Goal: Task Accomplishment & Management: Manage account settings

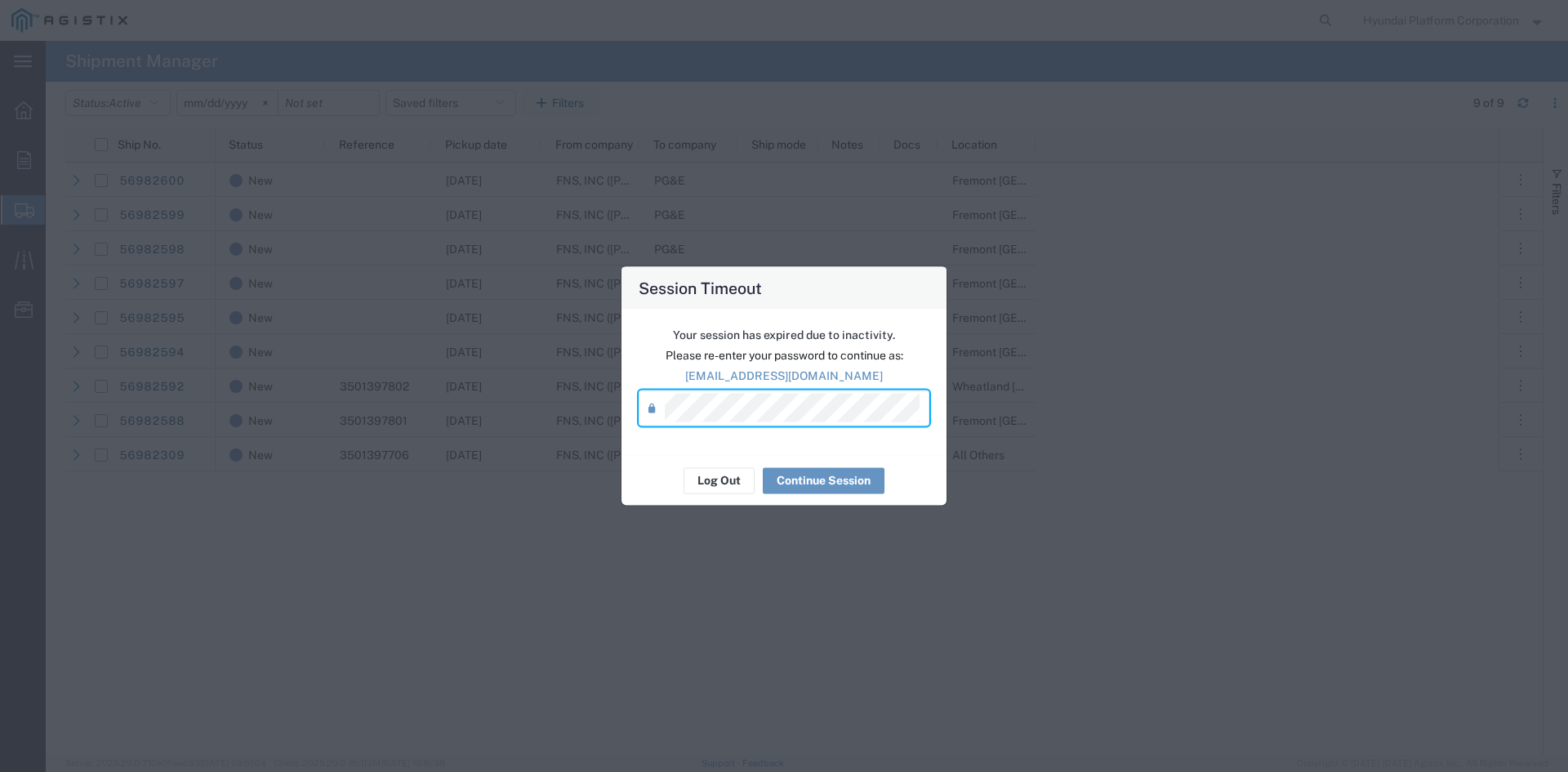
click at [815, 446] on div "Your session has expired due to inactivity. Please re-enter your password to co…" at bounding box center [784, 381] width 325 height 146
click at [817, 469] on button "Continue Session" at bounding box center [823, 480] width 122 height 26
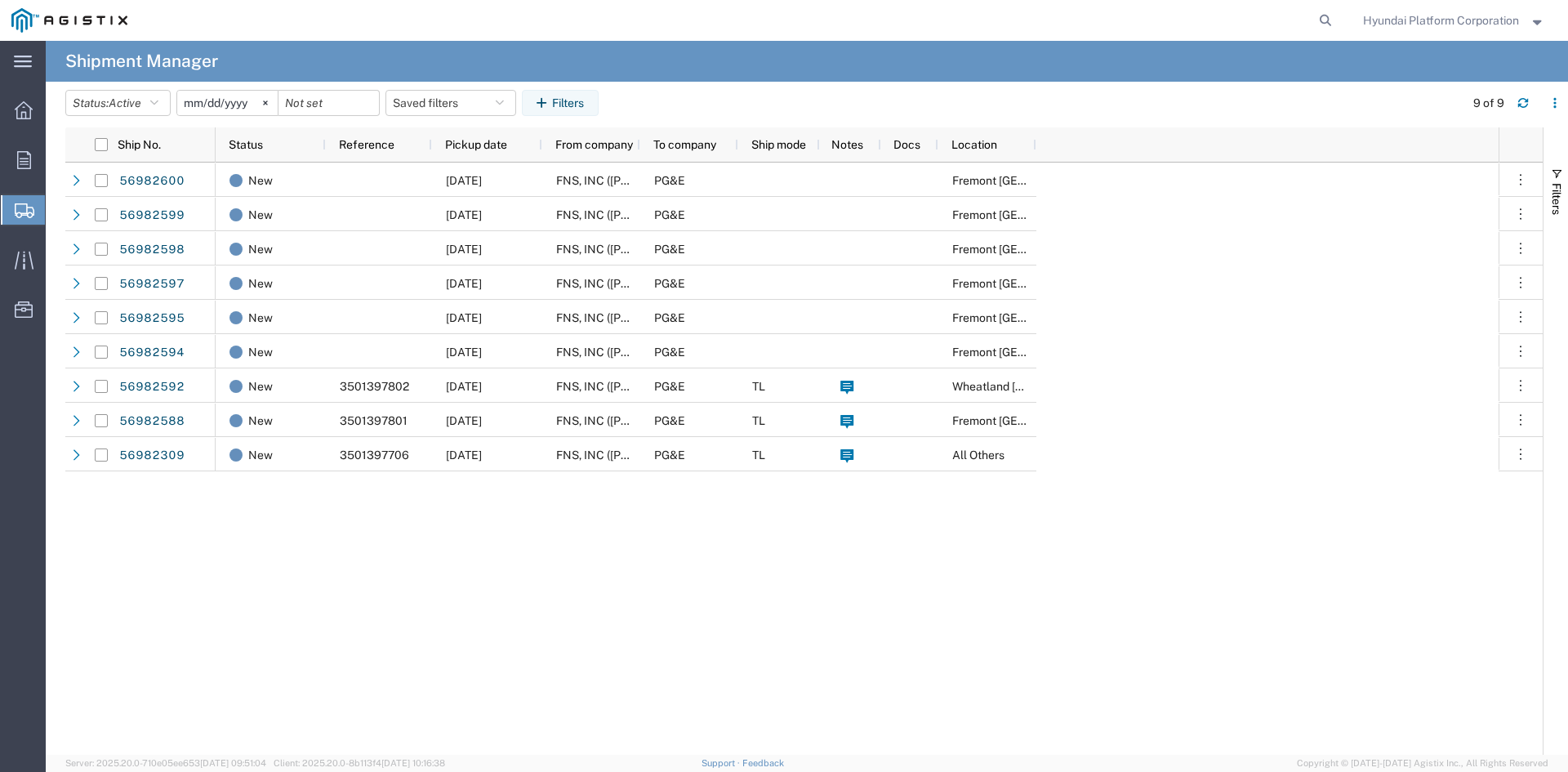
click at [819, 526] on div "New [DATE] FNS, INC ([PERSON_NAME])(C/O Hyundai Corporation) PG&E [GEOGRAPHIC_D…" at bounding box center [857, 458] width 1283 height 592
click at [905, 551] on div "New [DATE] FNS, INC ([PERSON_NAME])(C/O Hyundai Corporation) PG&E [GEOGRAPHIC_D…" at bounding box center [857, 458] width 1283 height 592
drag, startPoint x: 905, startPoint y: 551, endPoint x: 605, endPoint y: 559, distance: 300.1
click at [605, 559] on div "New [DATE] FNS, INC ([PERSON_NAME])(C/O Hyundai Corporation) PG&E [GEOGRAPHIC_D…" at bounding box center [857, 458] width 1283 height 592
click at [823, 563] on div "New [DATE] FNS, INC ([PERSON_NAME])(C/O Hyundai Corporation) PG&E [GEOGRAPHIC_D…" at bounding box center [857, 458] width 1283 height 592
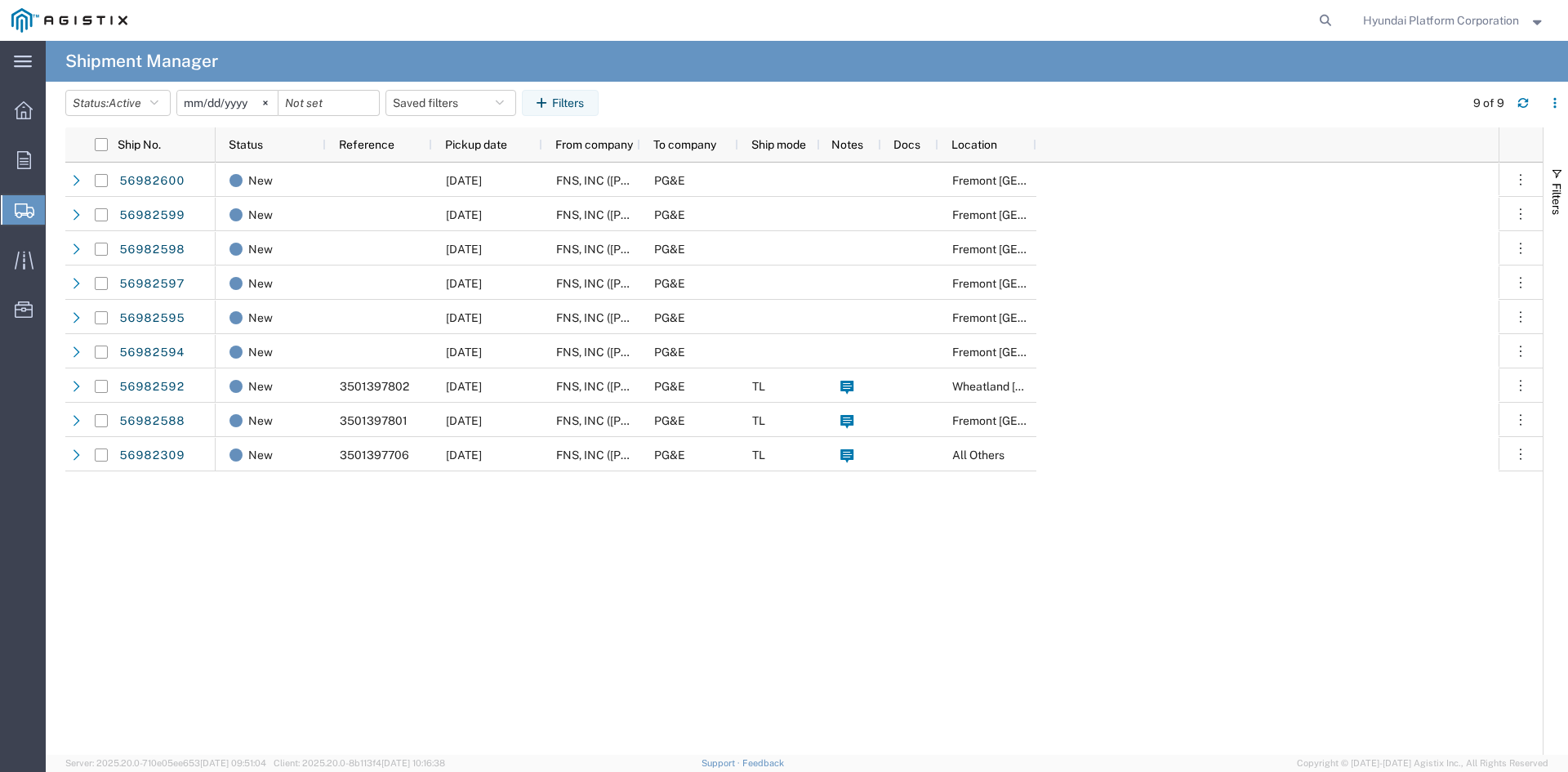
click at [823, 563] on div "New [DATE] FNS, INC ([PERSON_NAME])(C/O Hyundai Corporation) PG&E [GEOGRAPHIC_D…" at bounding box center [857, 458] width 1283 height 592
click at [484, 504] on div "New [DATE] FNS, INC ([PERSON_NAME])(C/O Hyundai Corporation) PG&E [GEOGRAPHIC_D…" at bounding box center [857, 458] width 1283 height 592
drag, startPoint x: 484, startPoint y: 504, endPoint x: 463, endPoint y: 514, distance: 23.3
click at [464, 514] on div "New [DATE] FNS, INC ([PERSON_NAME])(C/O Hyundai Corporation) PG&E [GEOGRAPHIC_D…" at bounding box center [857, 458] width 1283 height 592
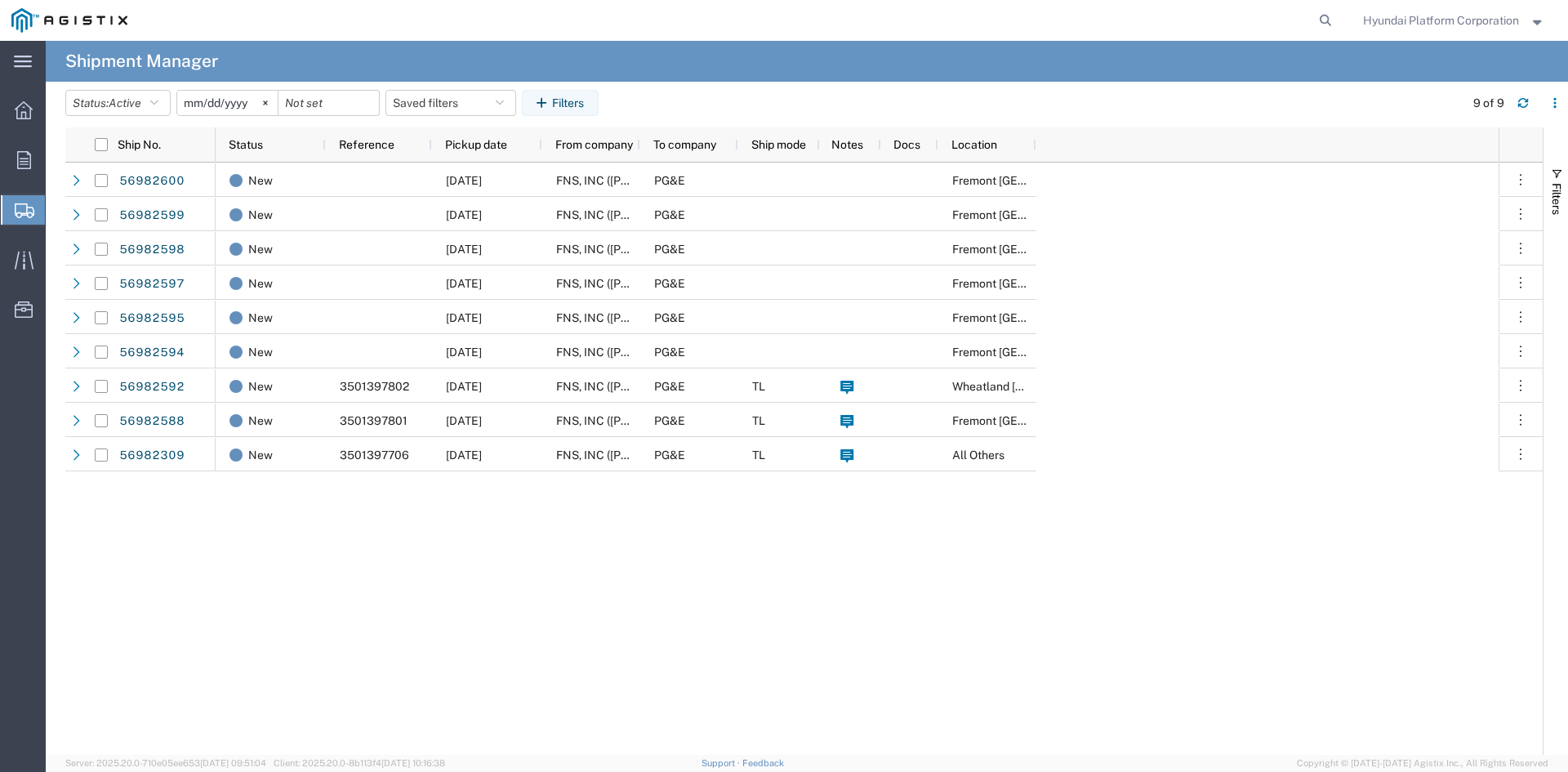
click at [463, 515] on div "New [DATE] FNS, INC ([PERSON_NAME])(C/O Hyundai Corporation) PG&E [GEOGRAPHIC_D…" at bounding box center [857, 458] width 1283 height 592
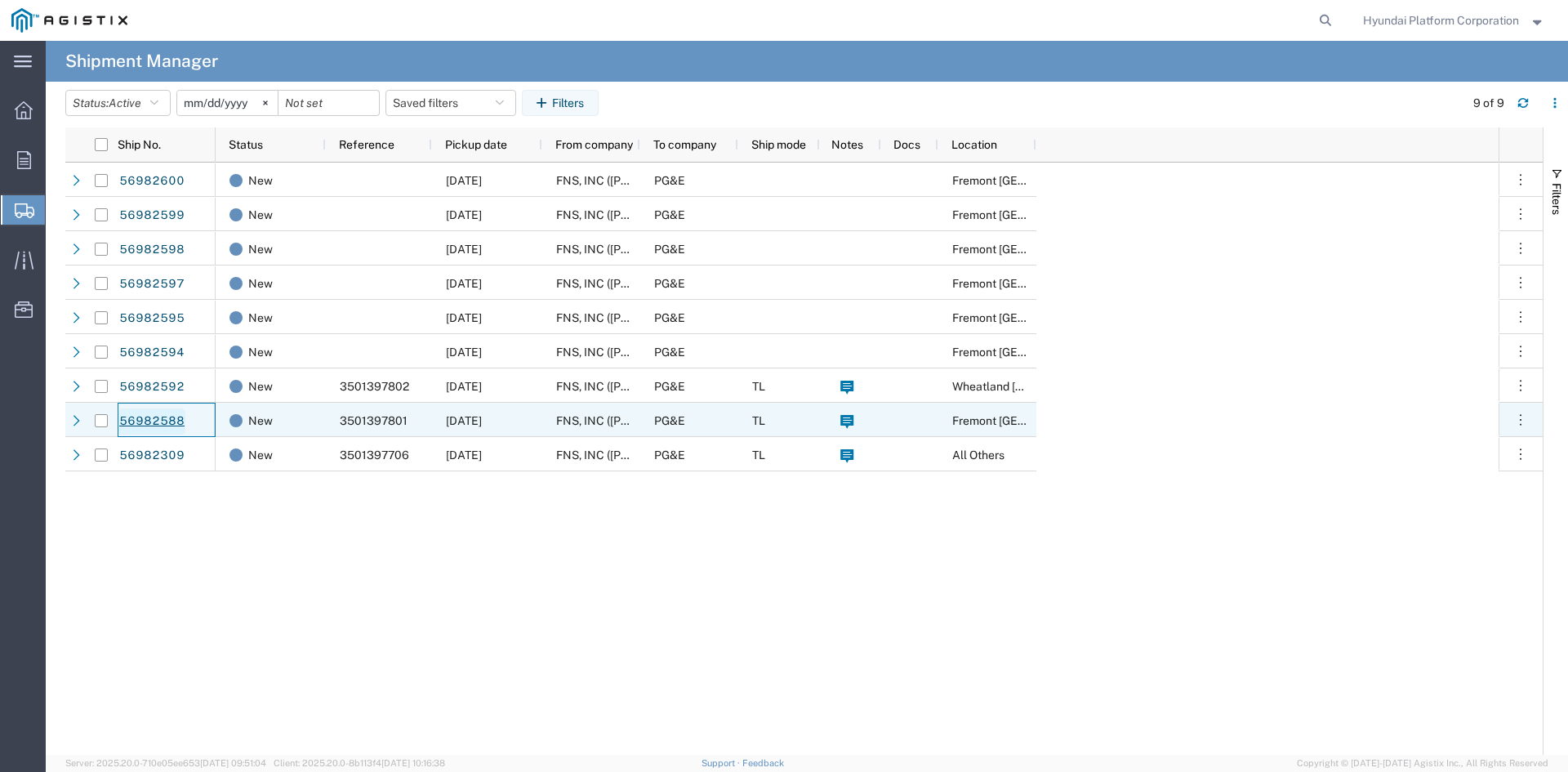
click at [169, 425] on link "56982588" at bounding box center [152, 421] width 67 height 26
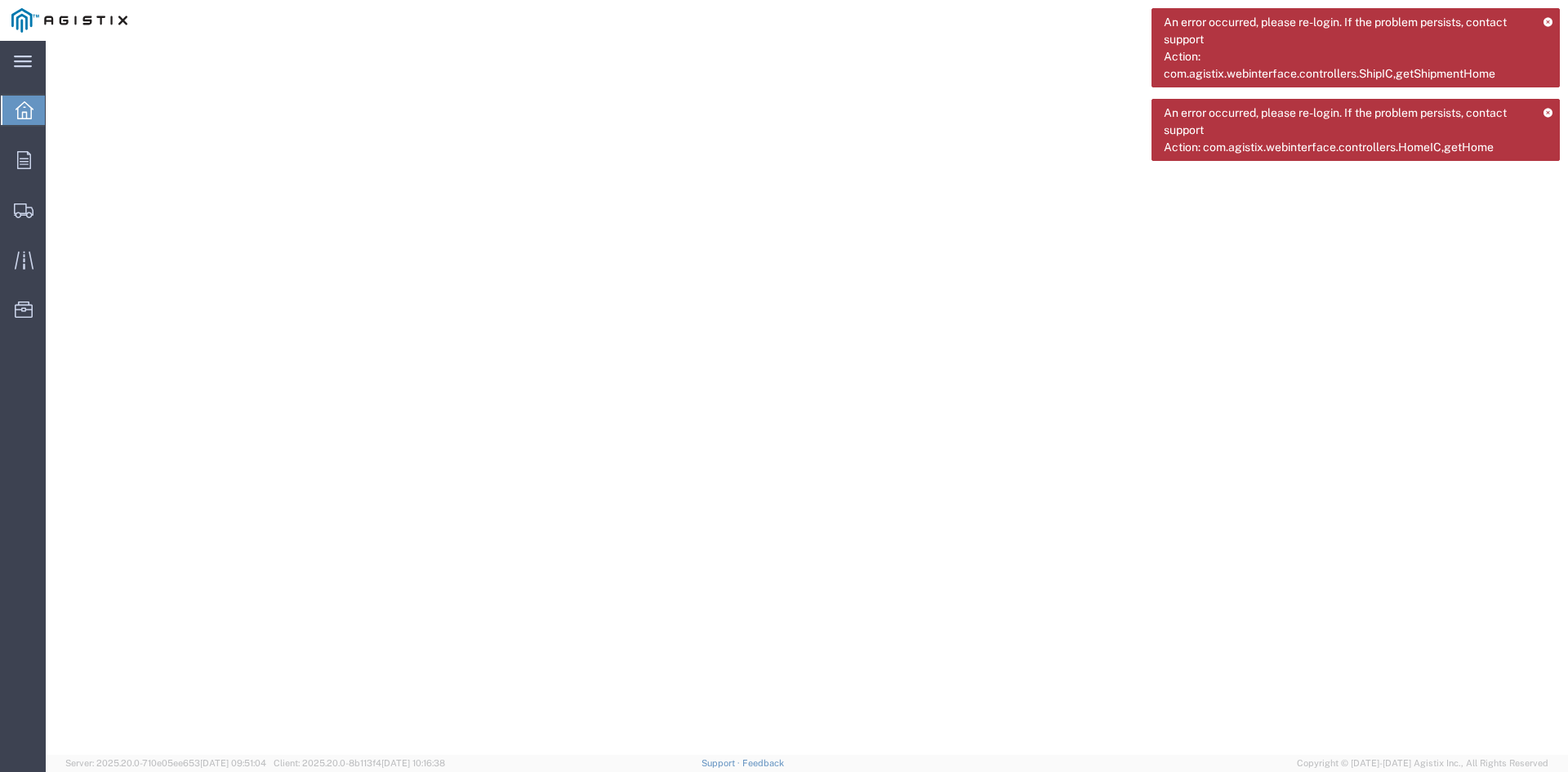
click at [30, 115] on icon at bounding box center [24, 110] width 18 height 18
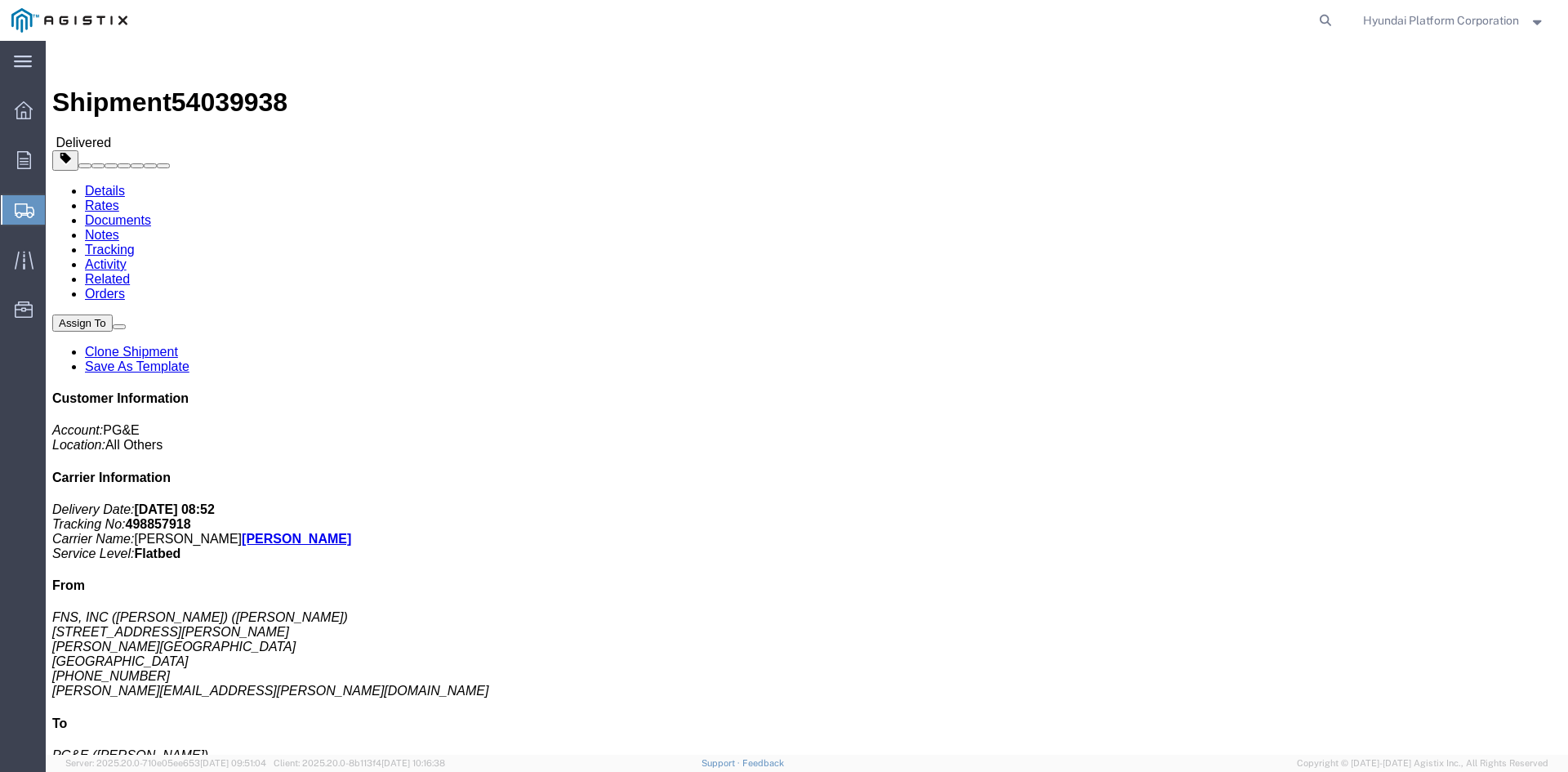
click at [0, 0] on span "Shipment Manager" at bounding box center [0, 0] width 0 height 0
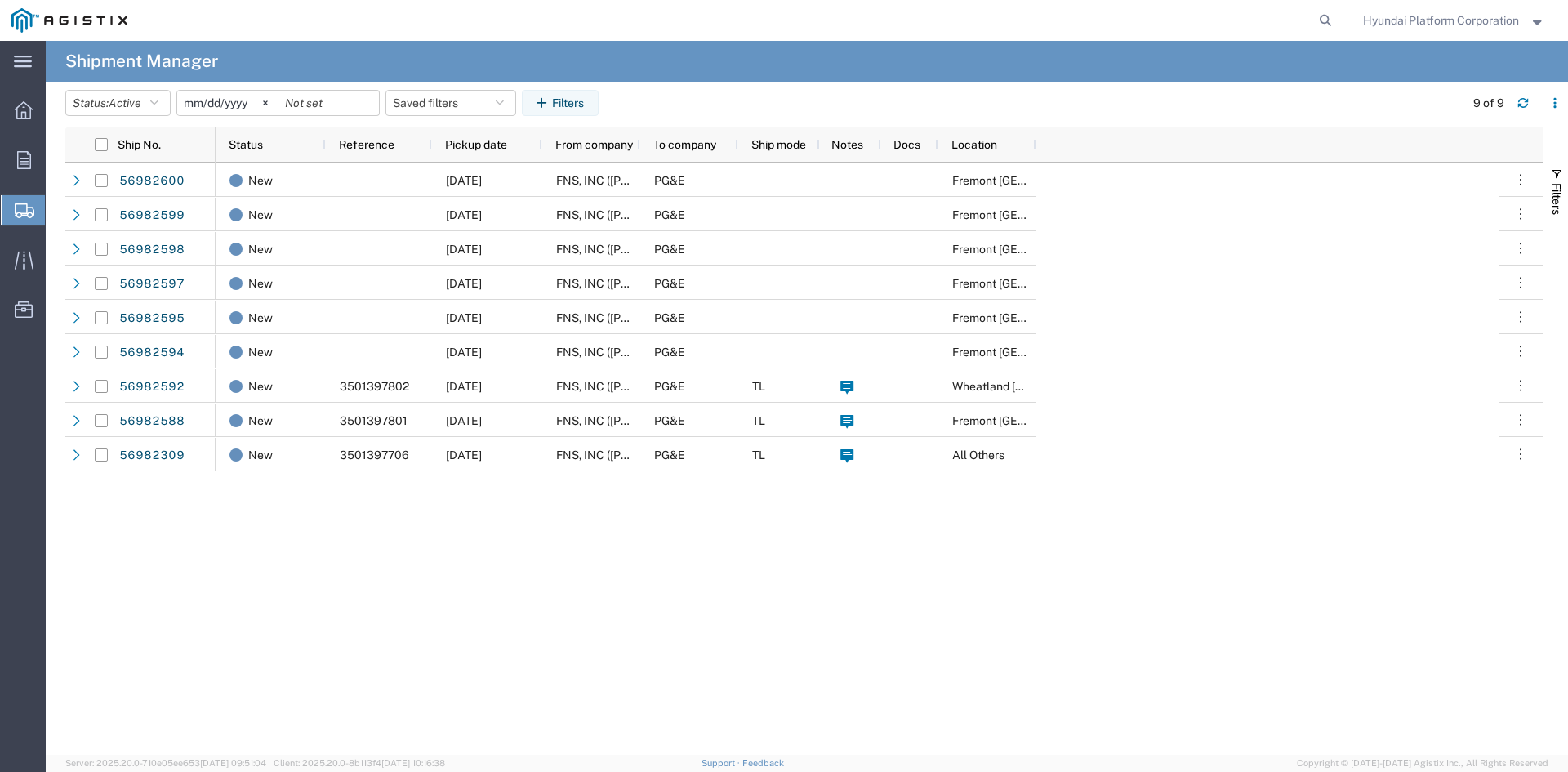
click at [836, 592] on div "New [DATE] FNS, INC ([PERSON_NAME])(C/O Hyundai Corporation) PG&E [GEOGRAPHIC_D…" at bounding box center [857, 458] width 1283 height 592
click at [833, 592] on div "New [DATE] FNS, INC ([PERSON_NAME])(C/O Hyundai Corporation) PG&E [GEOGRAPHIC_D…" at bounding box center [857, 458] width 1283 height 592
drag, startPoint x: 833, startPoint y: 592, endPoint x: 701, endPoint y: 594, distance: 132.0
click at [701, 594] on div "New [DATE] FNS, INC ([PERSON_NAME])(C/O Hyundai Corporation) PG&E [GEOGRAPHIC_D…" at bounding box center [857, 458] width 1283 height 592
click at [528, 640] on div "New [DATE] FNS, INC ([PERSON_NAME])(C/O Hyundai Corporation) PG&E [GEOGRAPHIC_D…" at bounding box center [857, 458] width 1283 height 592
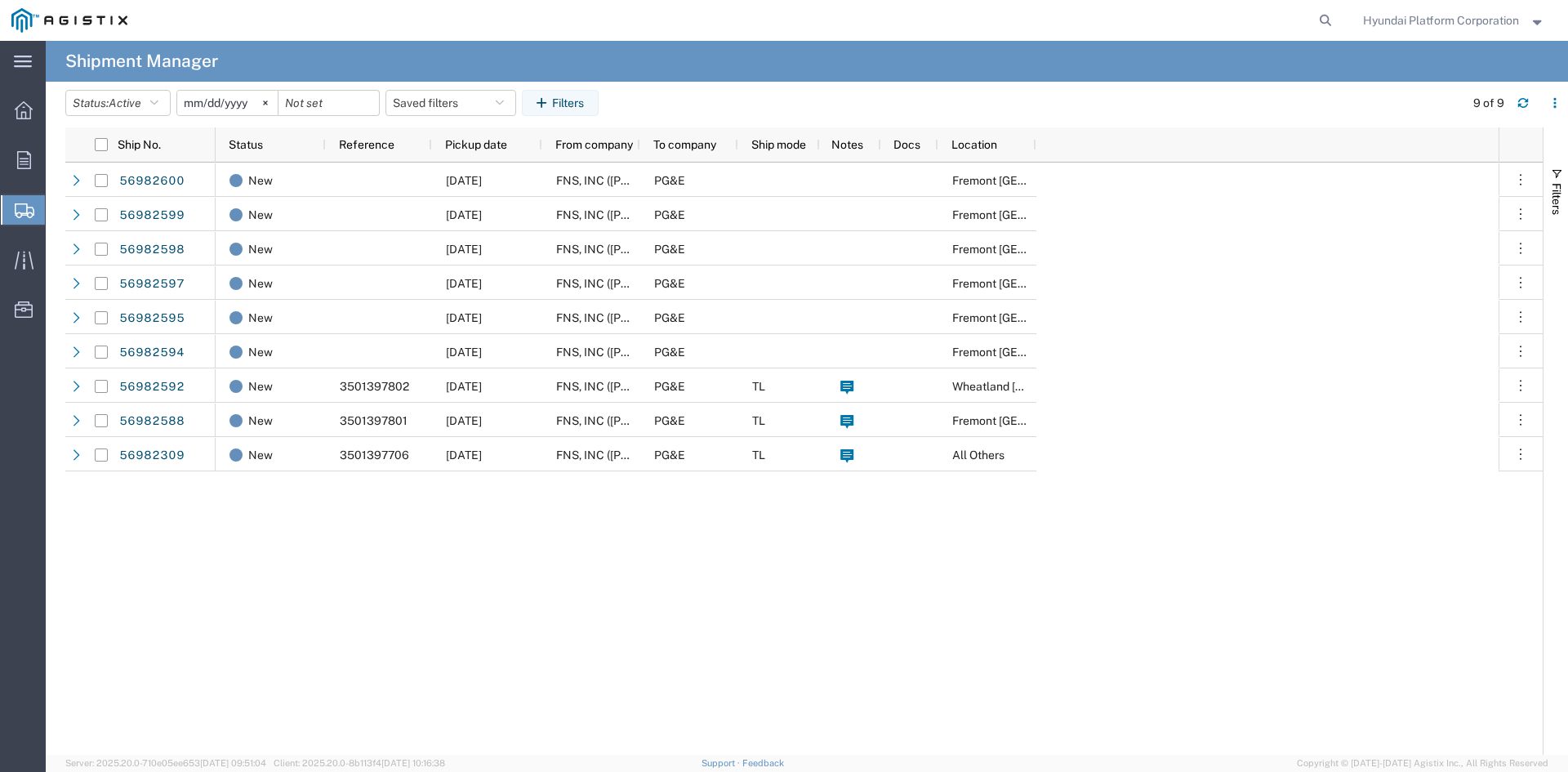
click at [528, 640] on div "New [DATE] FNS, INC ([PERSON_NAME])(C/O Hyundai Corporation) PG&E [GEOGRAPHIC_D…" at bounding box center [857, 458] width 1283 height 592
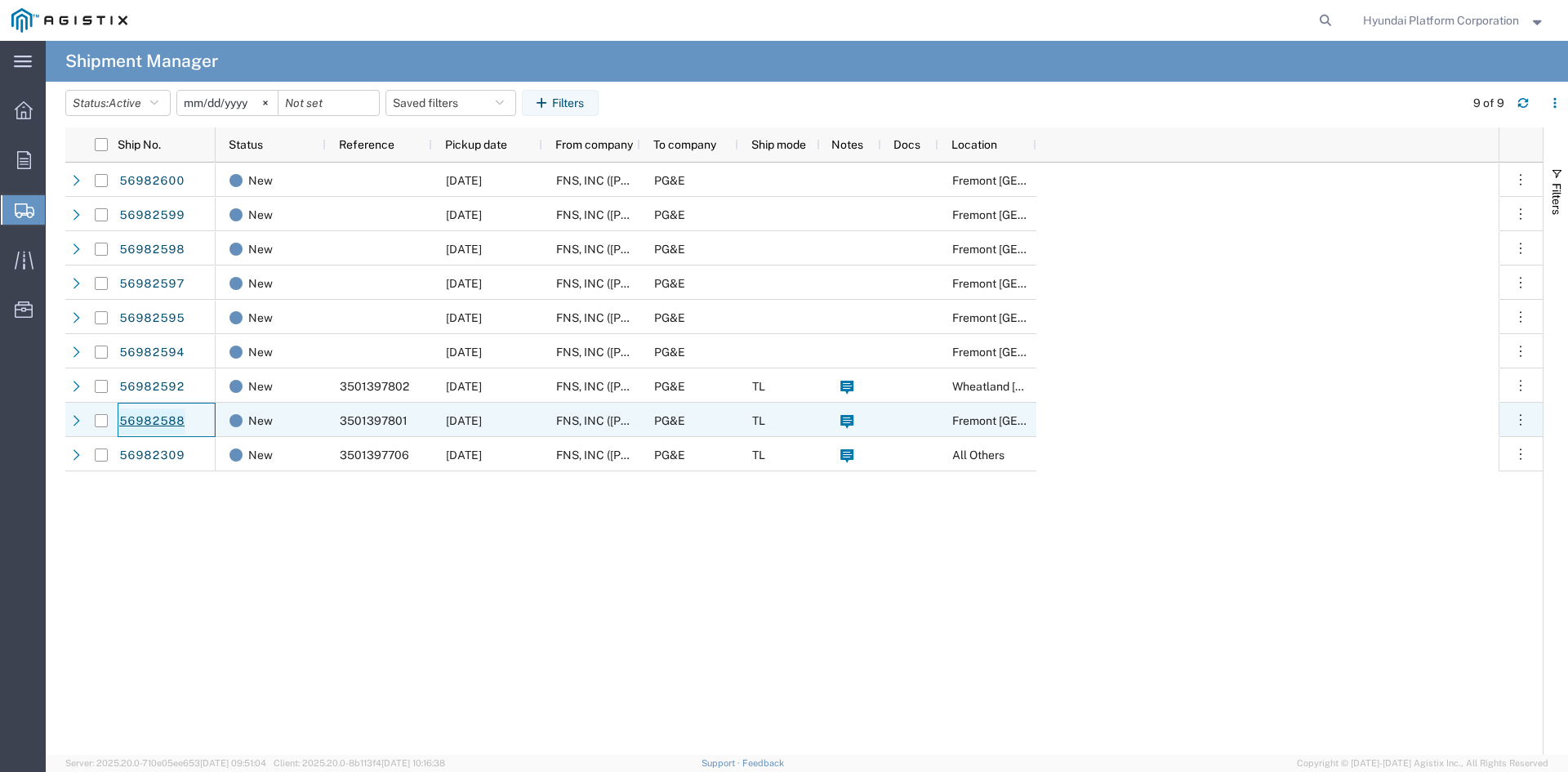
click at [172, 415] on link "56982588" at bounding box center [152, 421] width 67 height 26
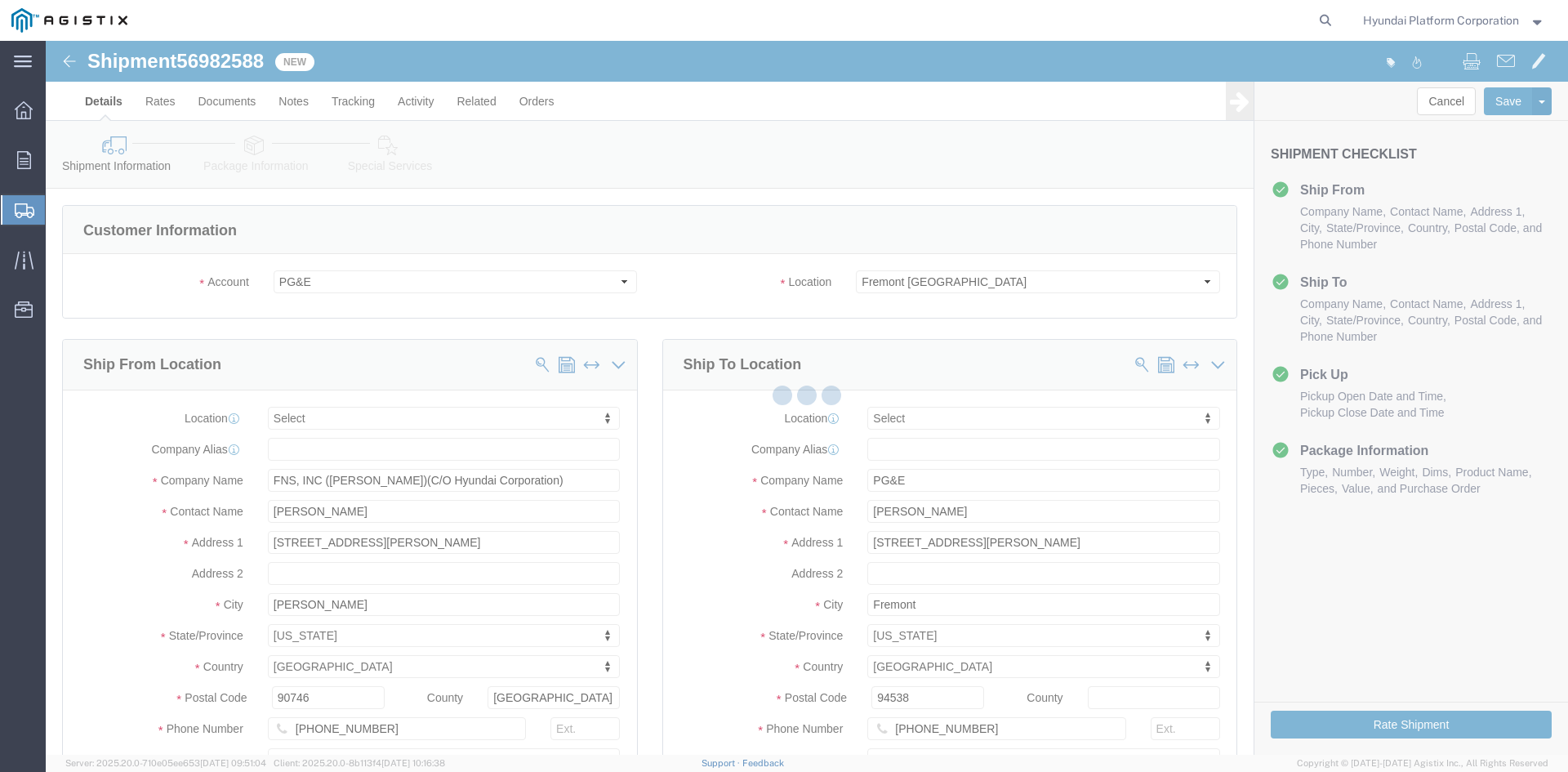
select select
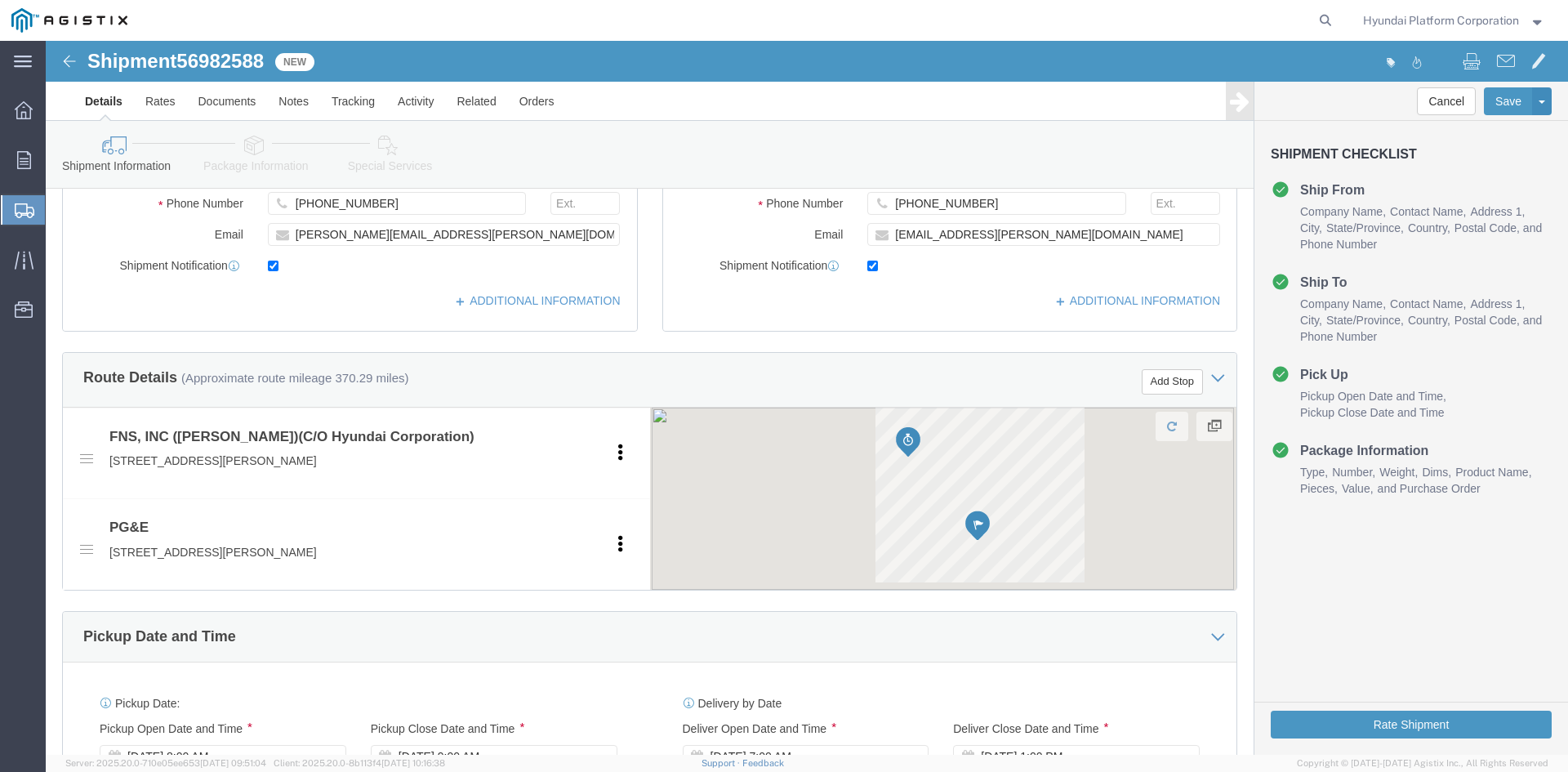
scroll to position [572, 0]
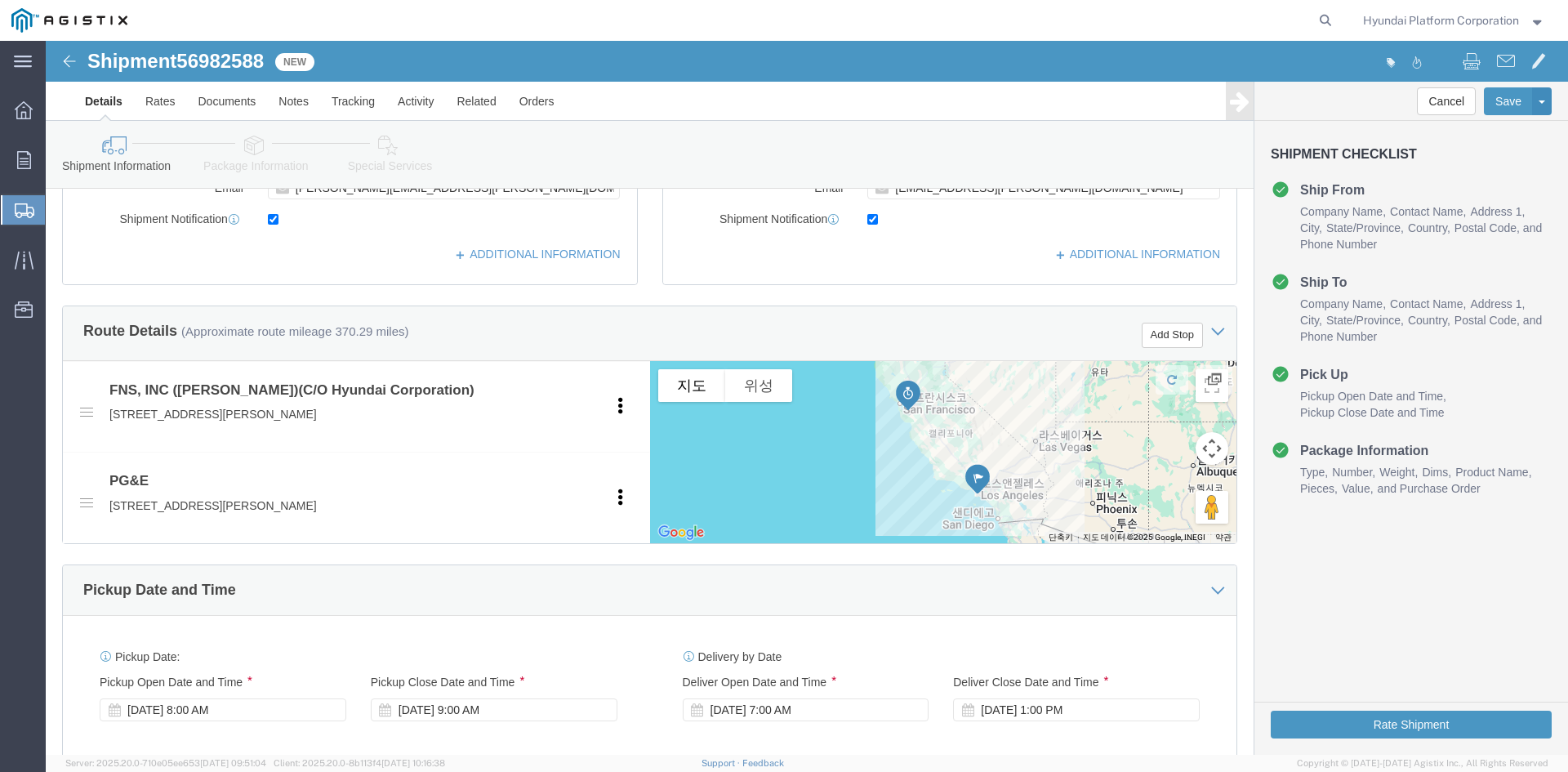
click icon
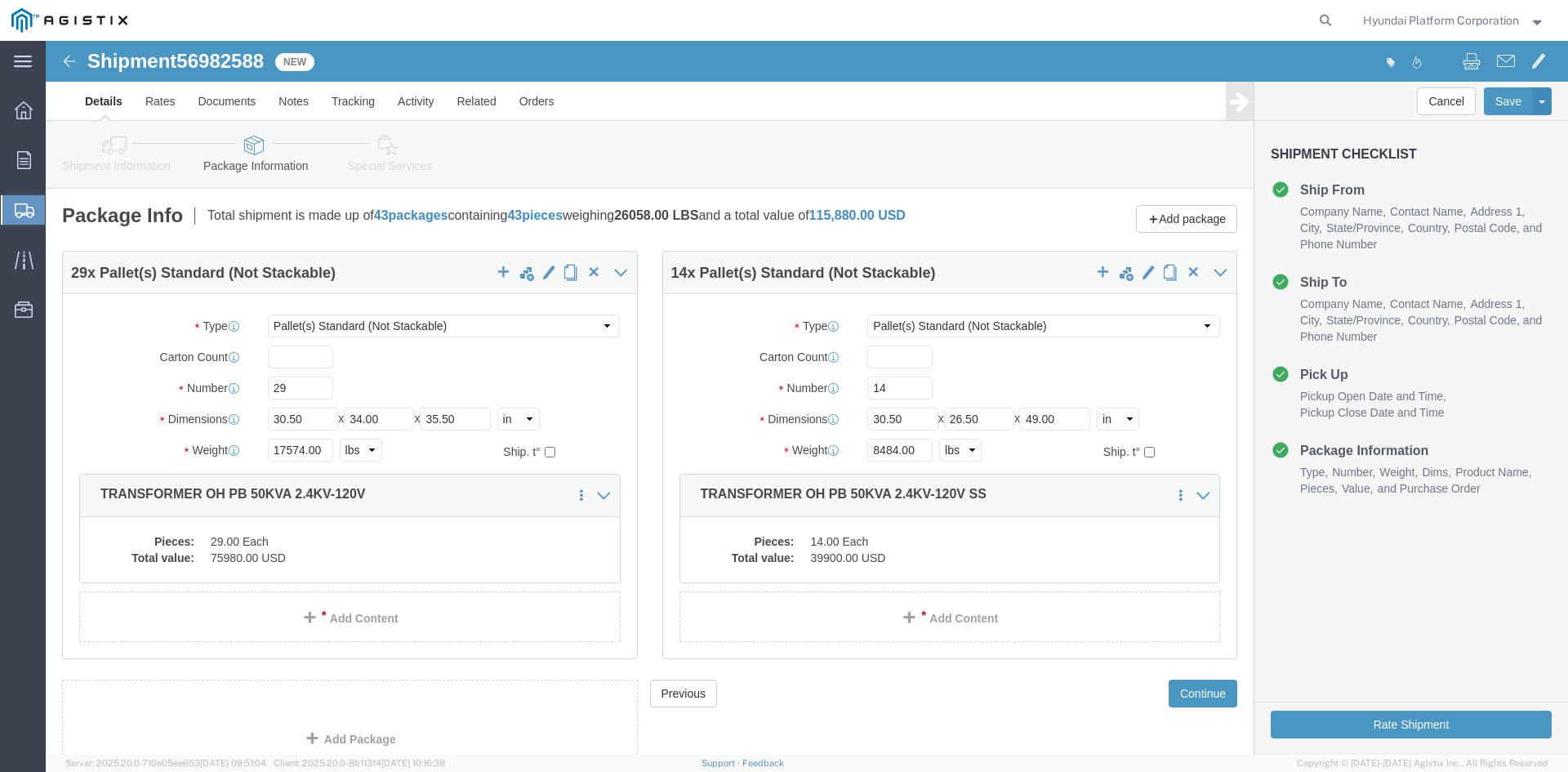
click link "Special Services"
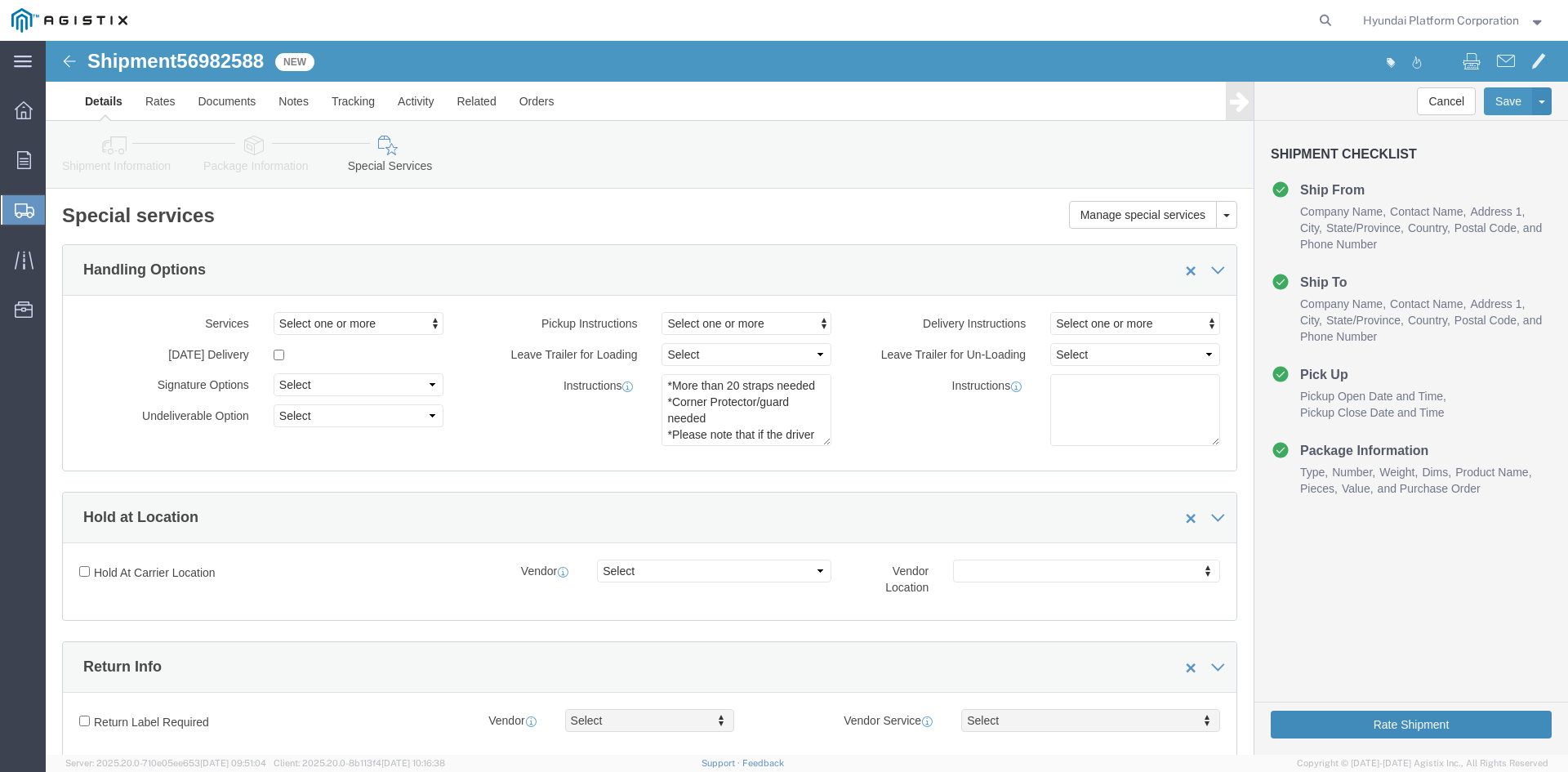
click button "Rate Shipment"
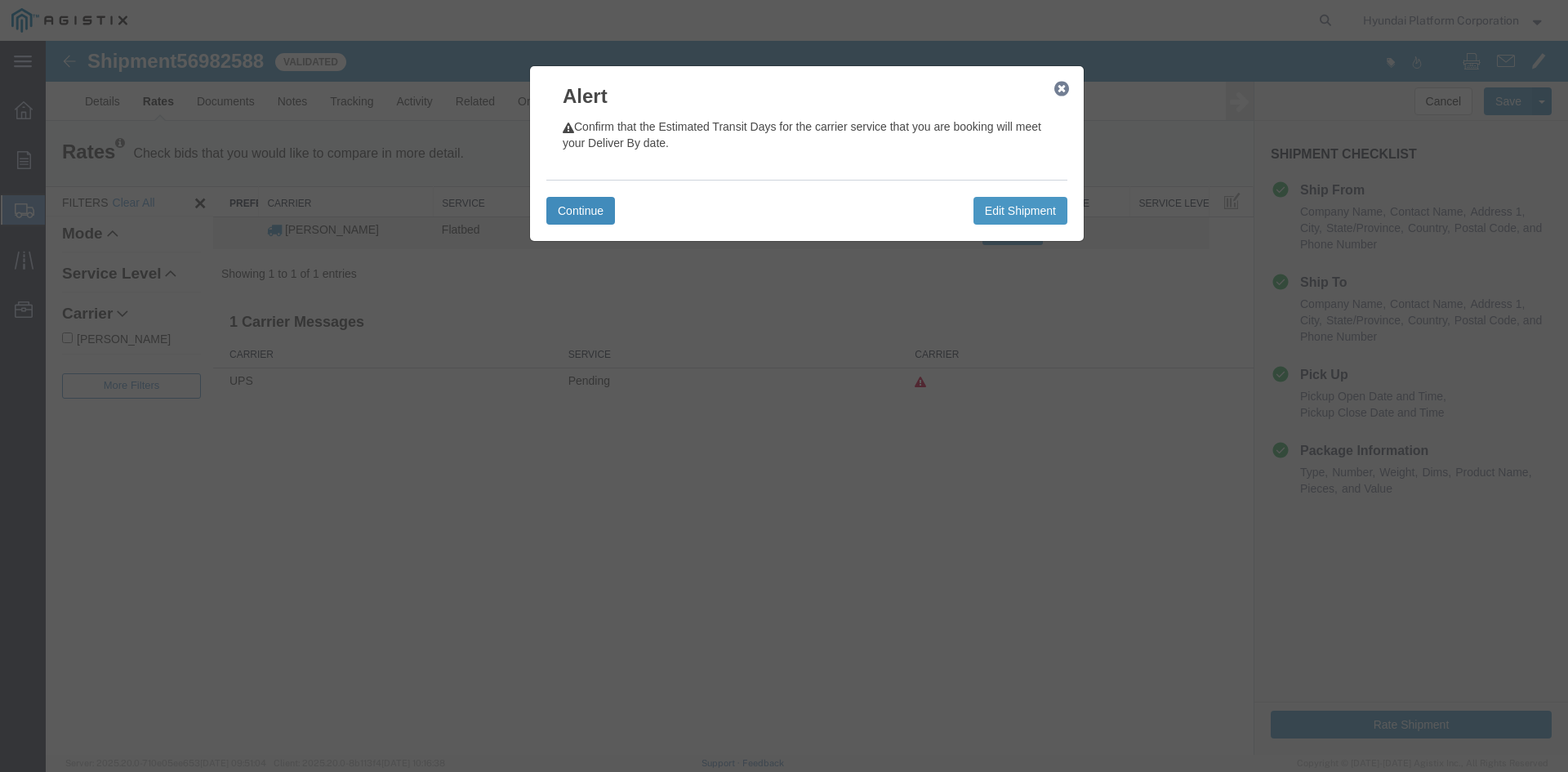
click at [579, 207] on button "Continue" at bounding box center [580, 210] width 69 height 28
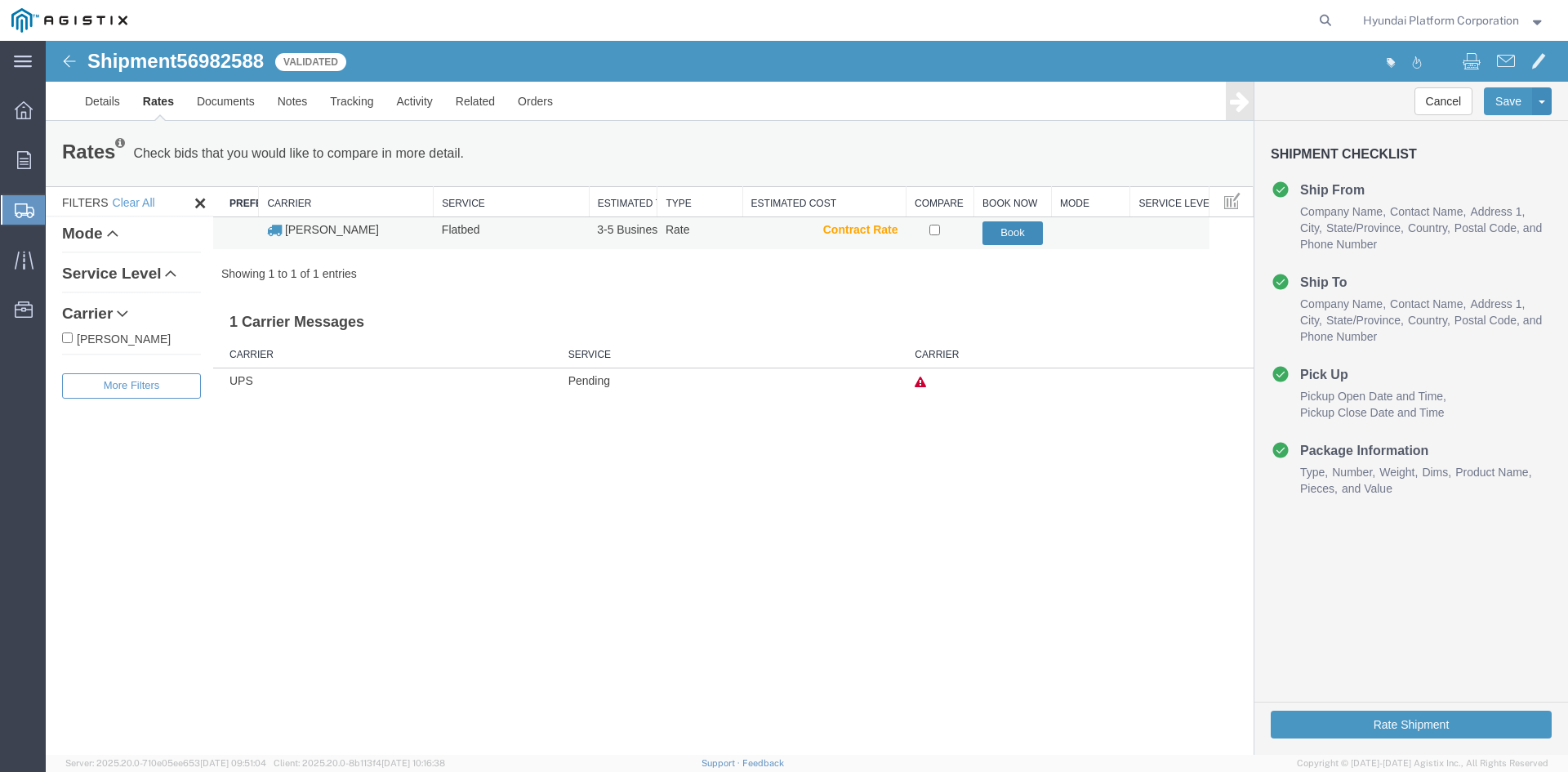
click at [992, 235] on button "Book" at bounding box center [1013, 233] width 61 height 24
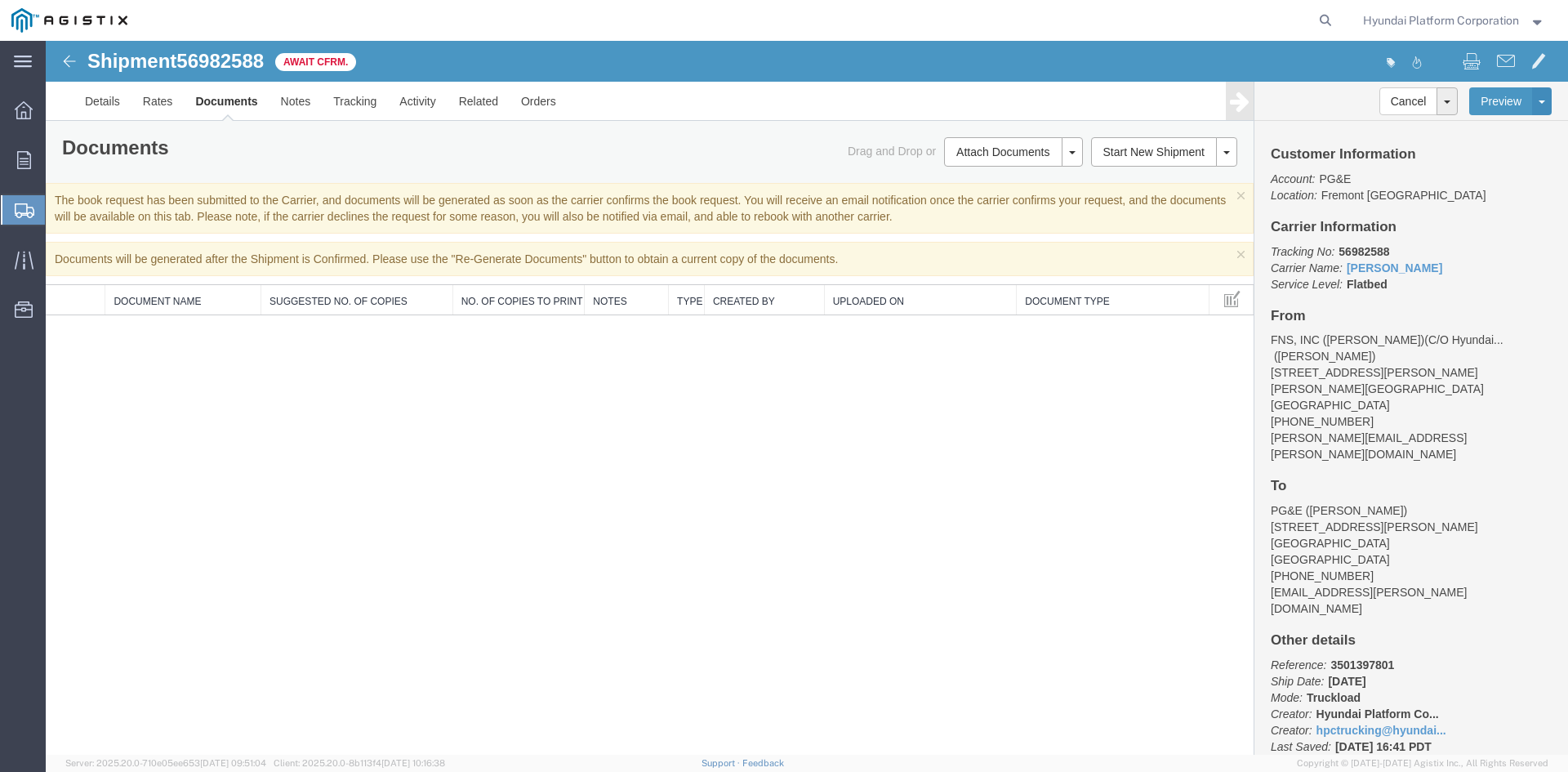
click at [0, 0] on span "Shipment Manager" at bounding box center [0, 0] width 0 height 0
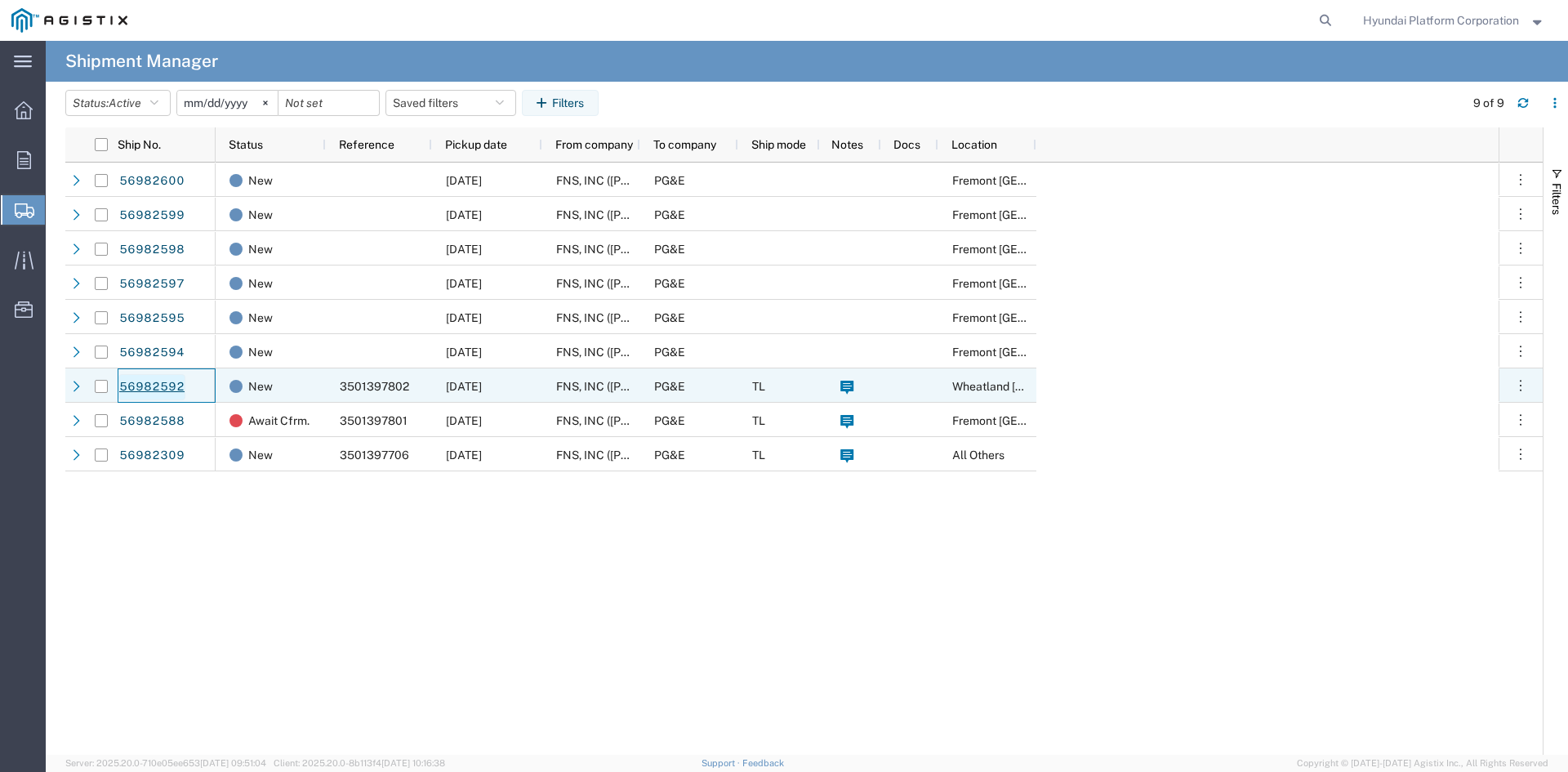
click at [161, 385] on link "56982592" at bounding box center [152, 387] width 67 height 26
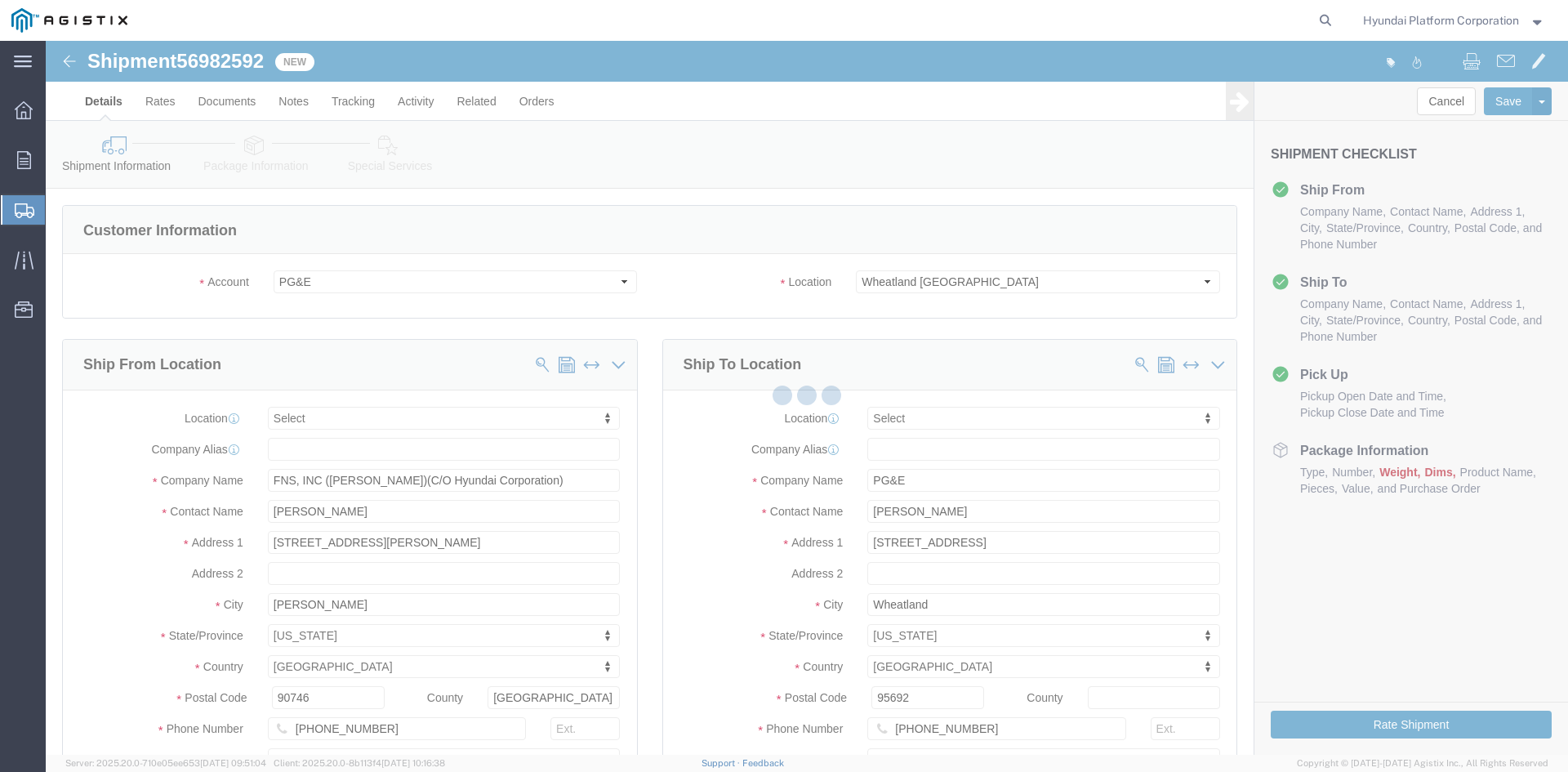
select select
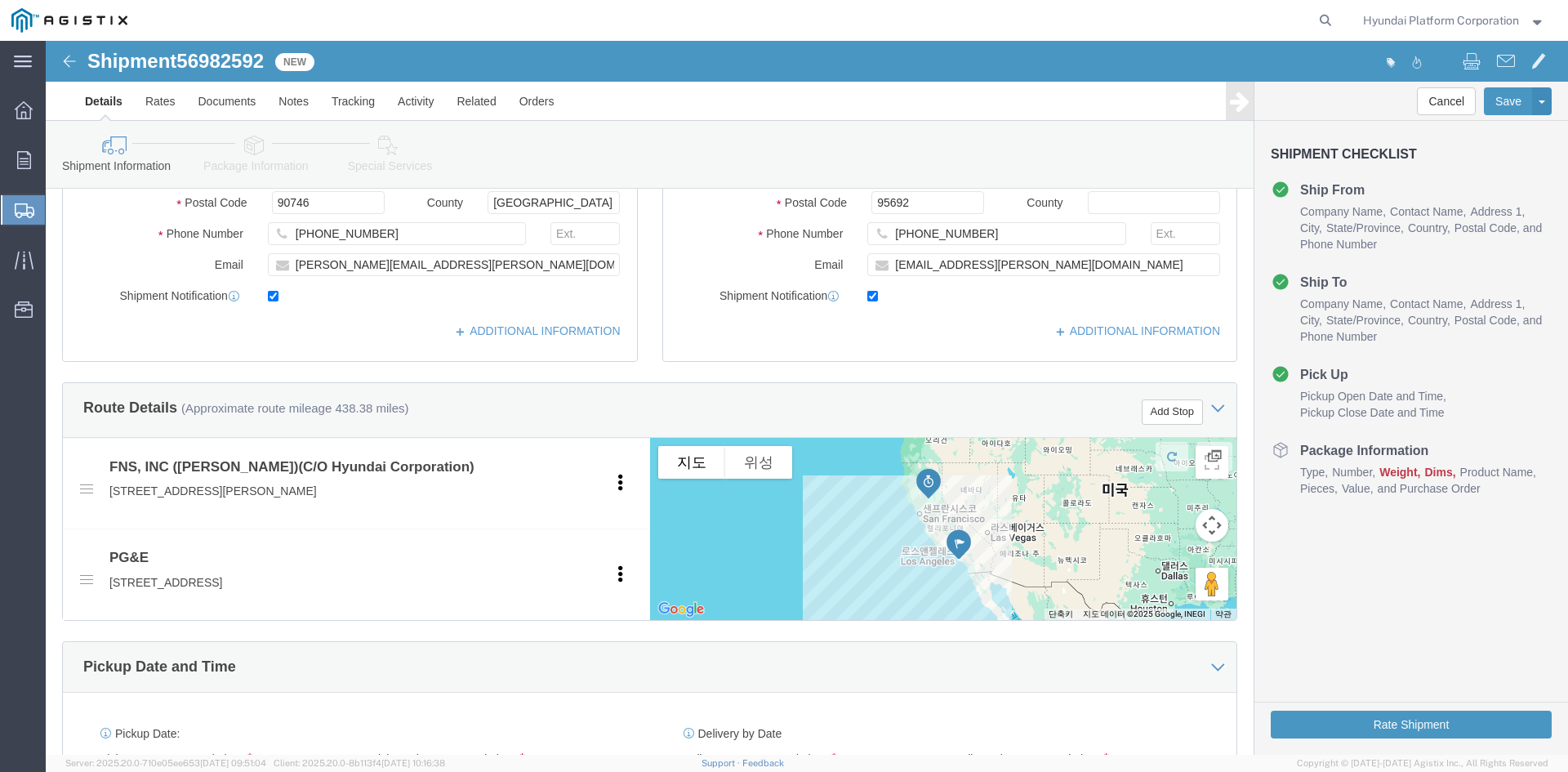
scroll to position [490, 0]
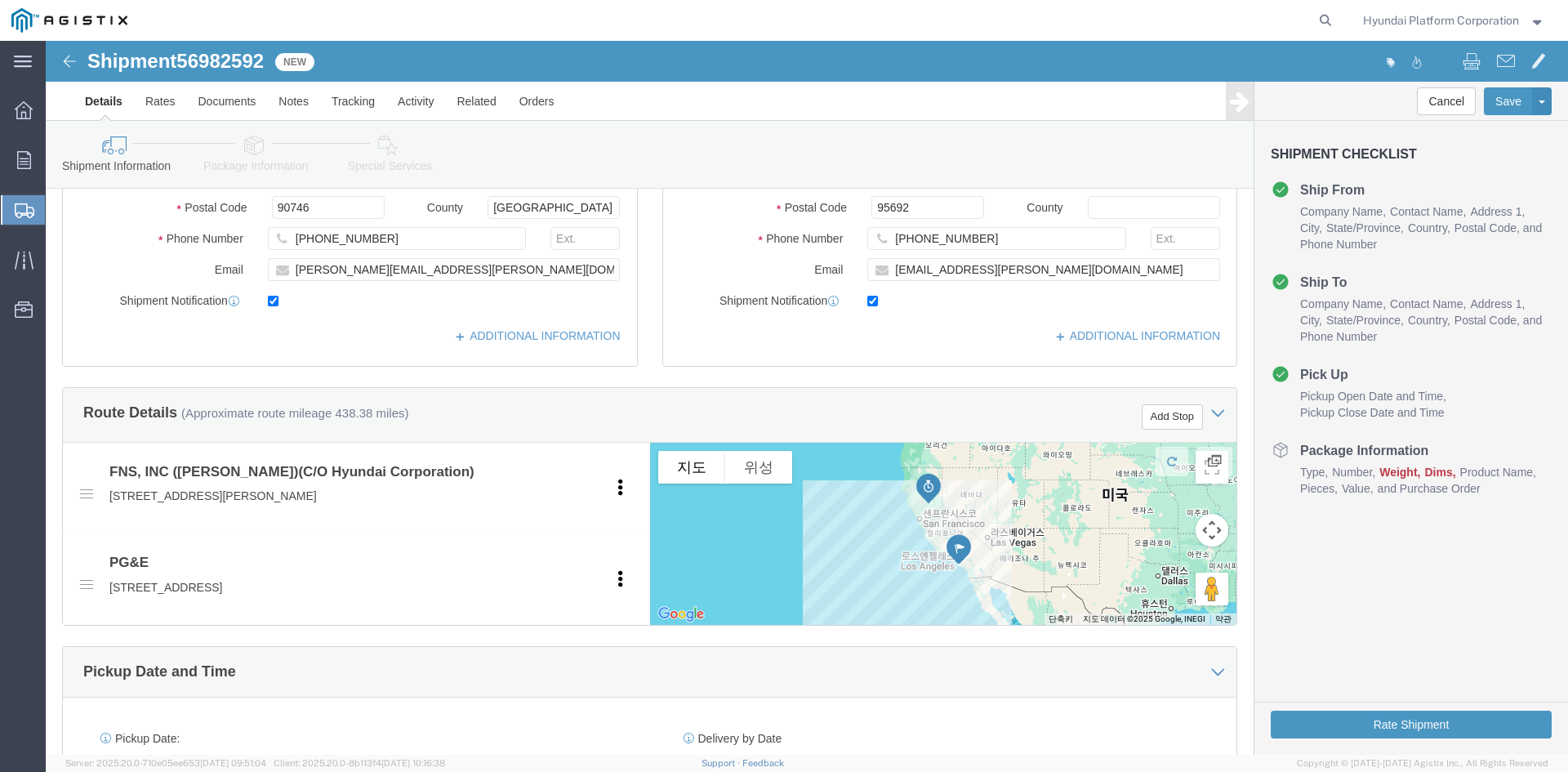
click icon
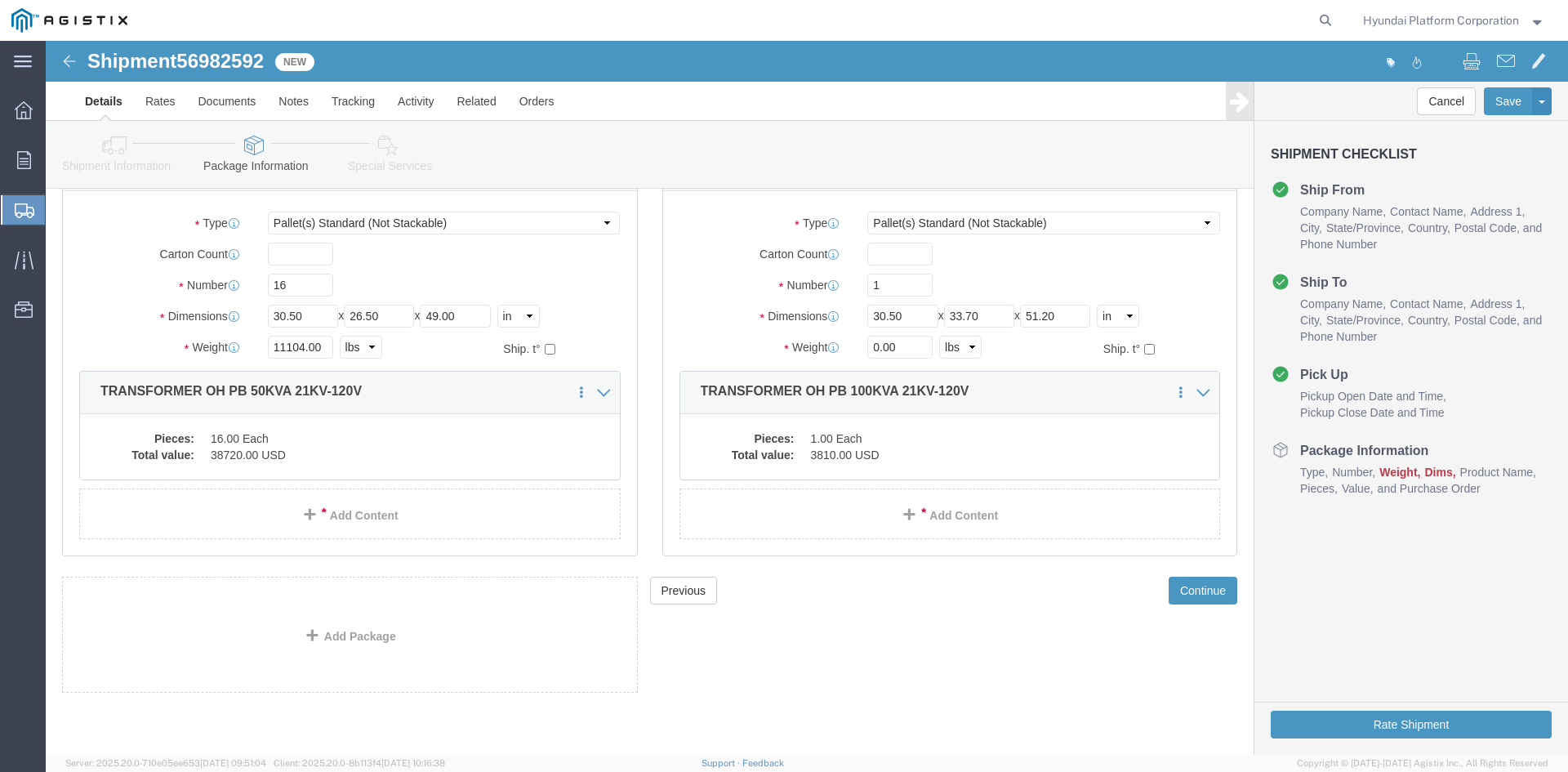
scroll to position [103, 0]
click button "Rate Shipment"
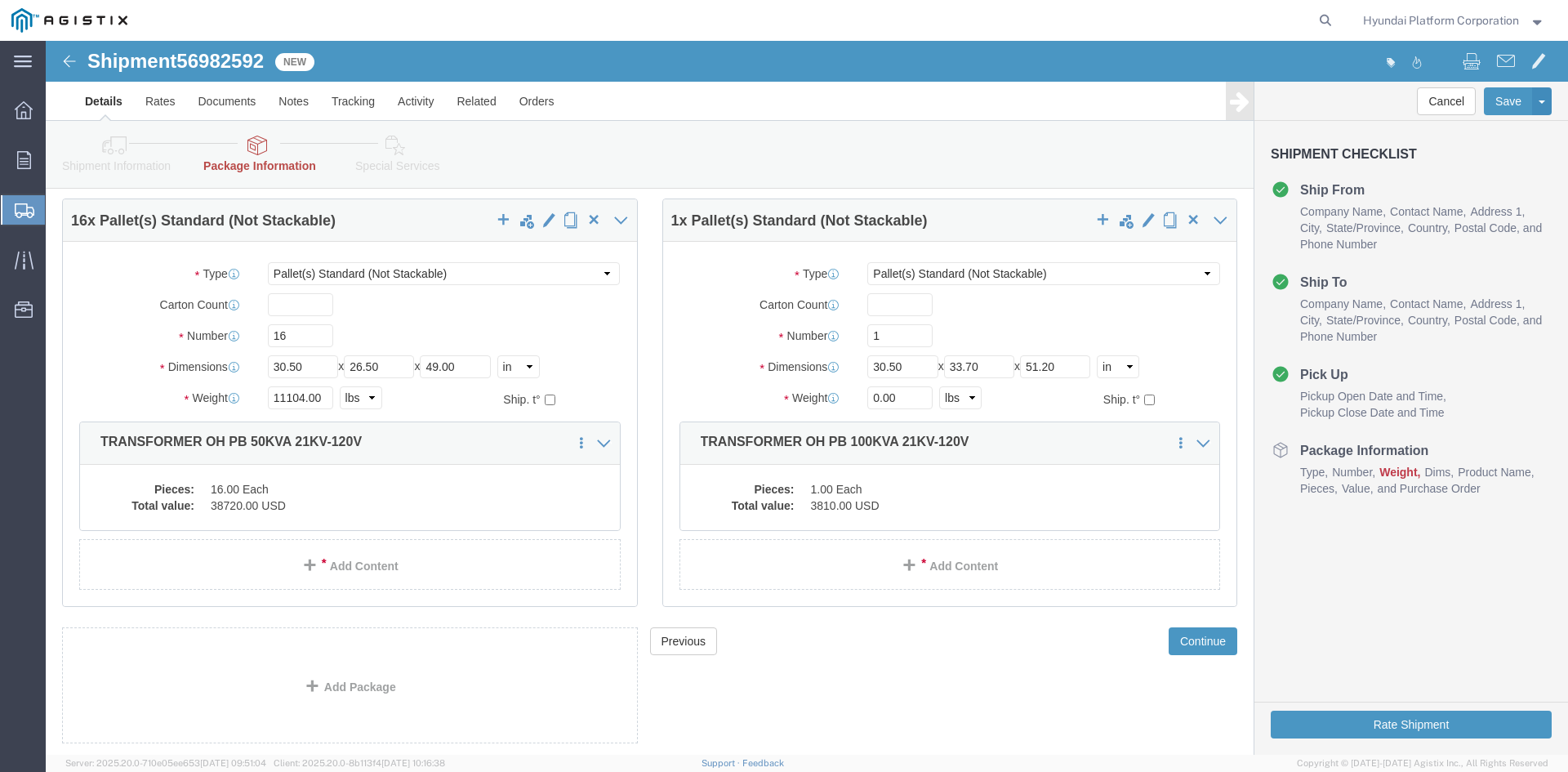
scroll to position [0, 0]
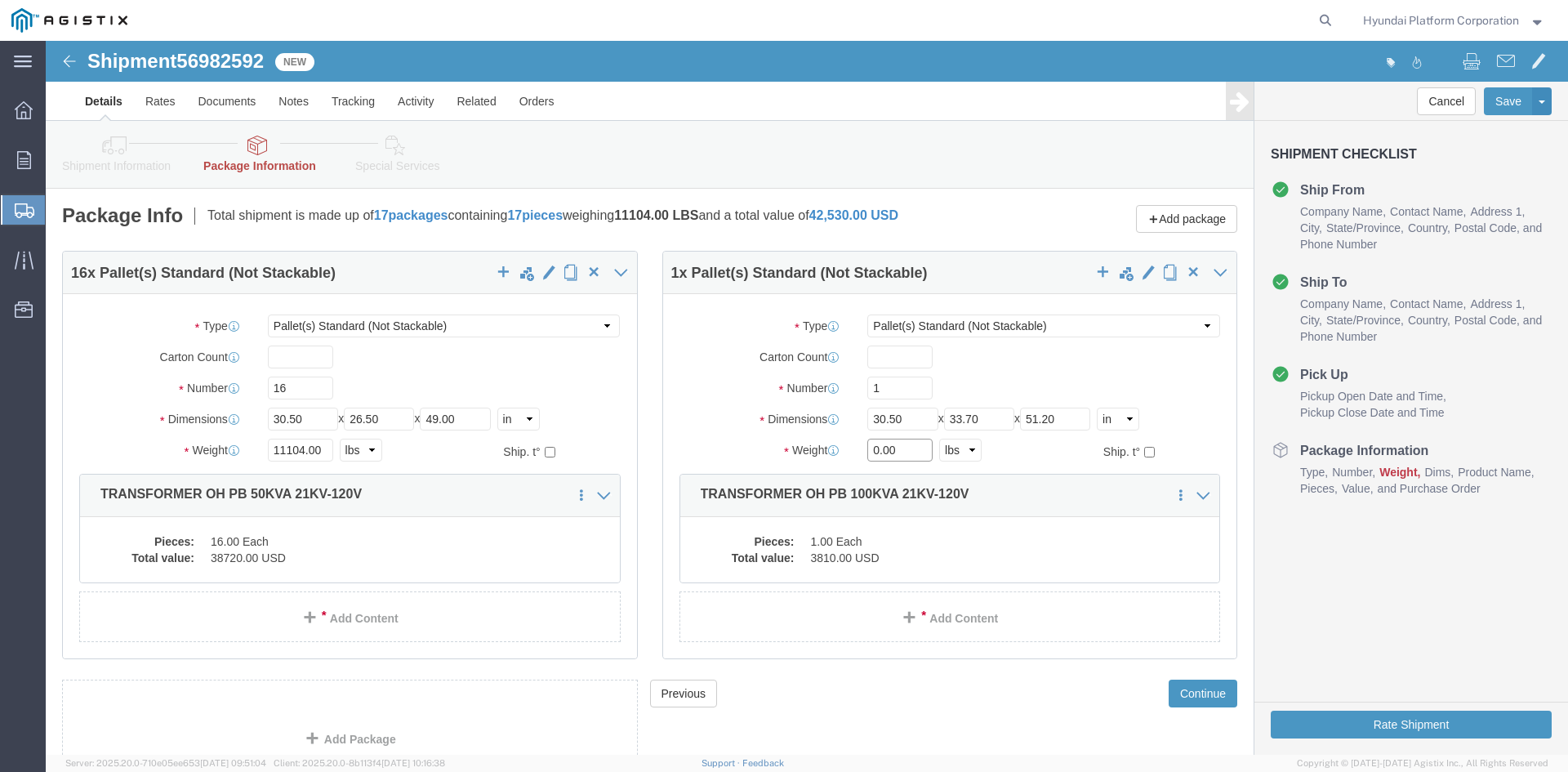
click input "0.00"
type input "1100"
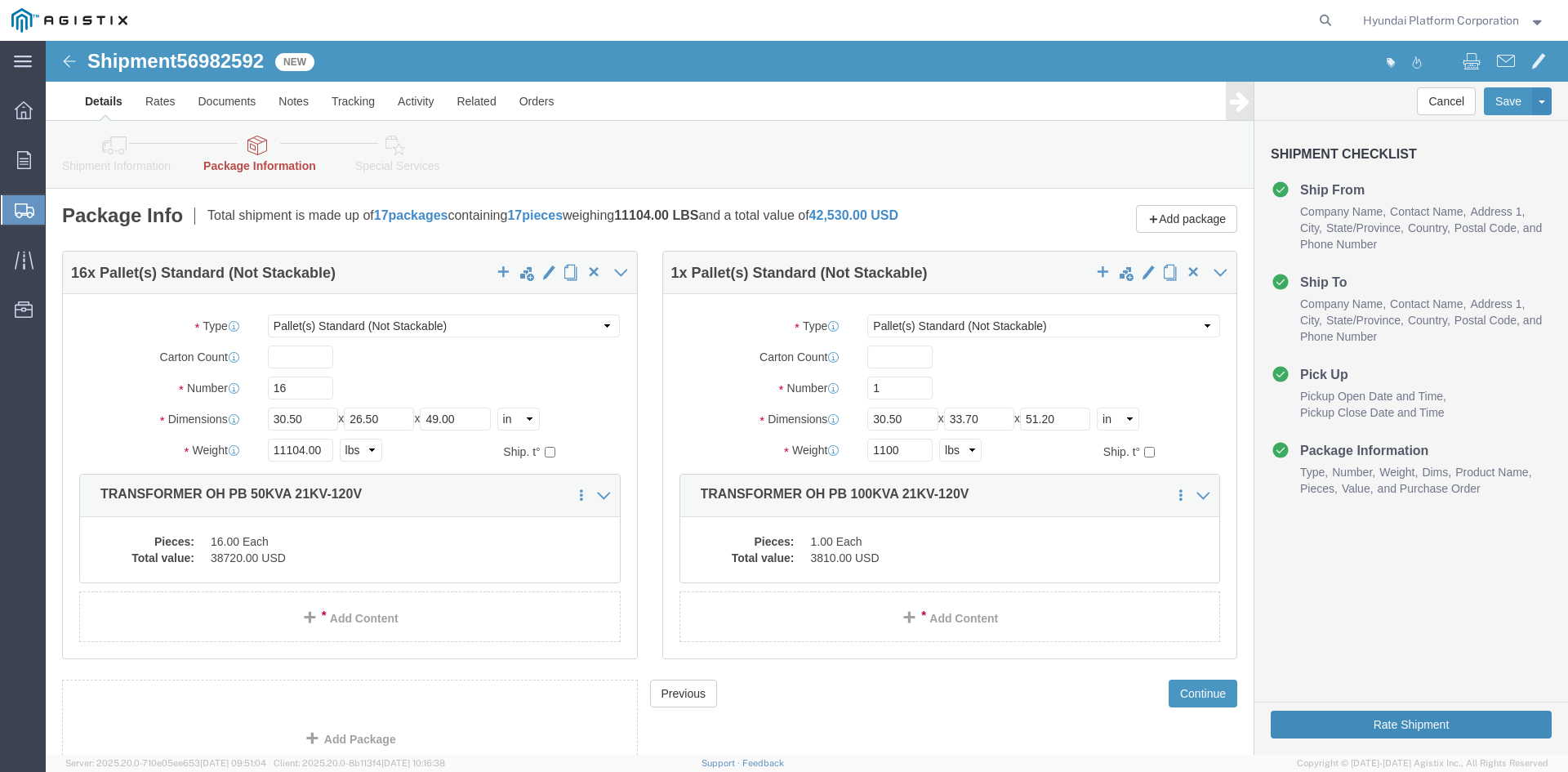
click button "Rate Shipment"
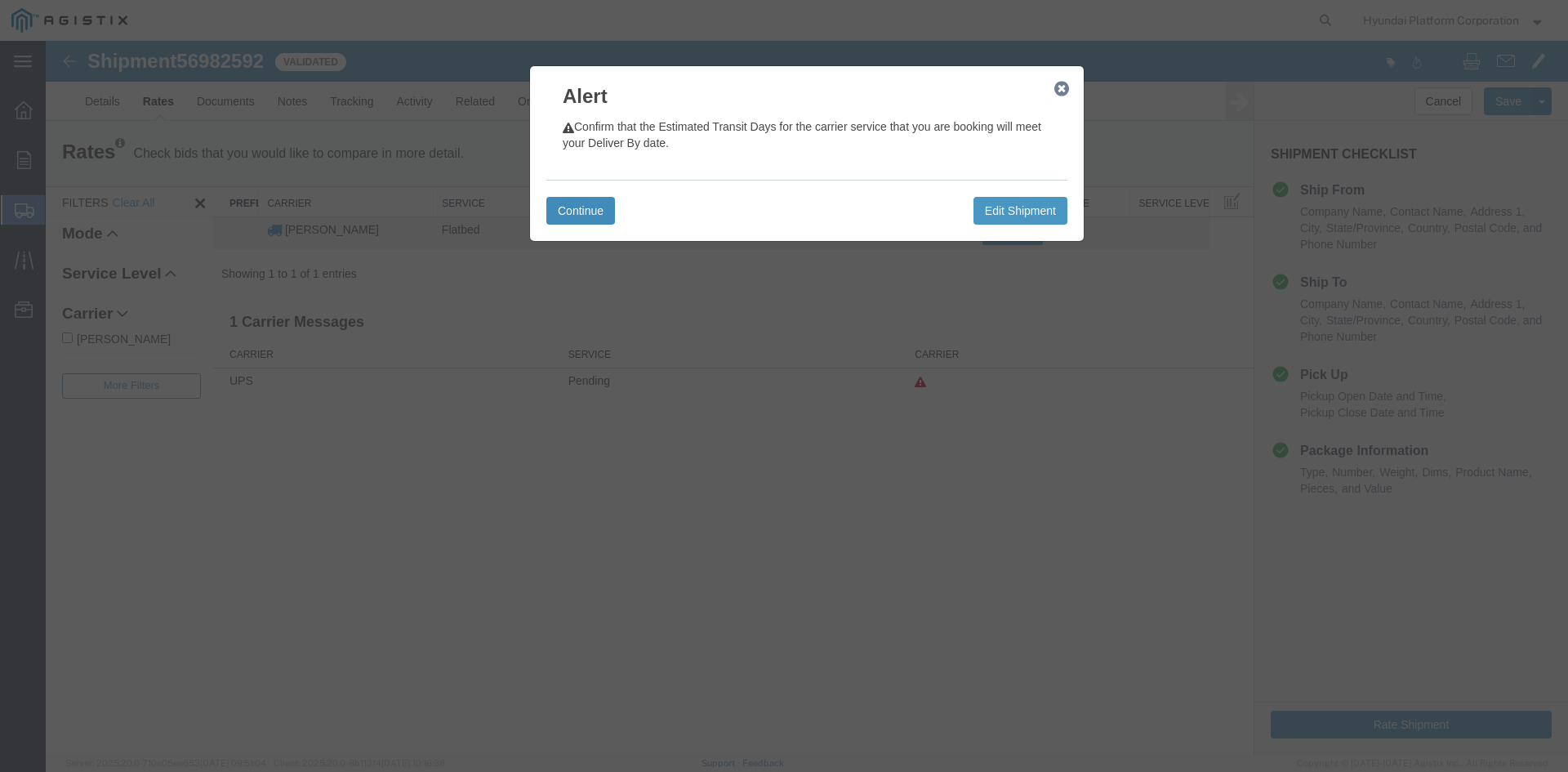
click at [583, 208] on button "Continue" at bounding box center [580, 210] width 69 height 28
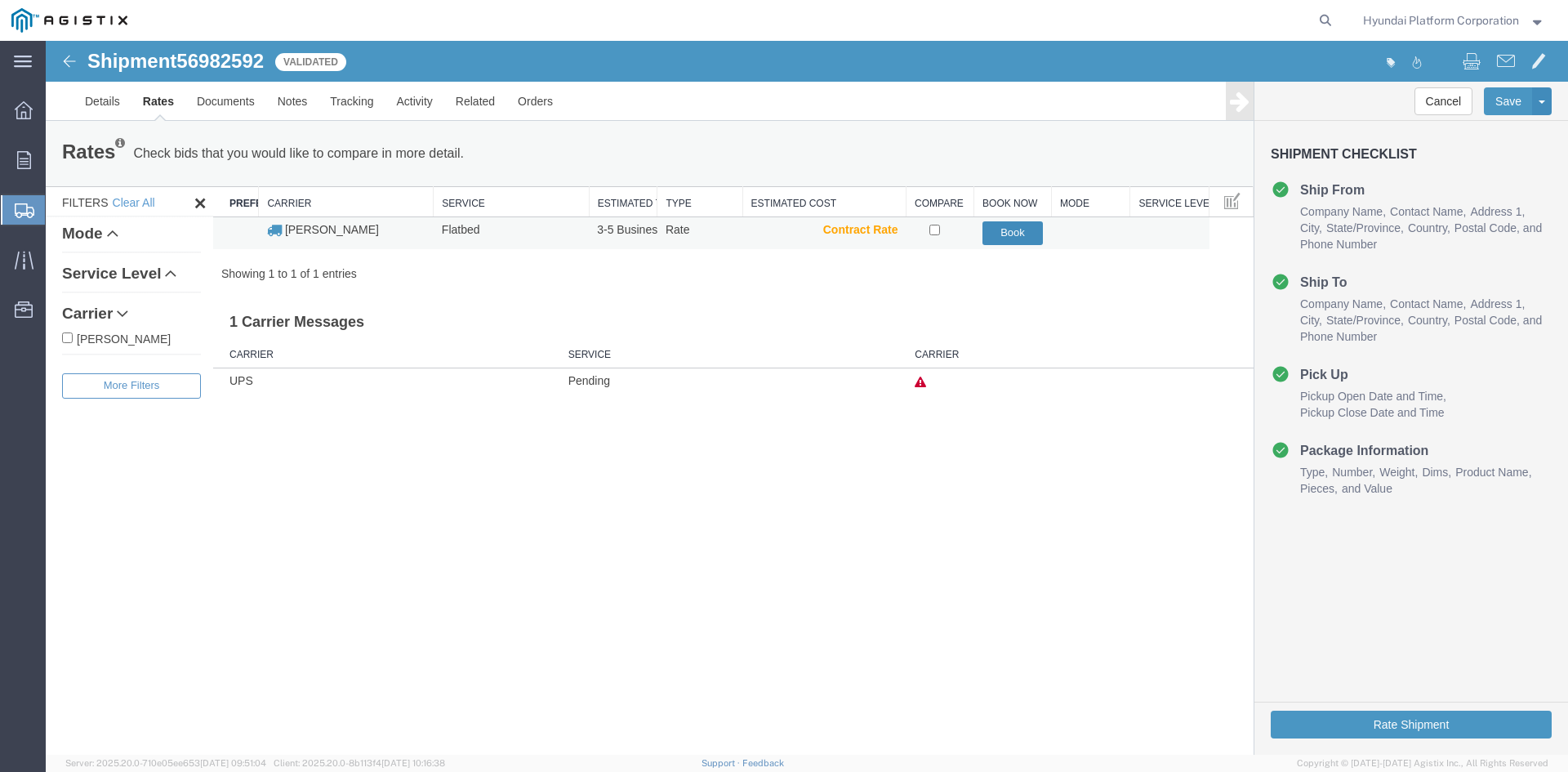
click at [1004, 236] on button "Book" at bounding box center [1013, 233] width 61 height 24
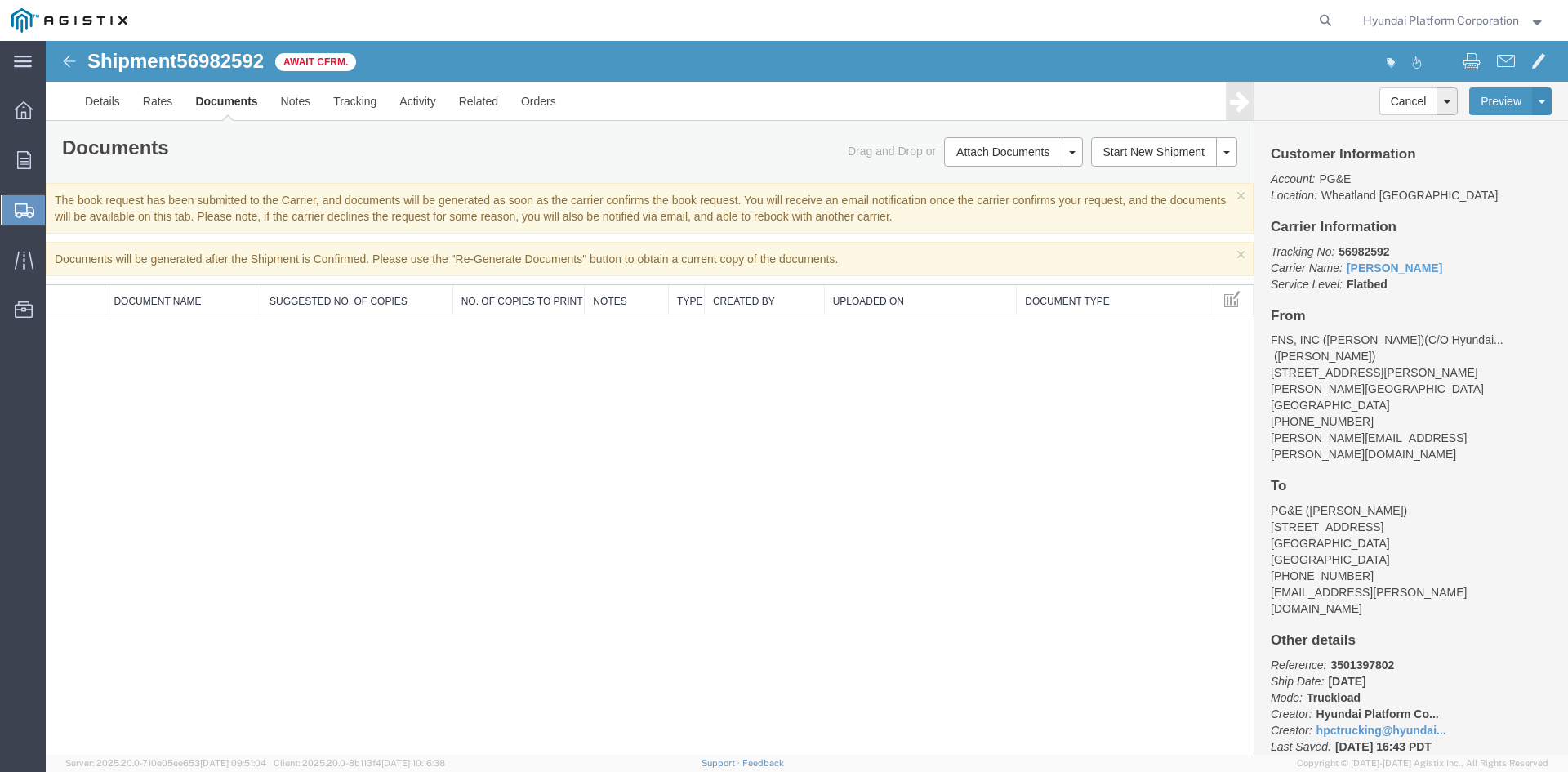
click at [395, 178] on div "Documents Ship Label Format: Plain Thermal Drag and Drop or Attach Documents Pr…" at bounding box center [650, 152] width 1208 height 62
click at [401, 167] on div "Documents Ship Label Format: Plain Thermal Drag and Drop or Attach Documents Pr…" at bounding box center [650, 152] width 1208 height 62
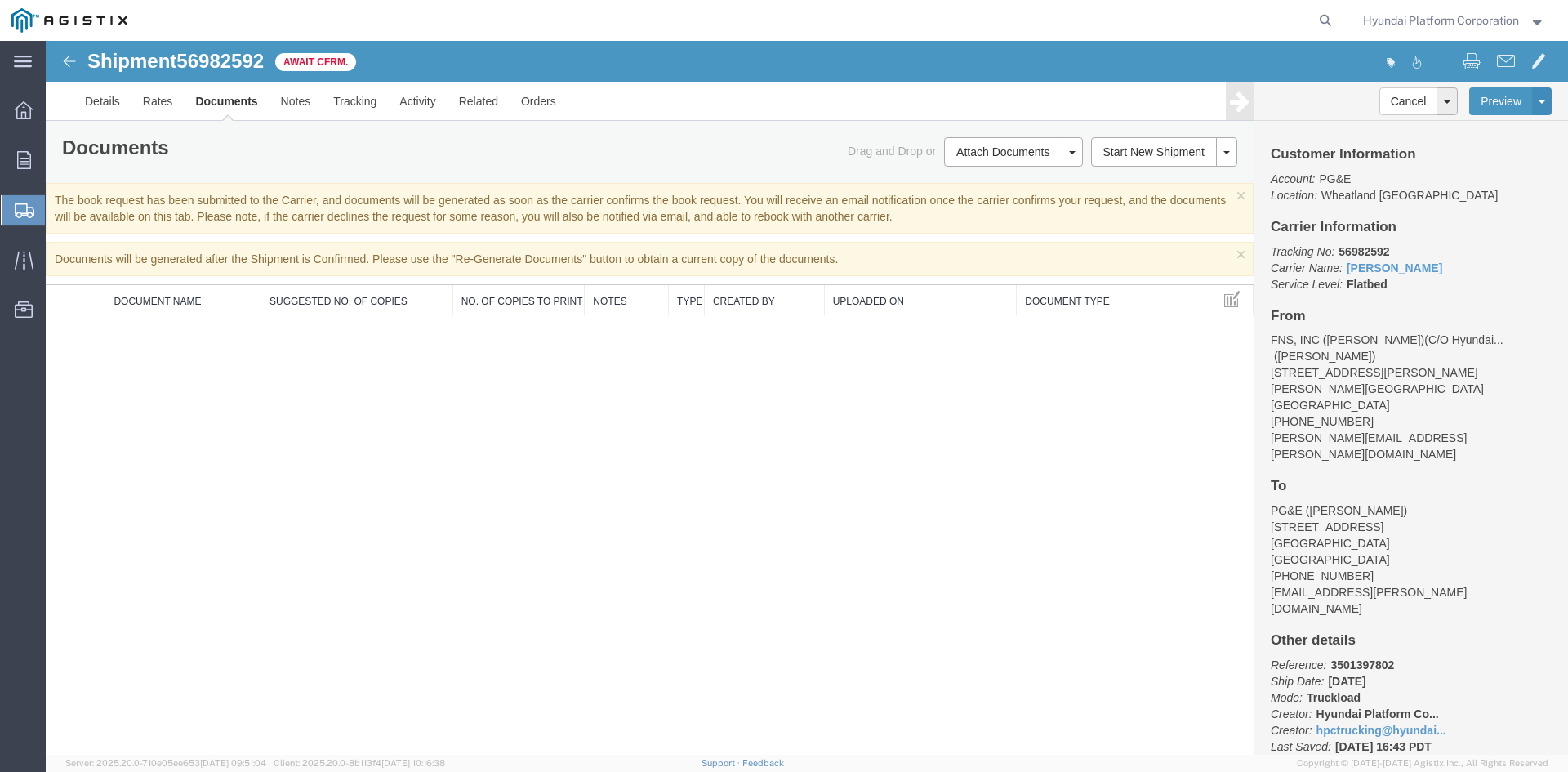
click at [0, 0] on span "Shipment Manager" at bounding box center [0, 0] width 0 height 0
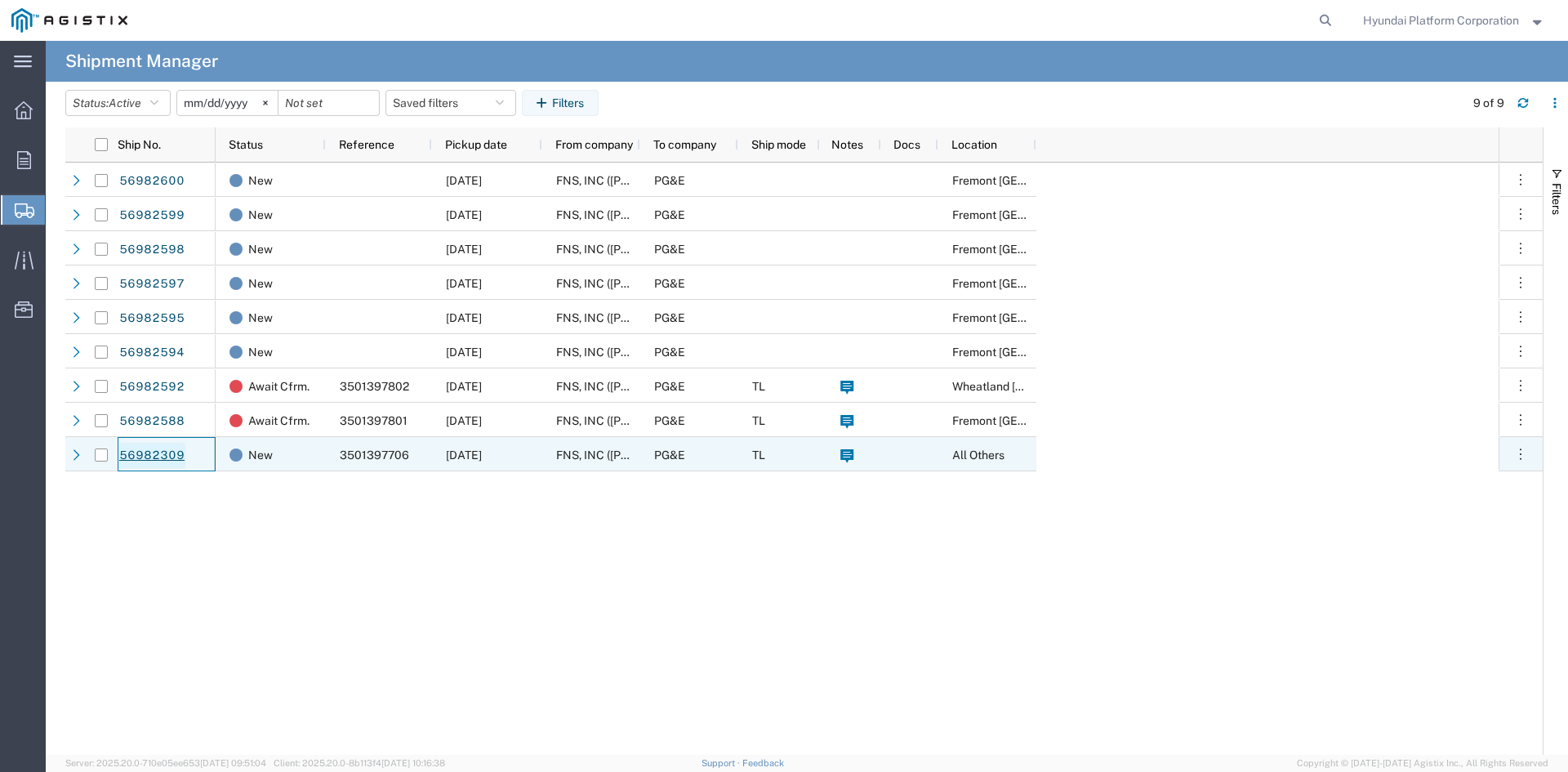
click at [160, 457] on link "56982309" at bounding box center [152, 456] width 67 height 26
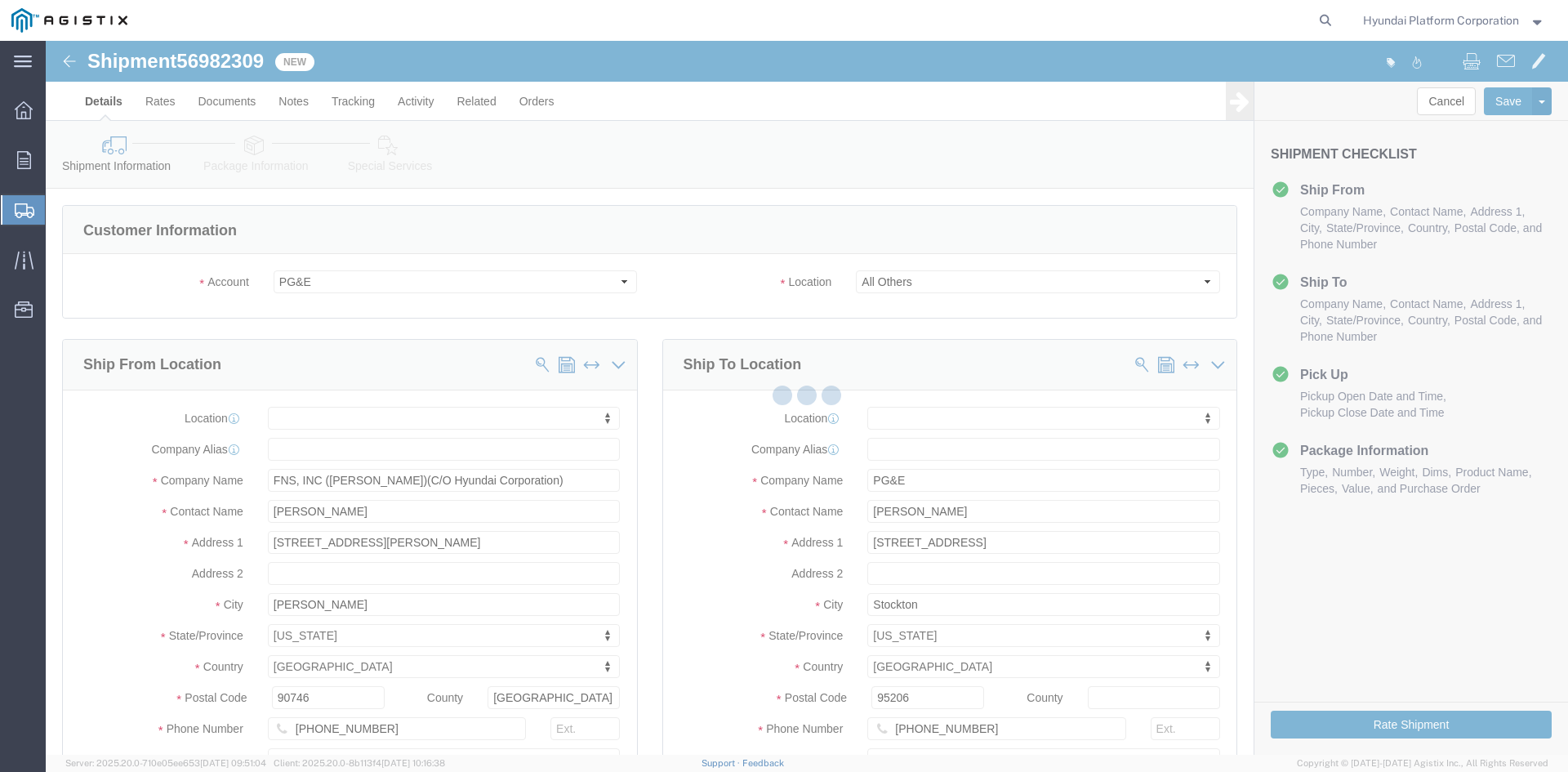
select select
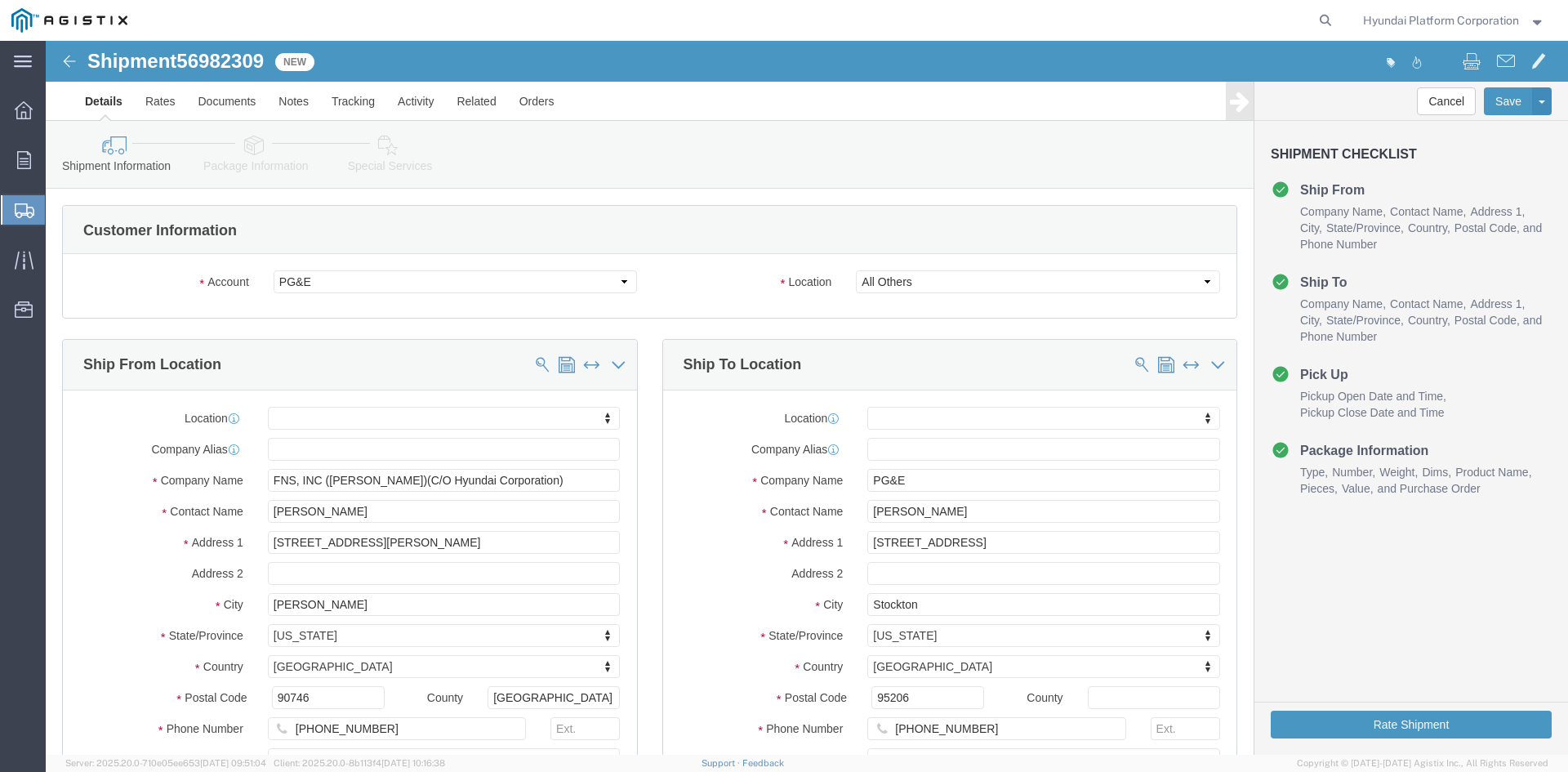
click link "Package Information"
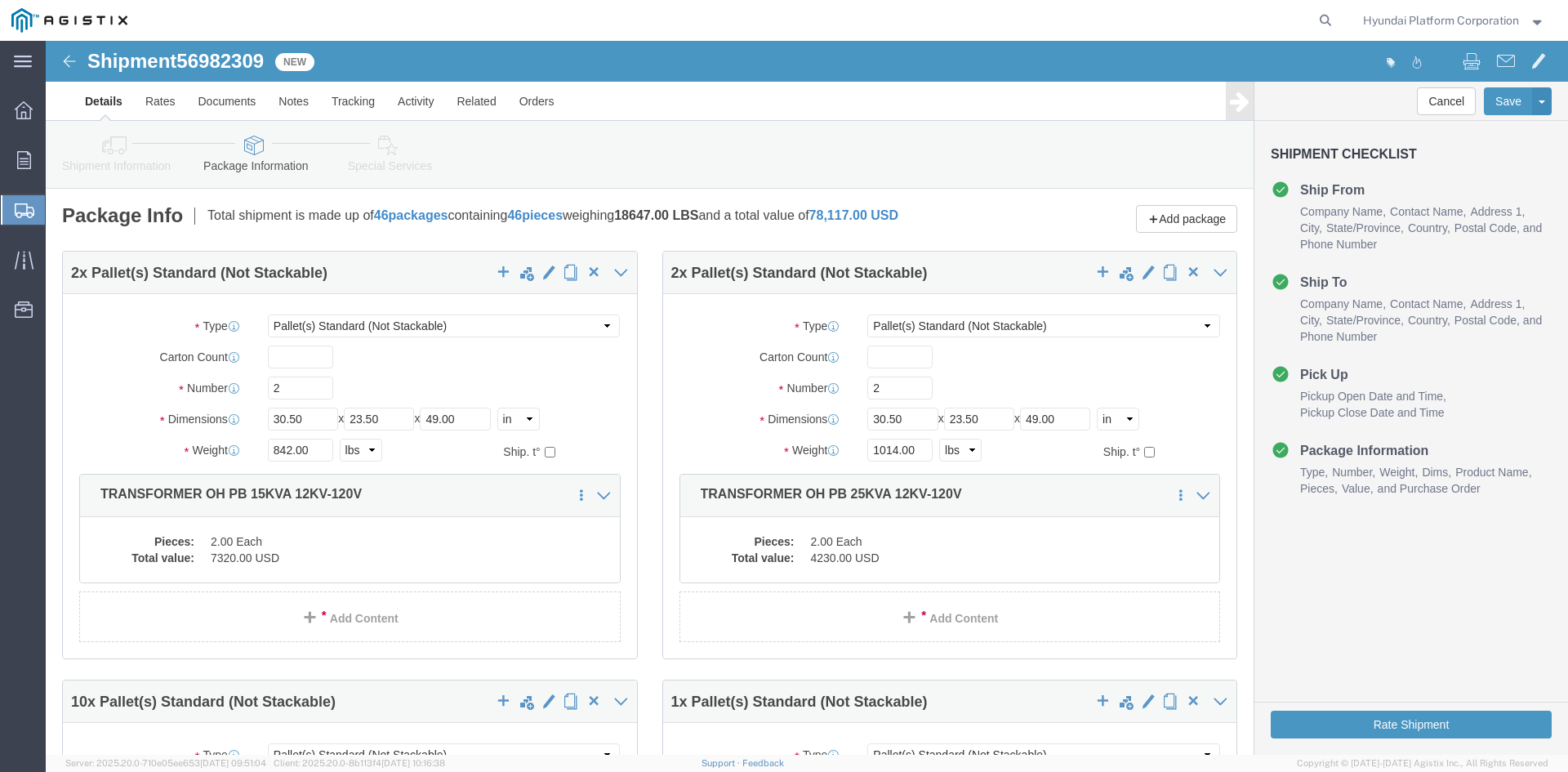
click icon
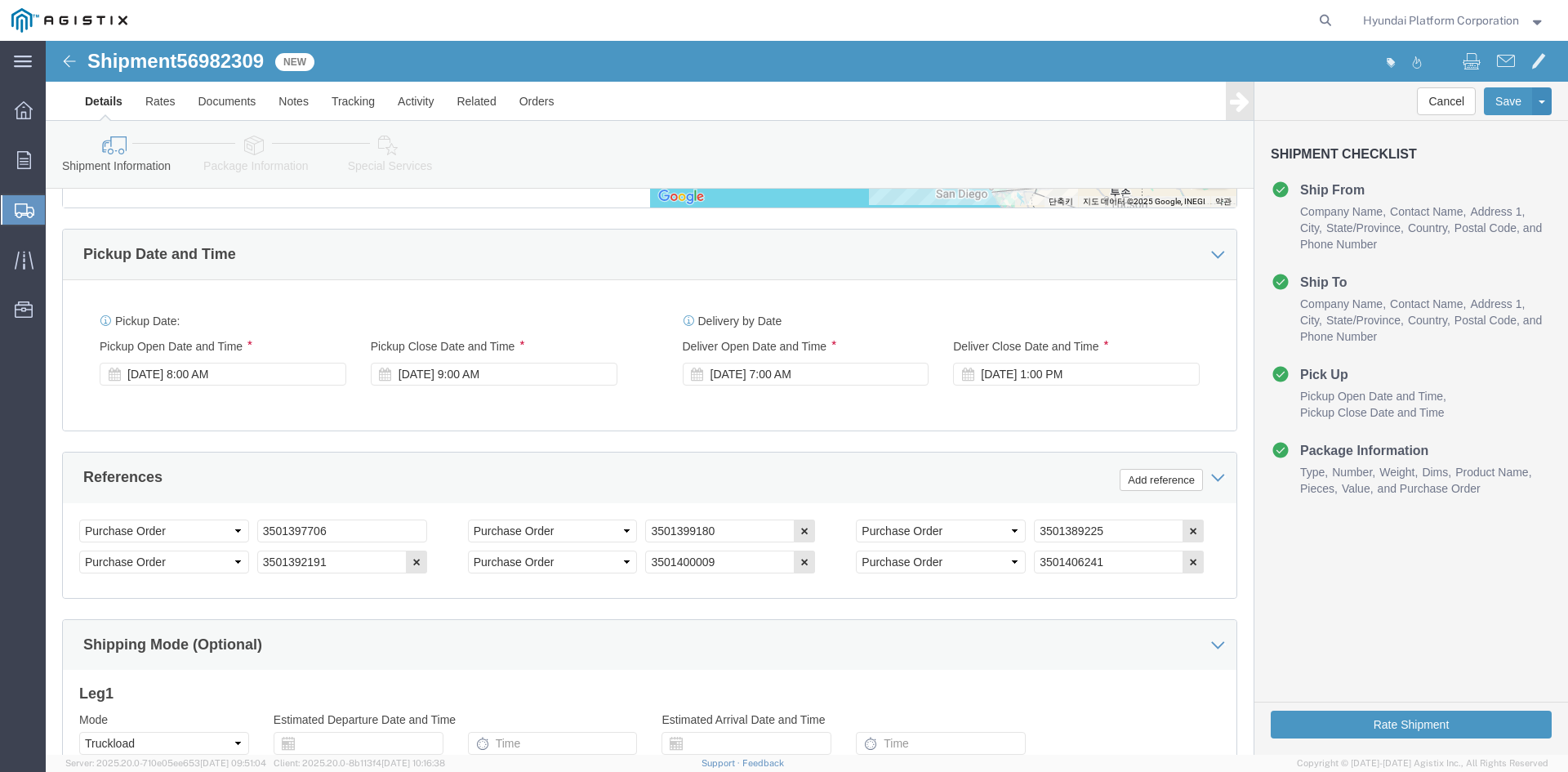
scroll to position [867, 0]
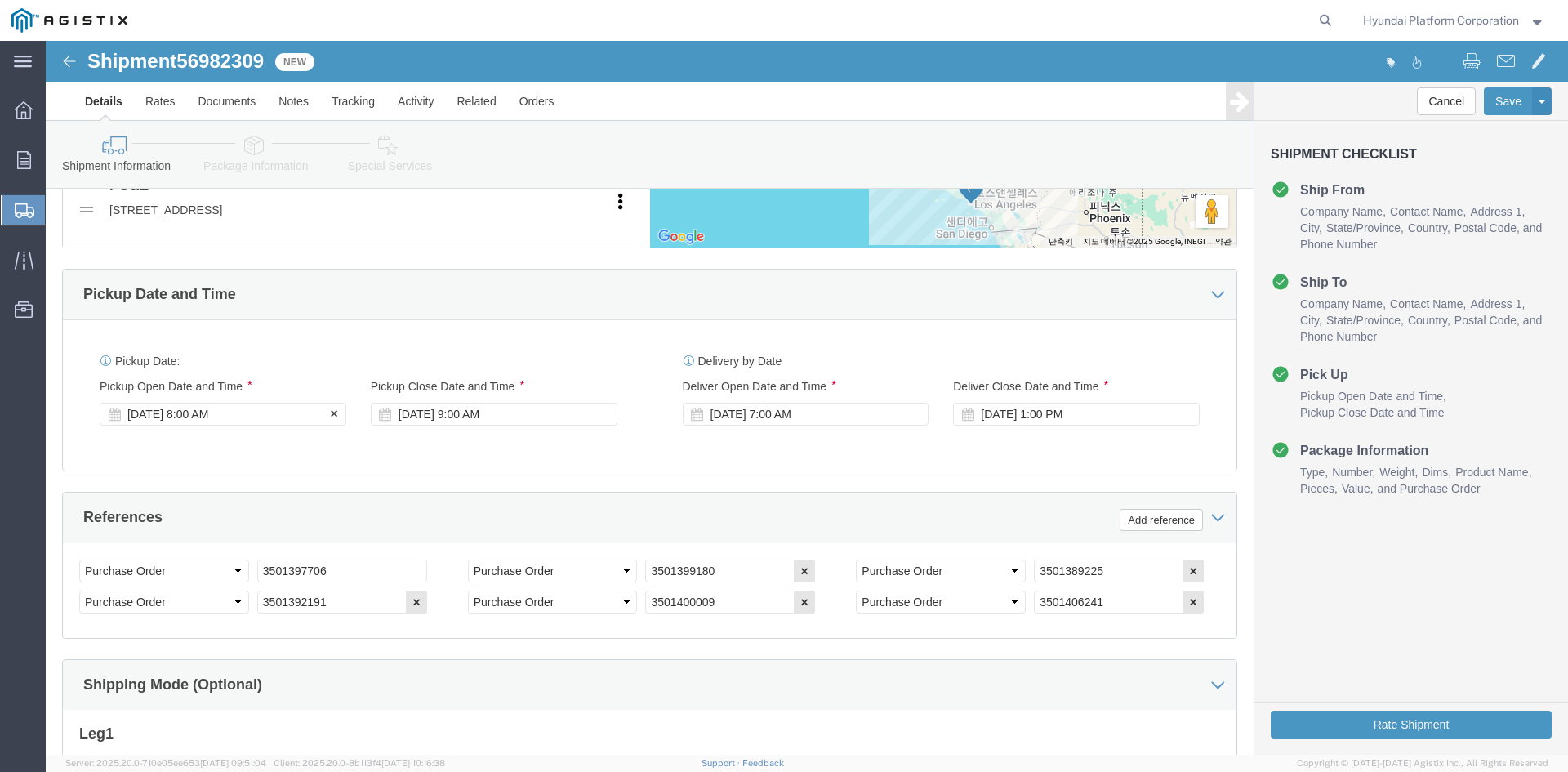
click div "Oct 01 2025 8:00 AM"
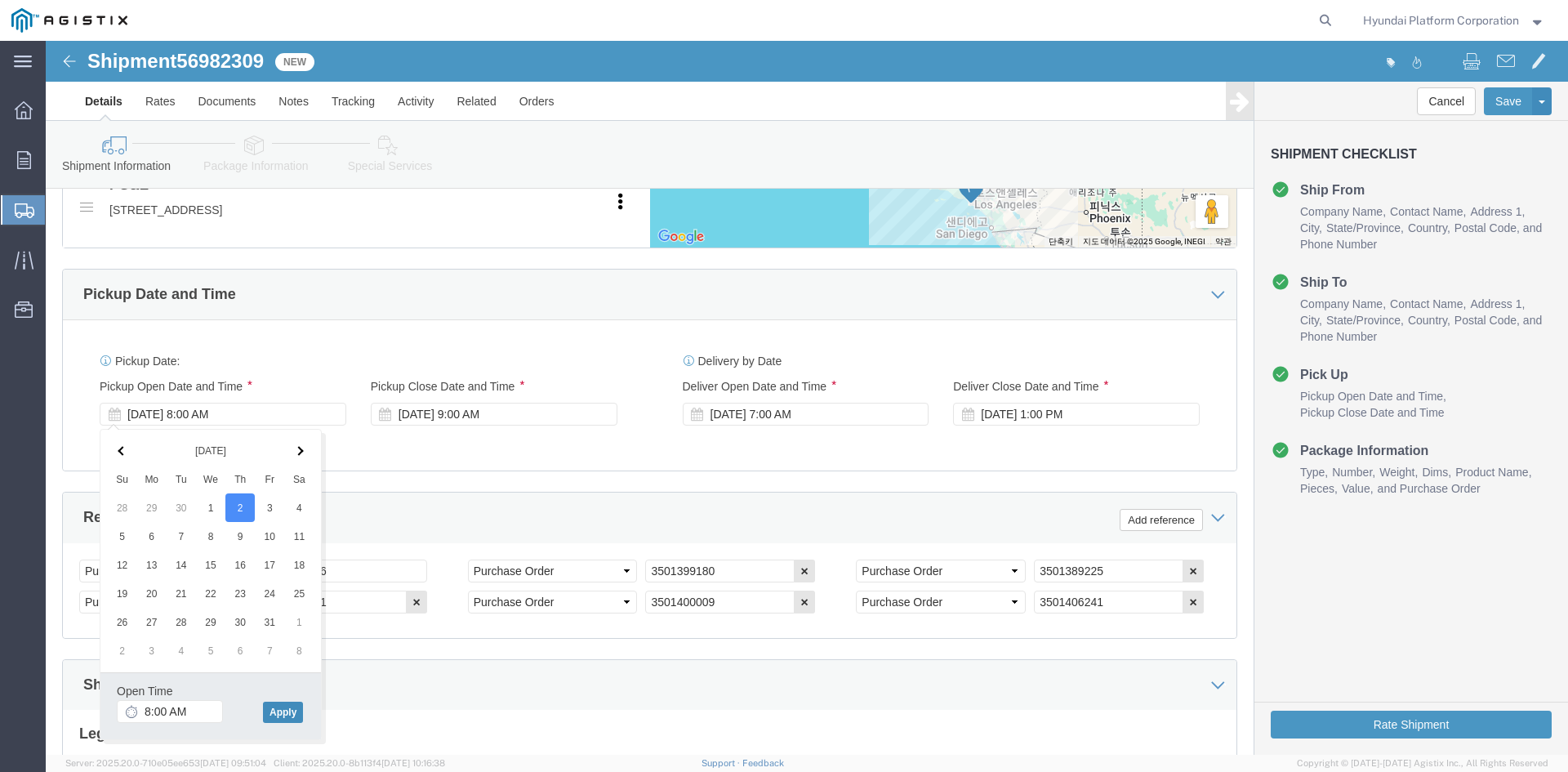
click button "Apply"
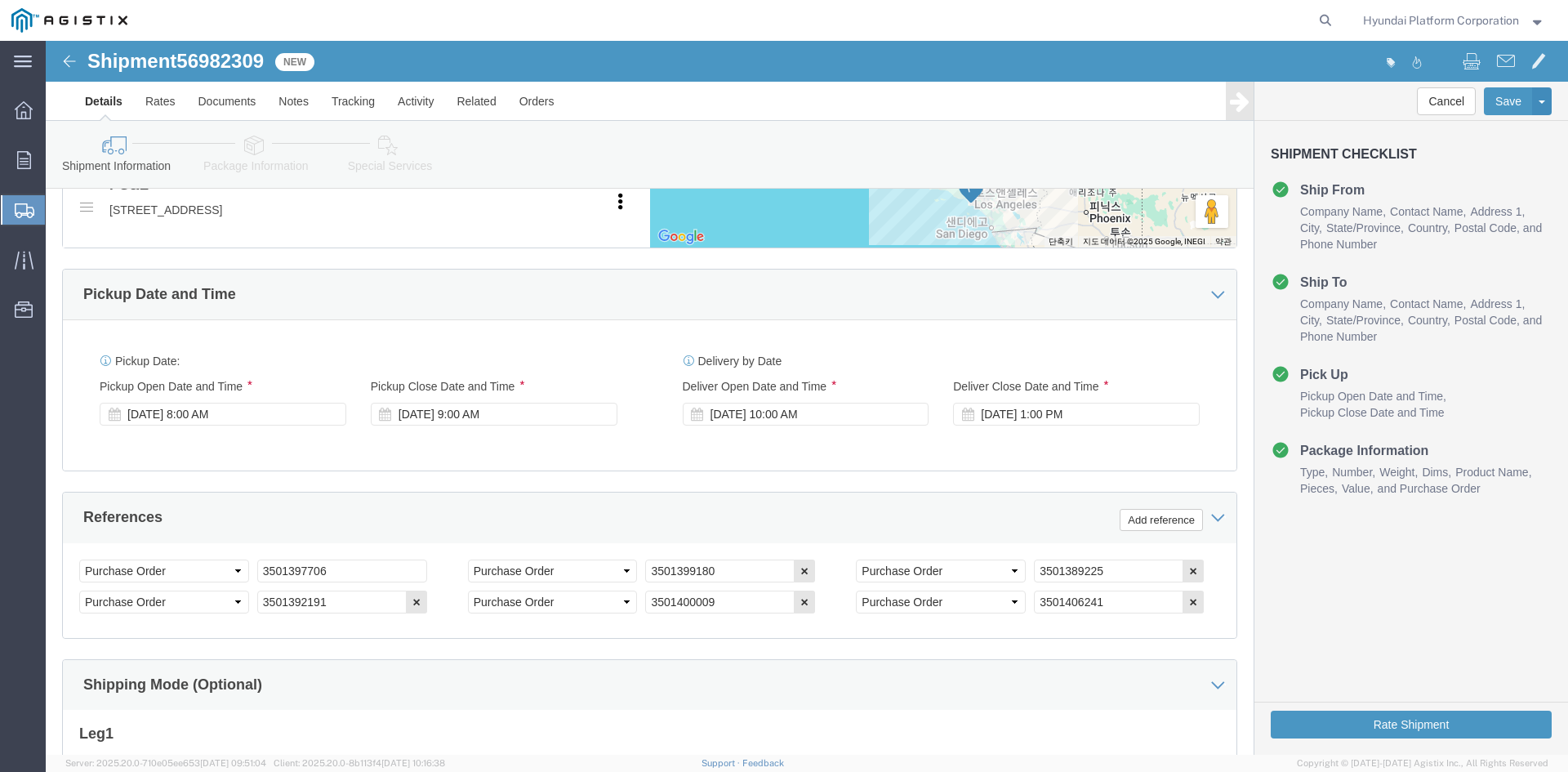
click div "Delivery Start Date Delivery Start Time Deliver Open Date and Time Oct 02 2025 …"
click div "Oct 02 2025 10:00 AM"
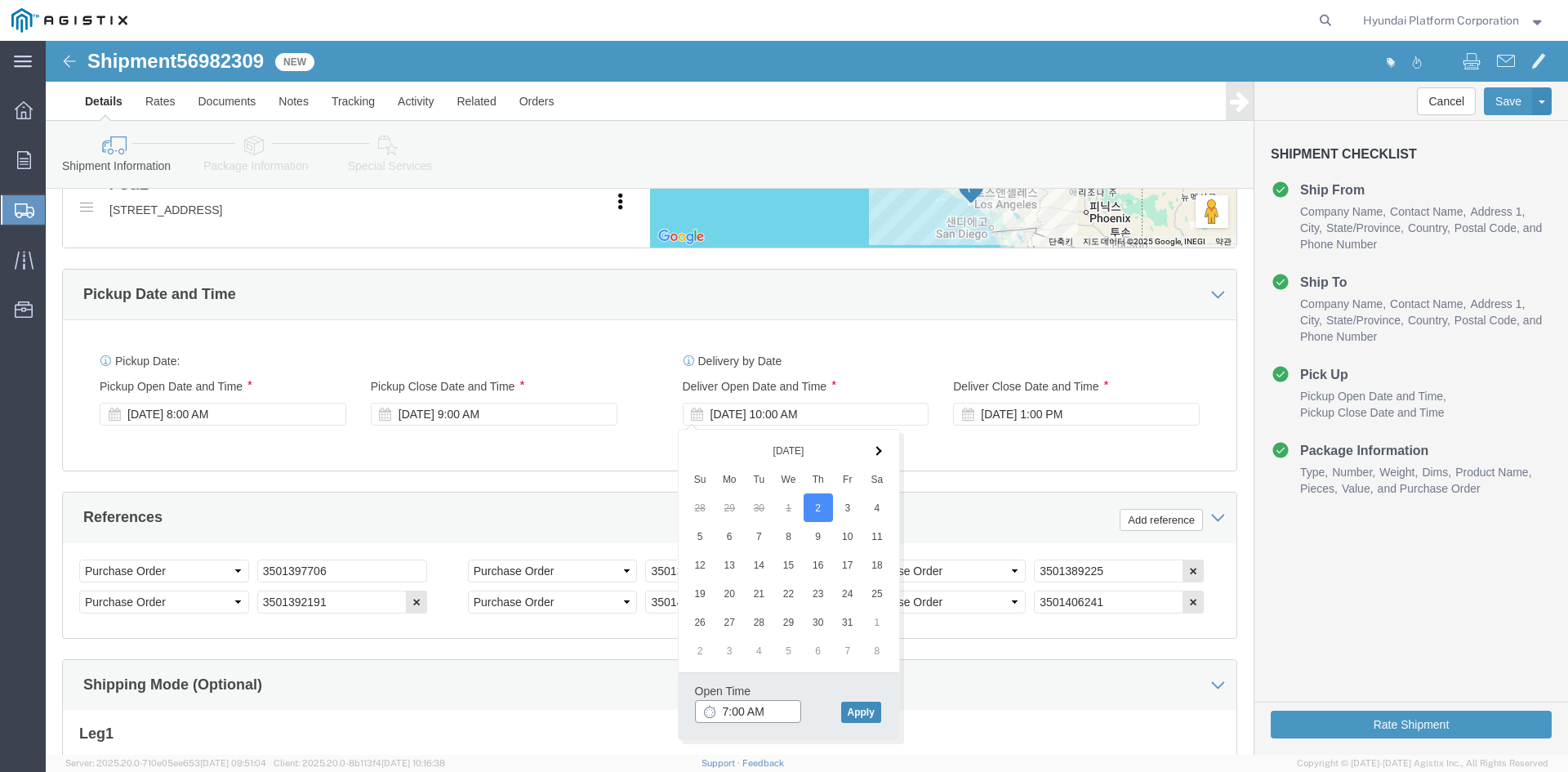
type input "7:00 AM"
click button "Apply"
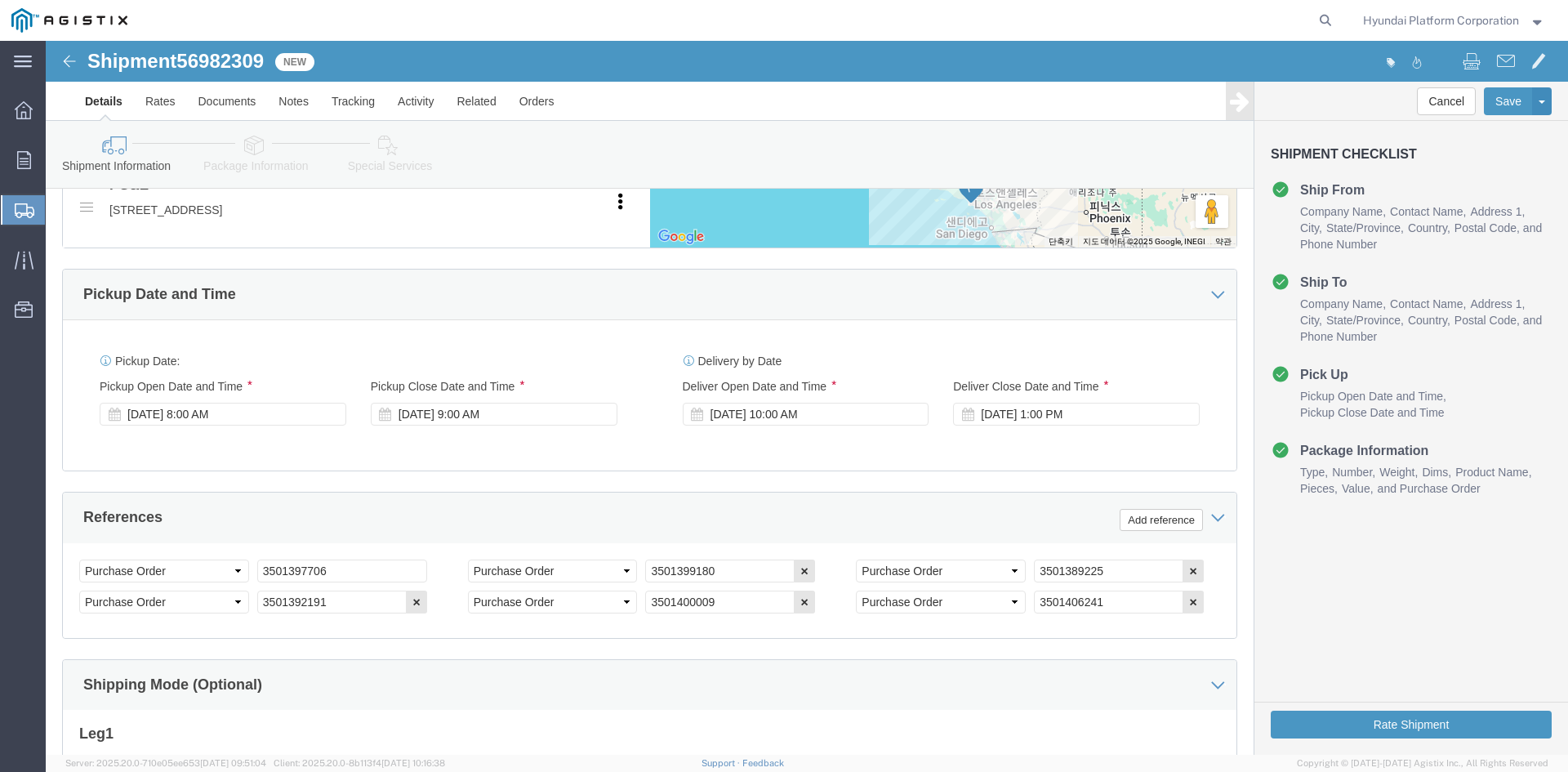
click div "Delivery by Date Delivery Start Date Delivery Start Time Deliver Open Date and …"
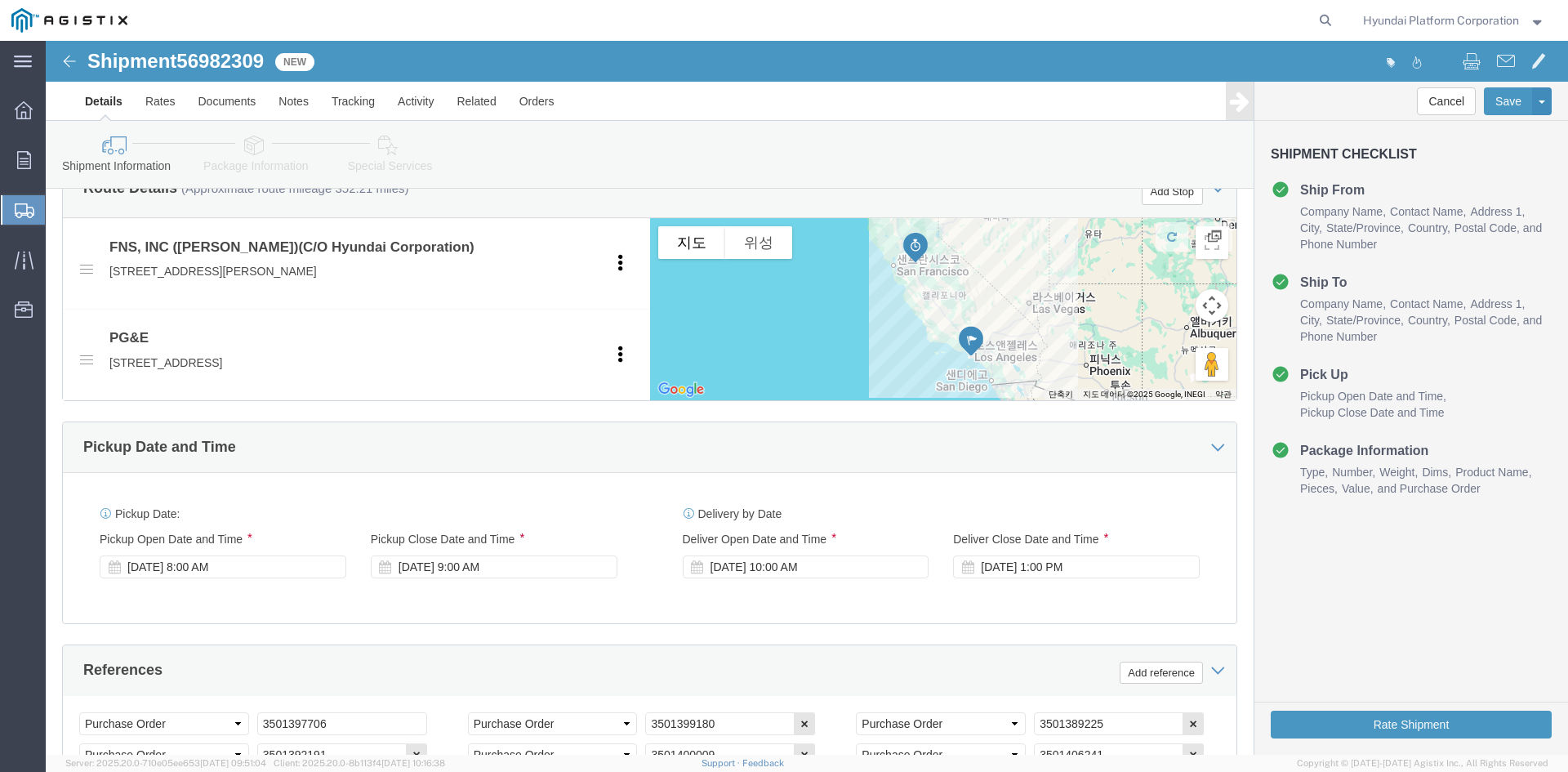
scroll to position [704, 0]
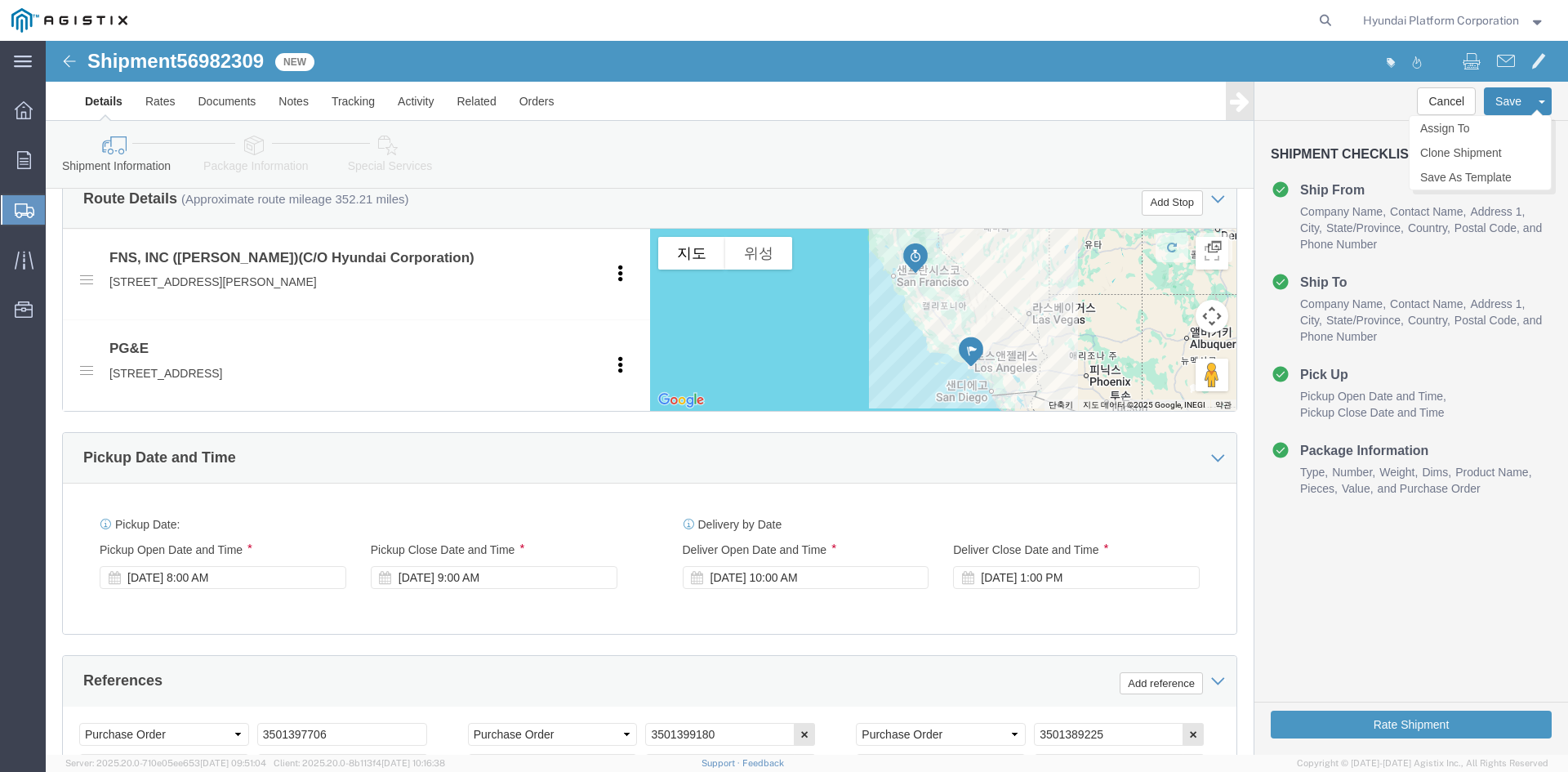
click button "Save"
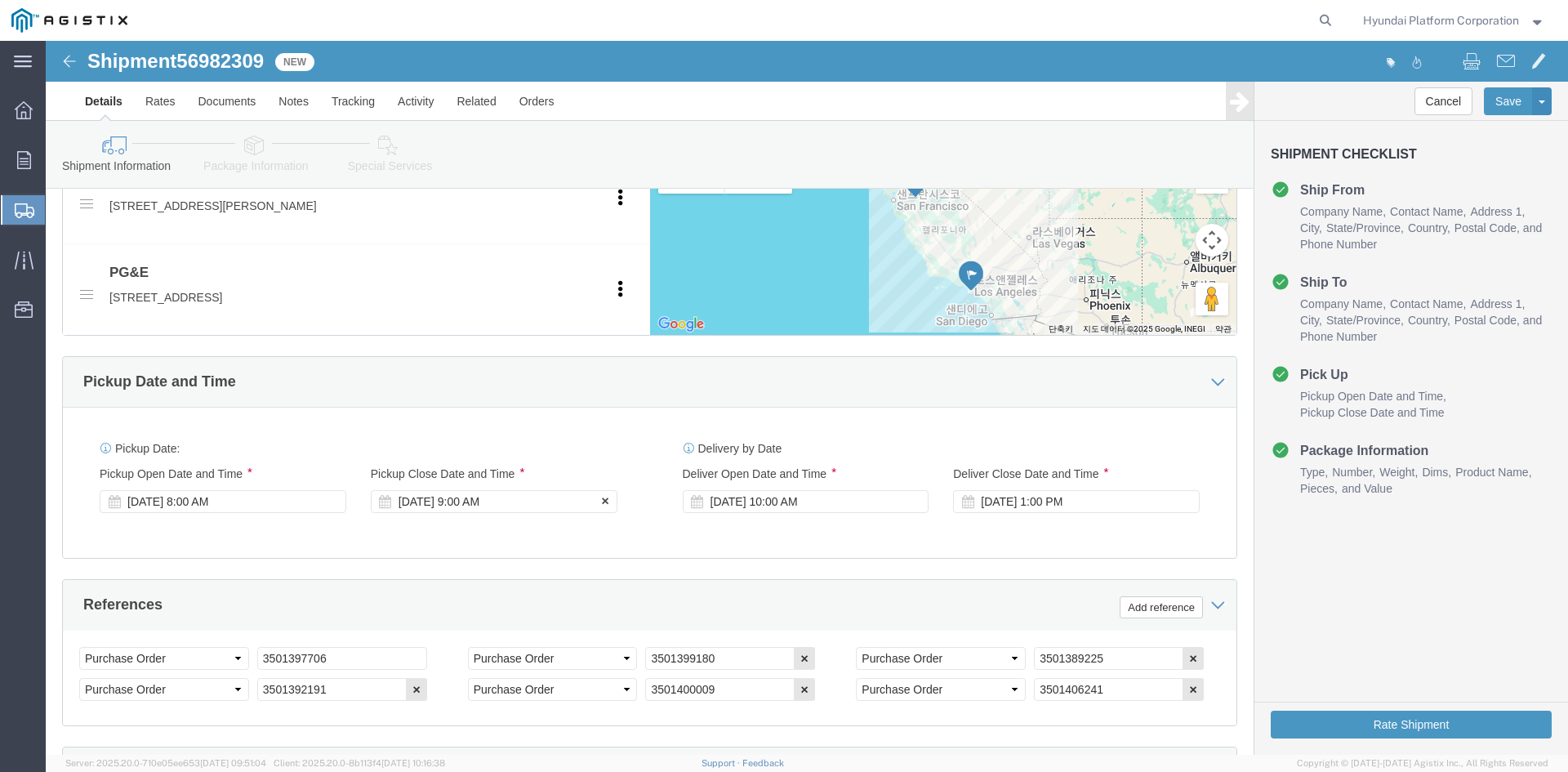
scroll to position [867, 0]
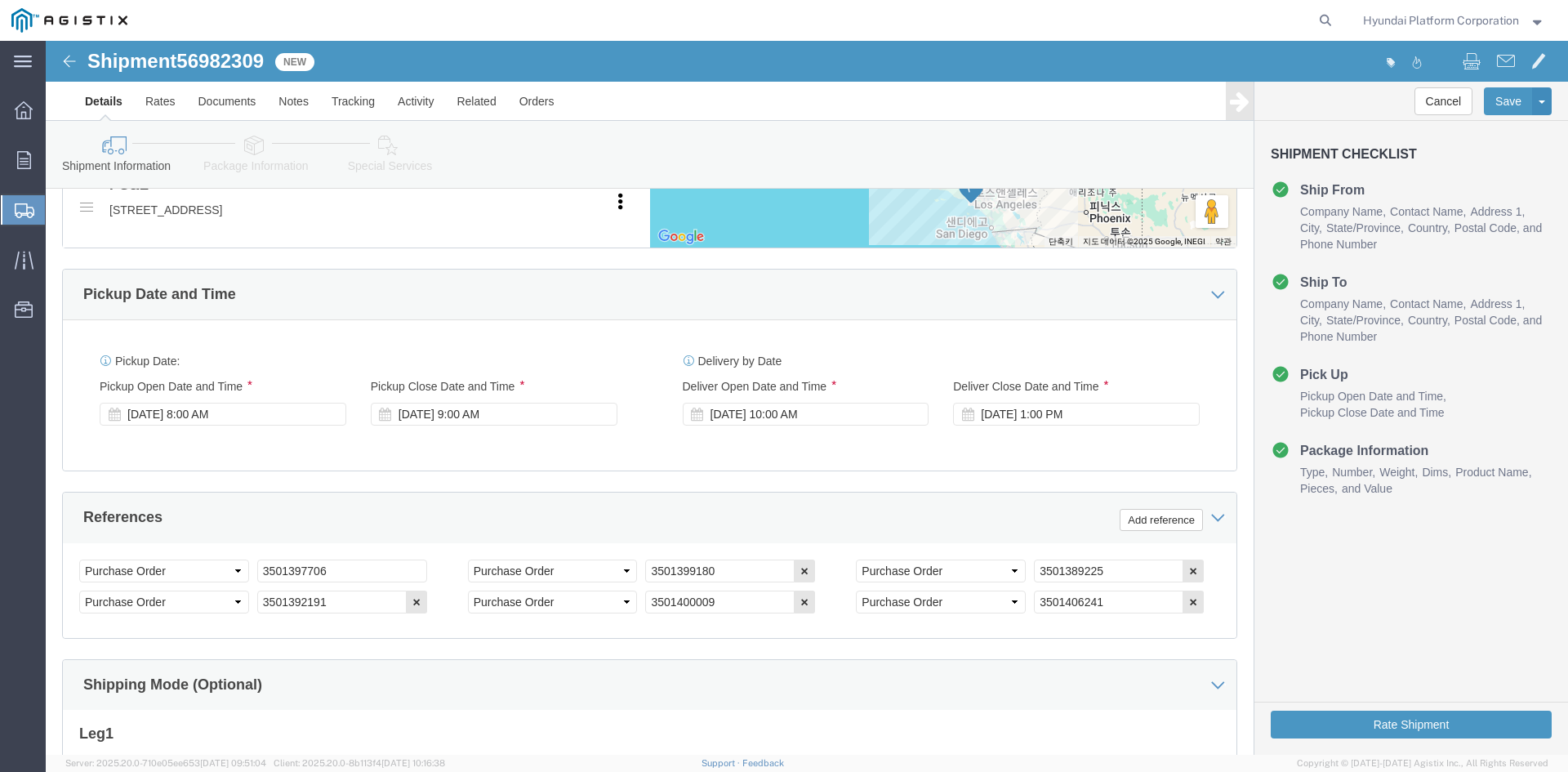
click at [0, 0] on span "Shipment Manager" at bounding box center [0, 0] width 0 height 0
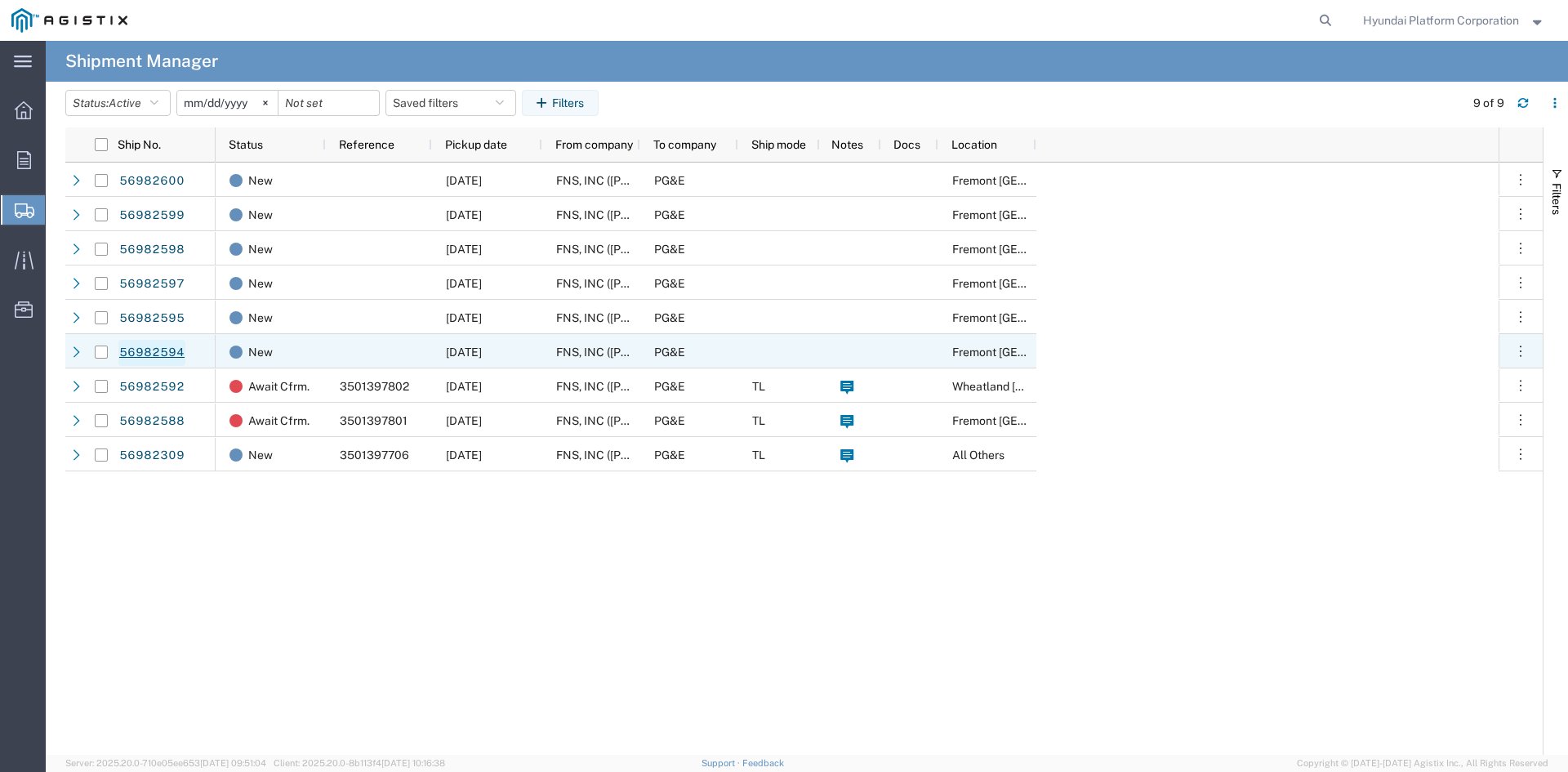
click at [119, 348] on link "56982594" at bounding box center [152, 353] width 67 height 26
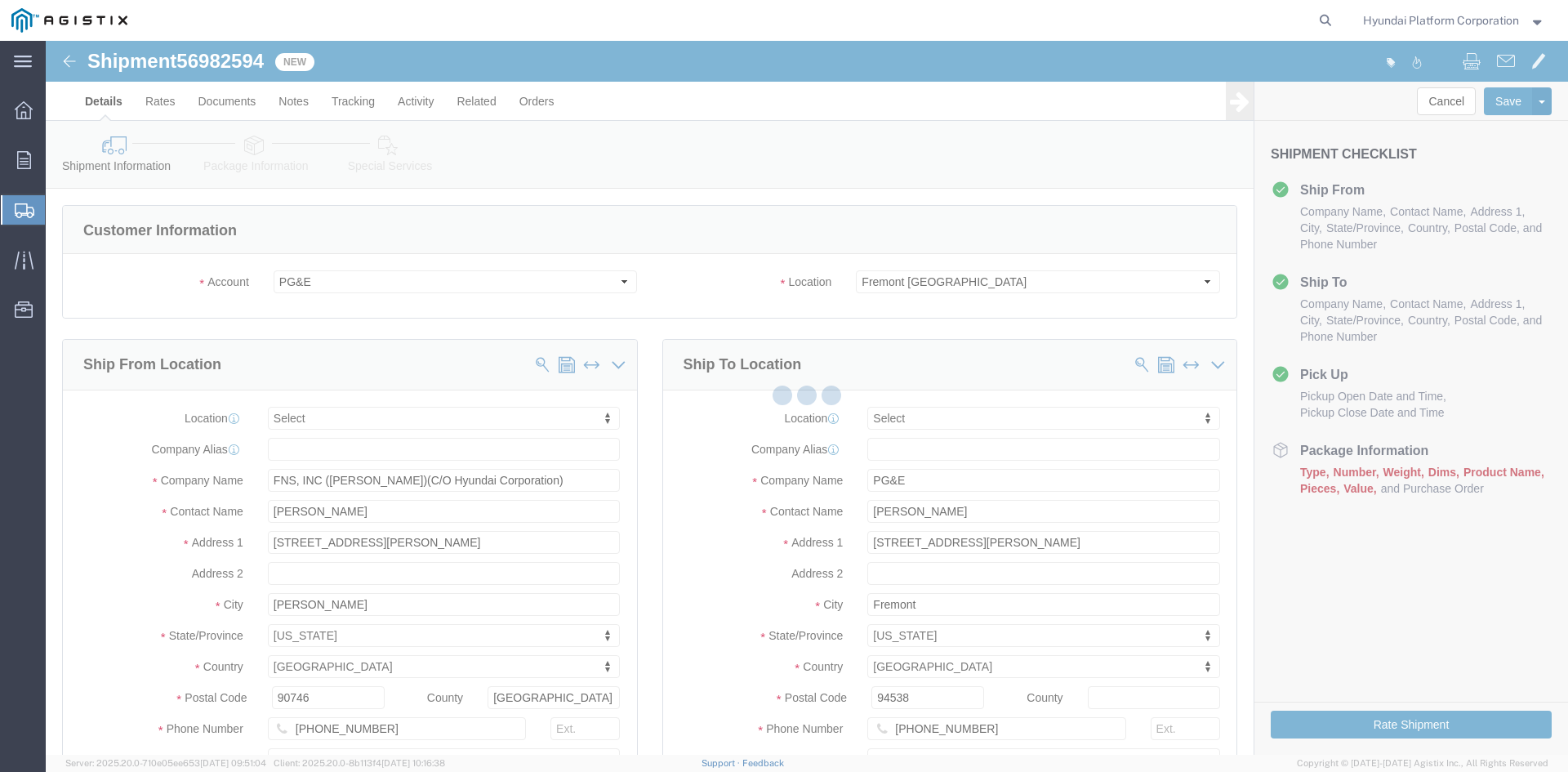
select select
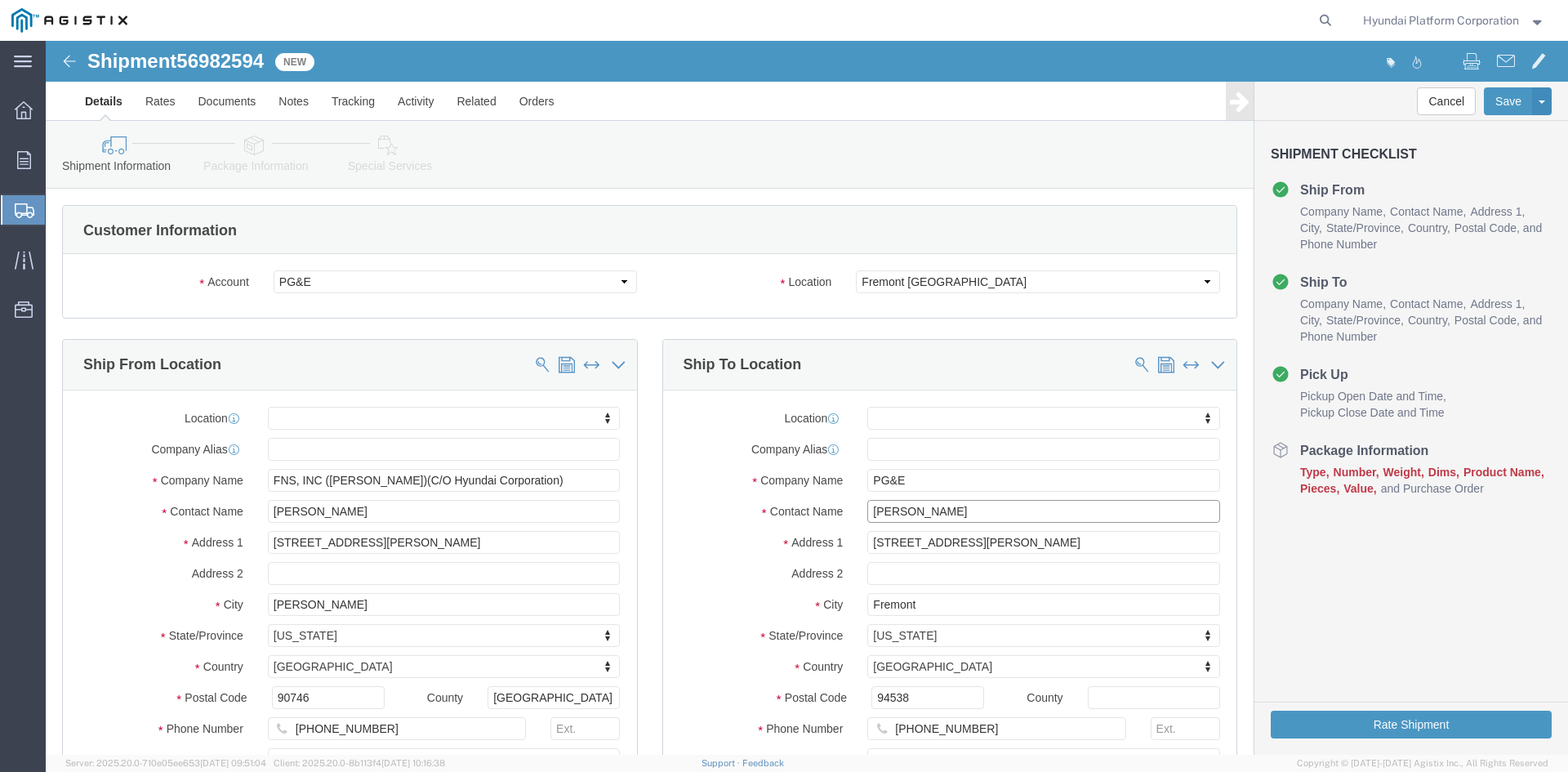
click input "Romi Cereghino"
type input "pam"
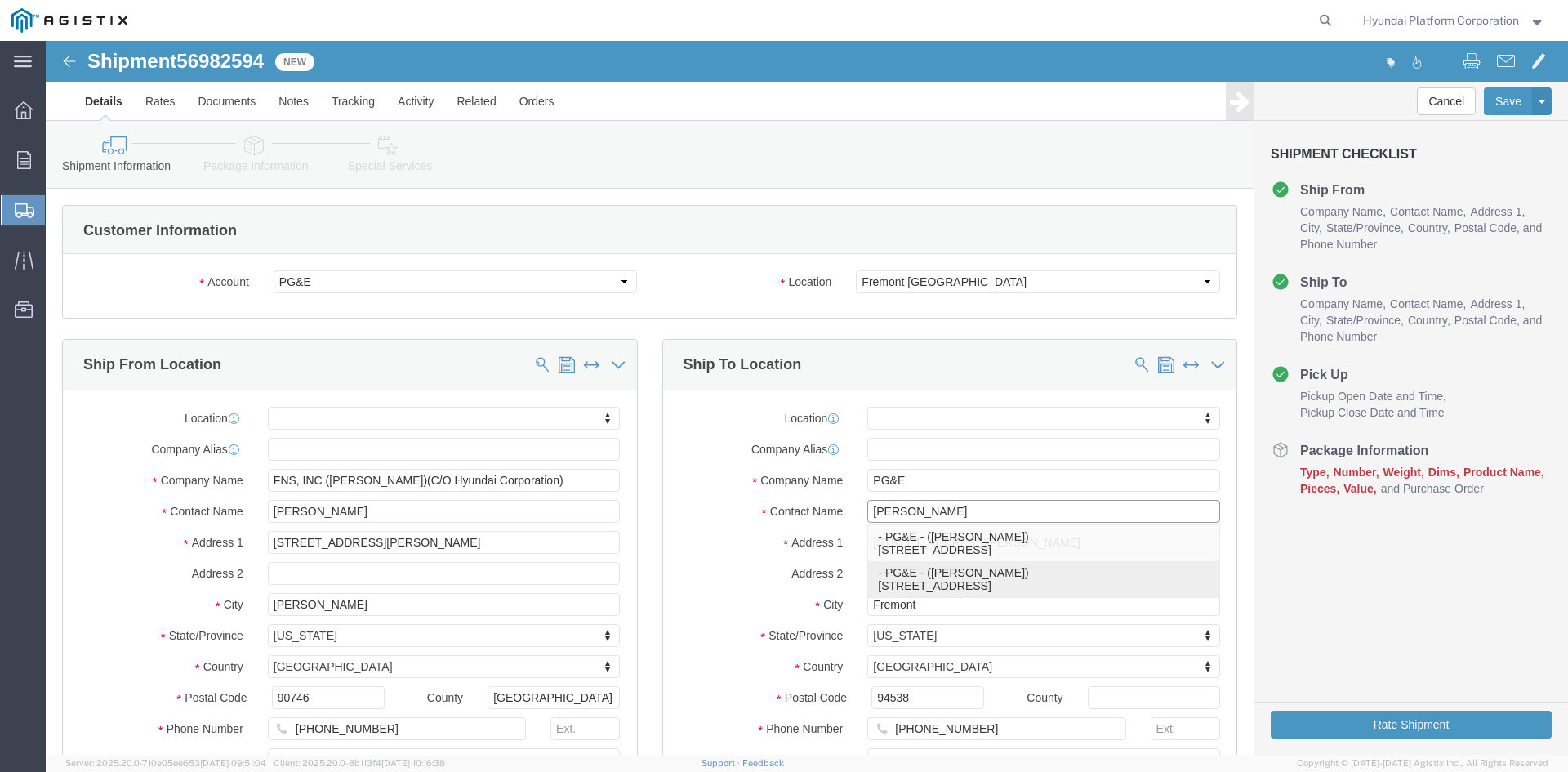
click p "- PG&E - (Pam Trevino) 4101 S. Airport Way, Stockton, CA, 95206, US"
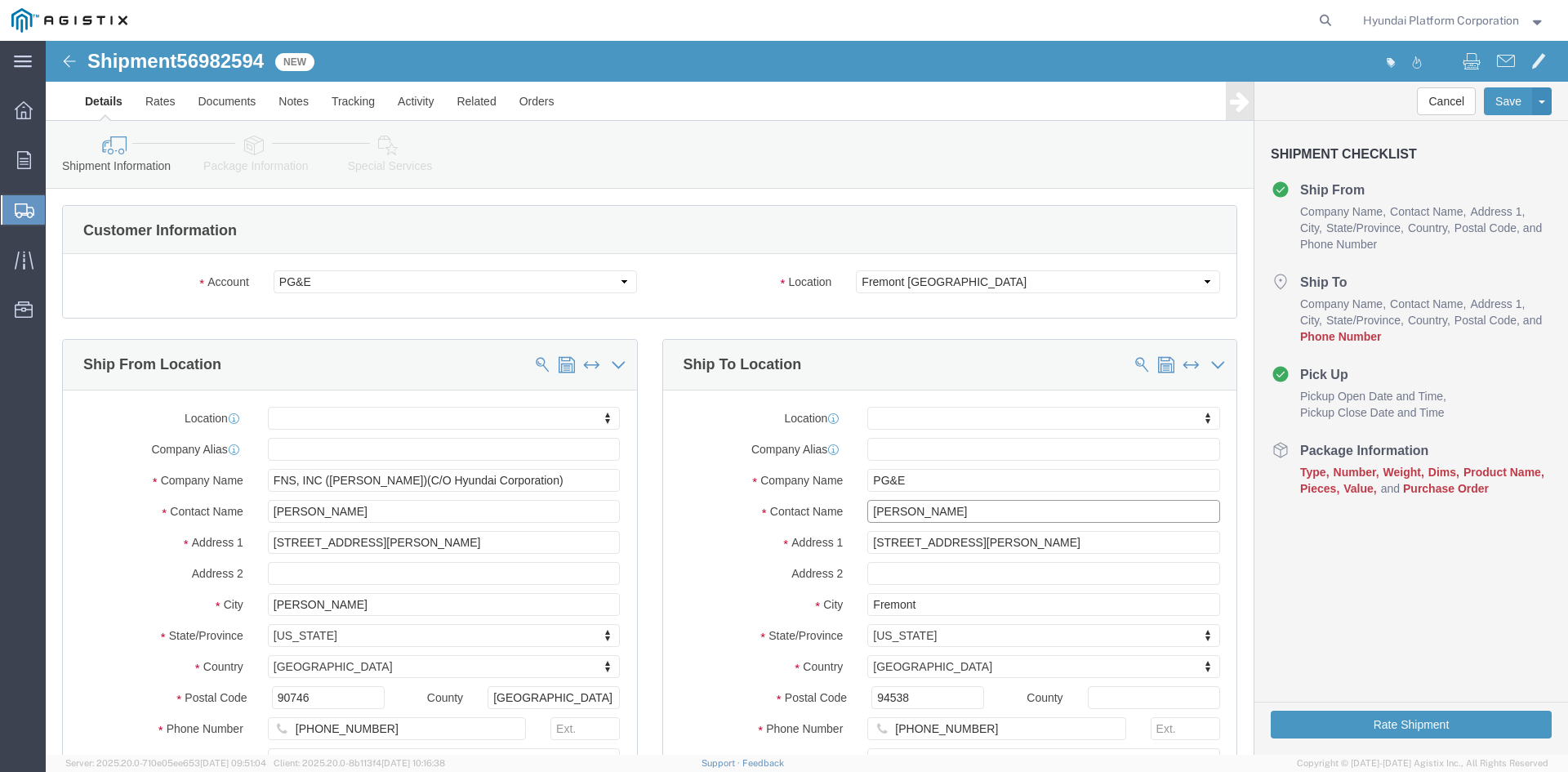
select select "CA"
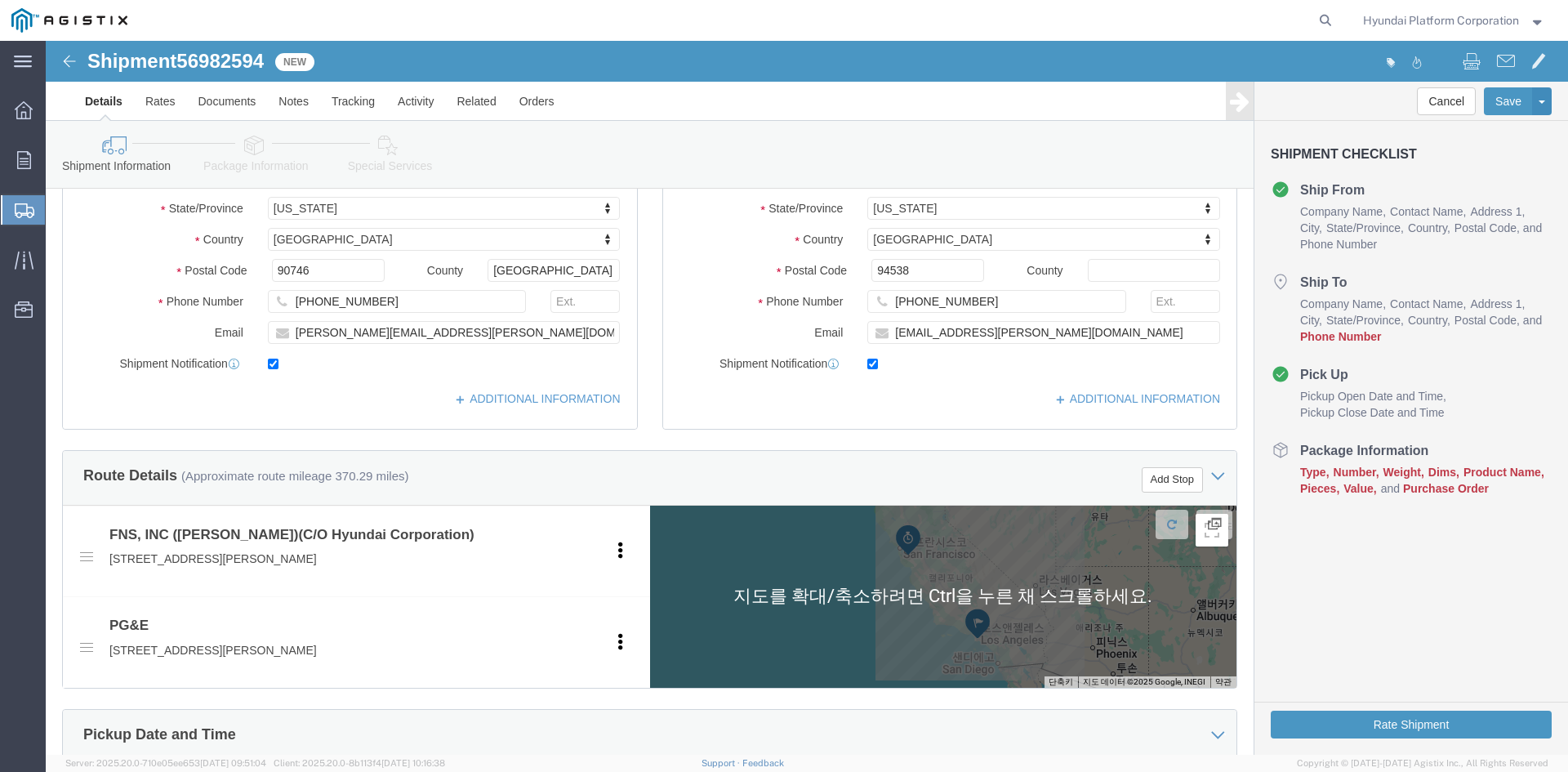
scroll to position [735, 0]
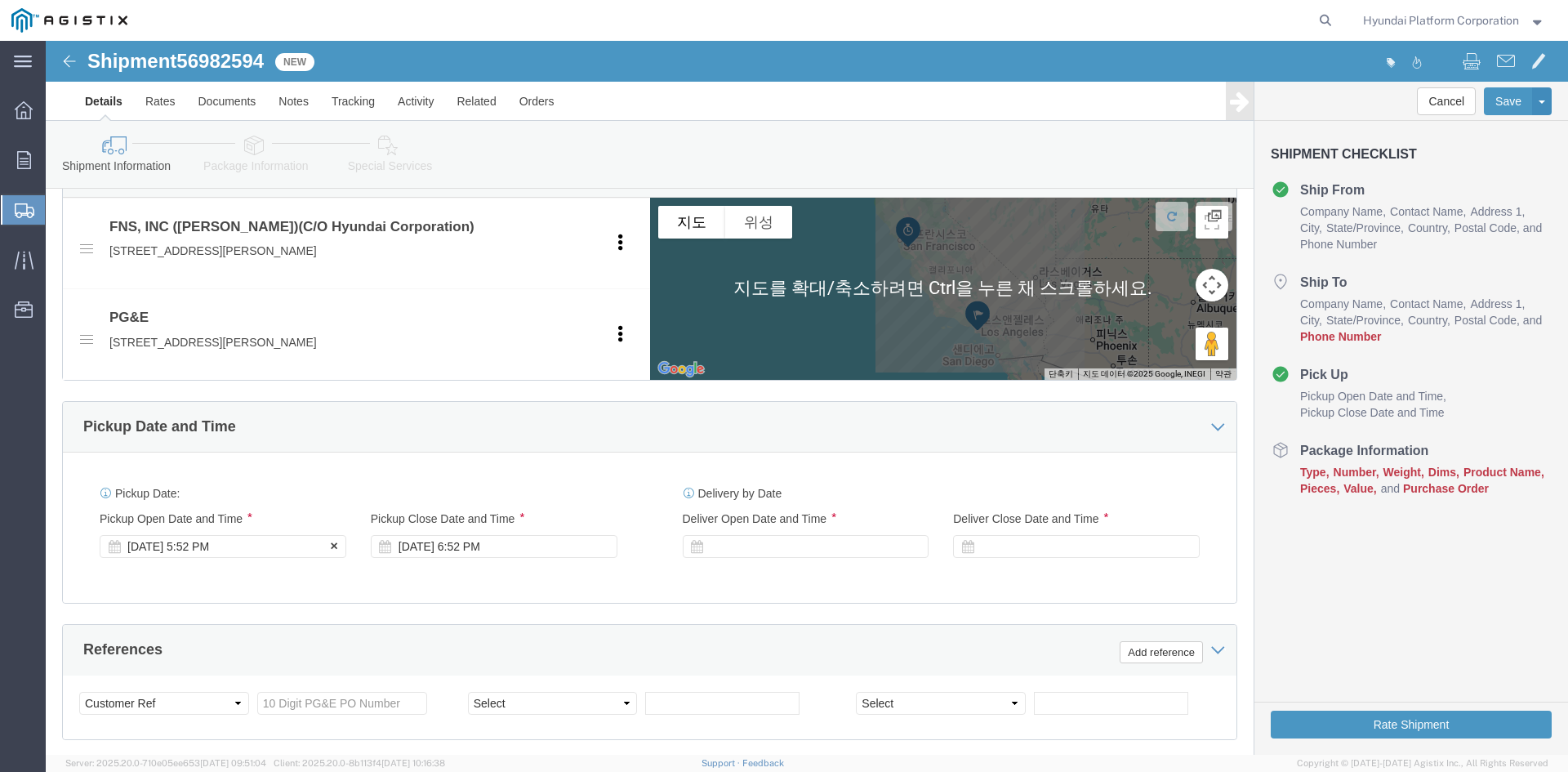
type input "Pam Trevino"
click div "Sep 30 2025 5:52 PM"
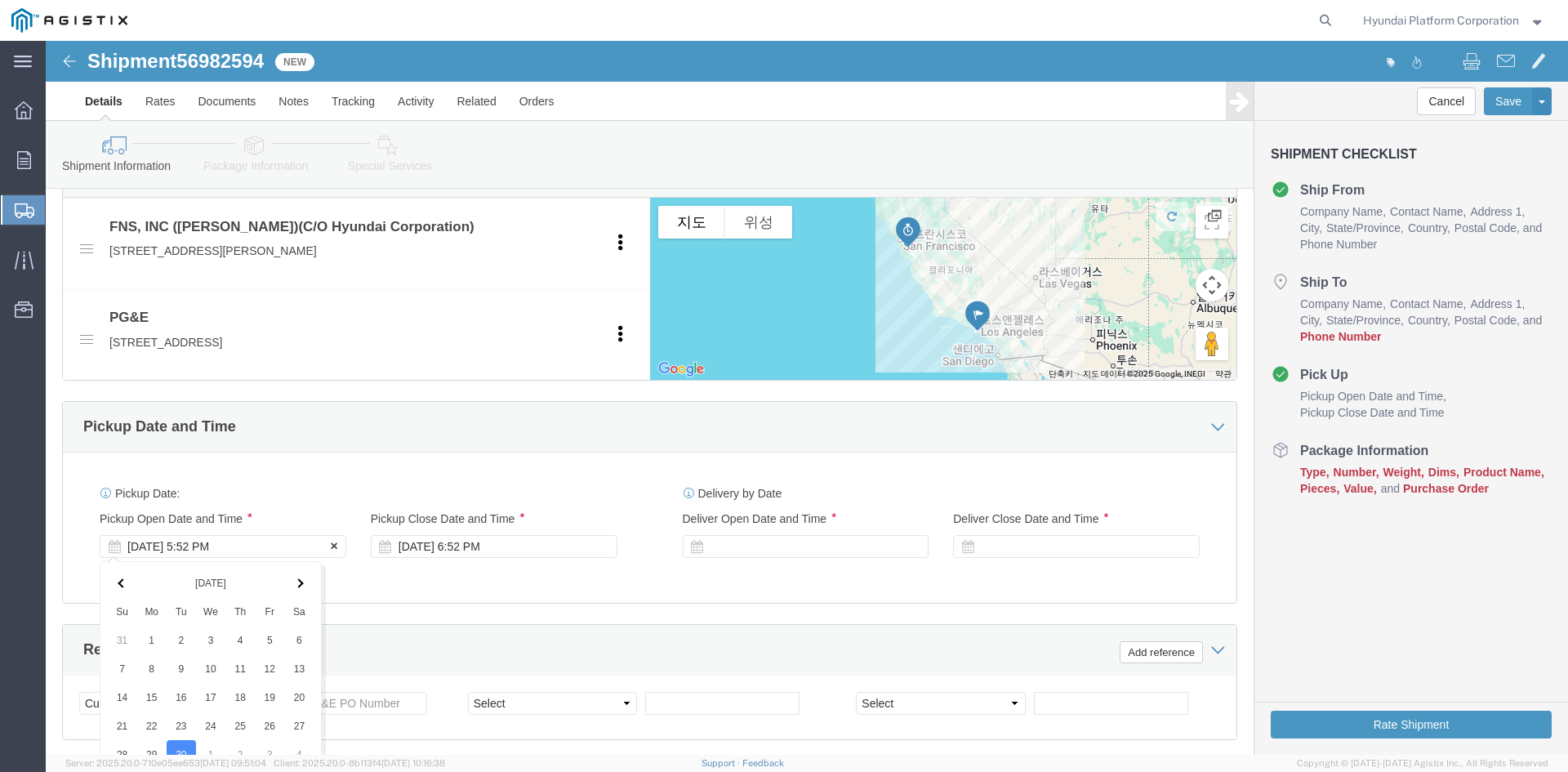
scroll to position [1081, 0]
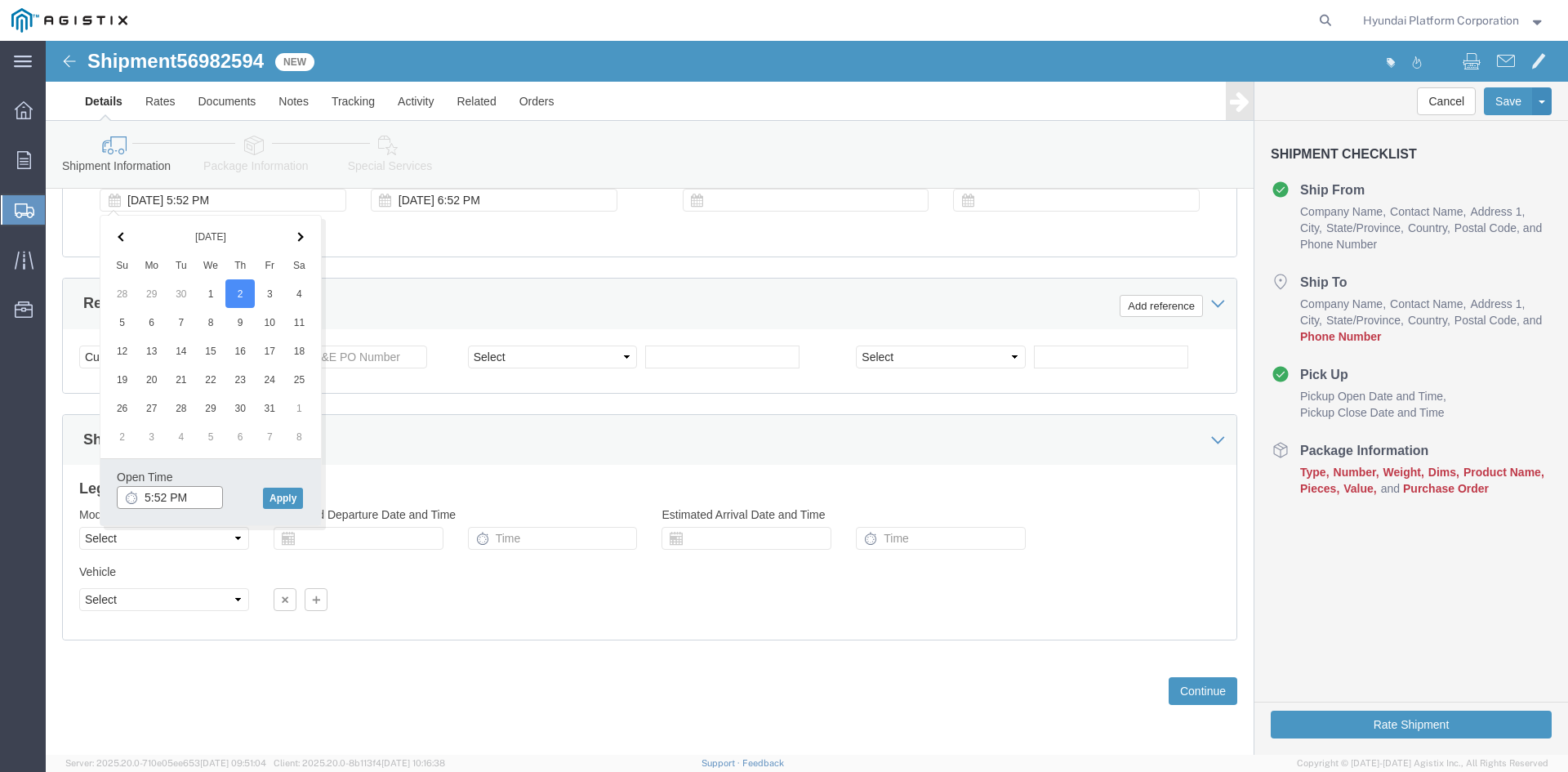
click input "5:52 PM"
type input "8:00 am"
click button "Apply"
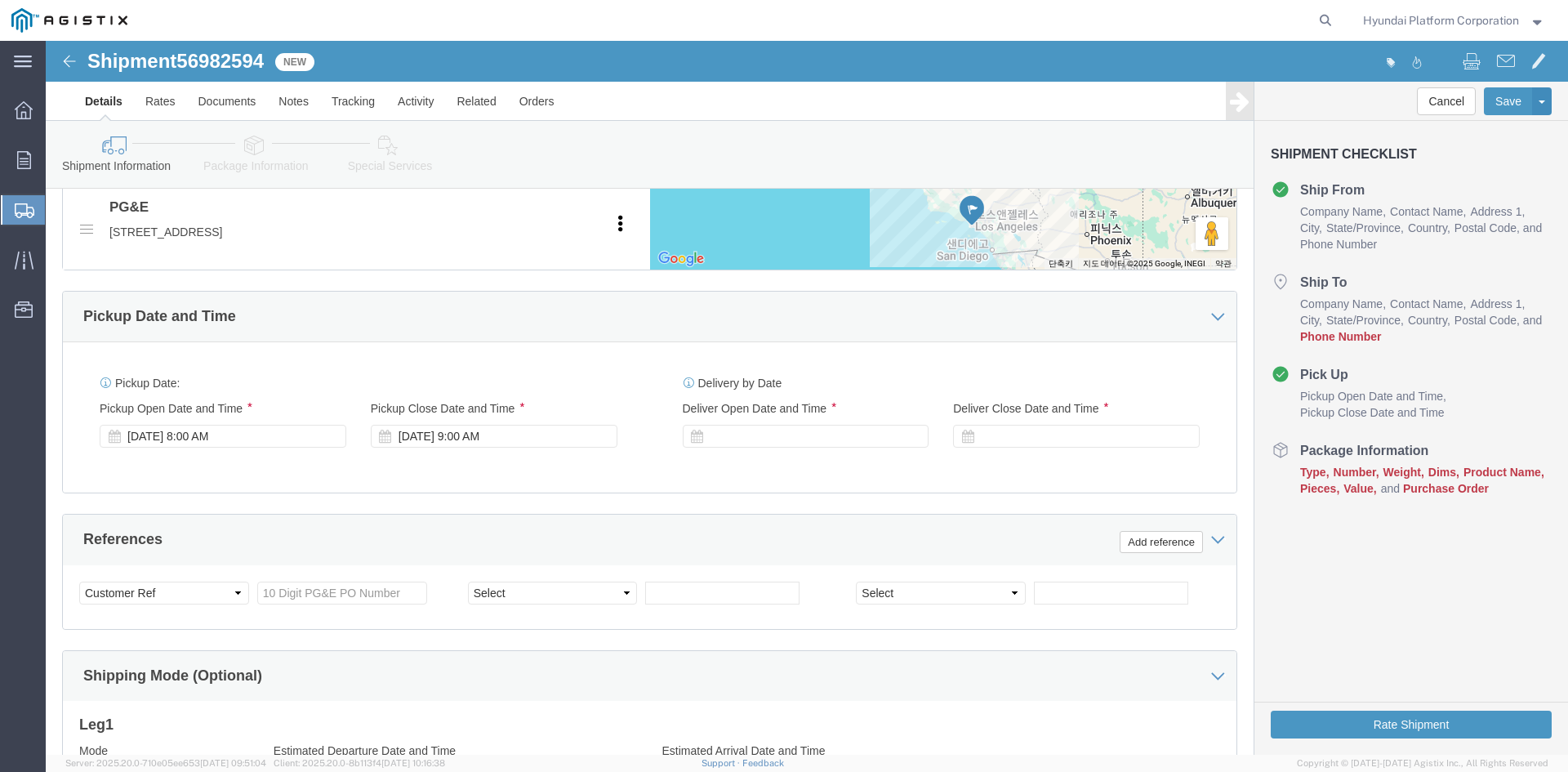
scroll to position [837, 0]
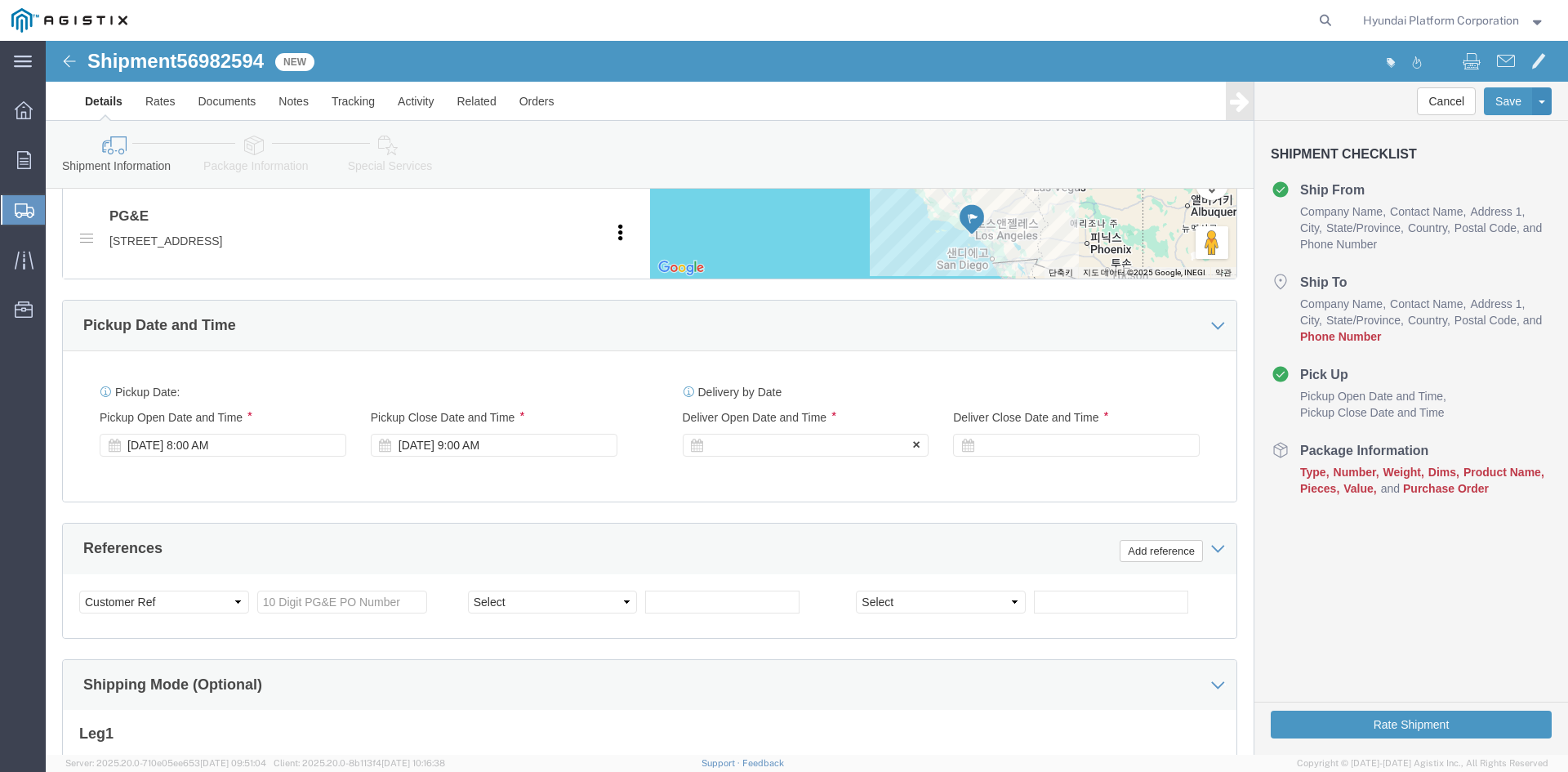
click div
click input "10:00 AM"
type input "7:00 AM"
click button "Apply"
click div
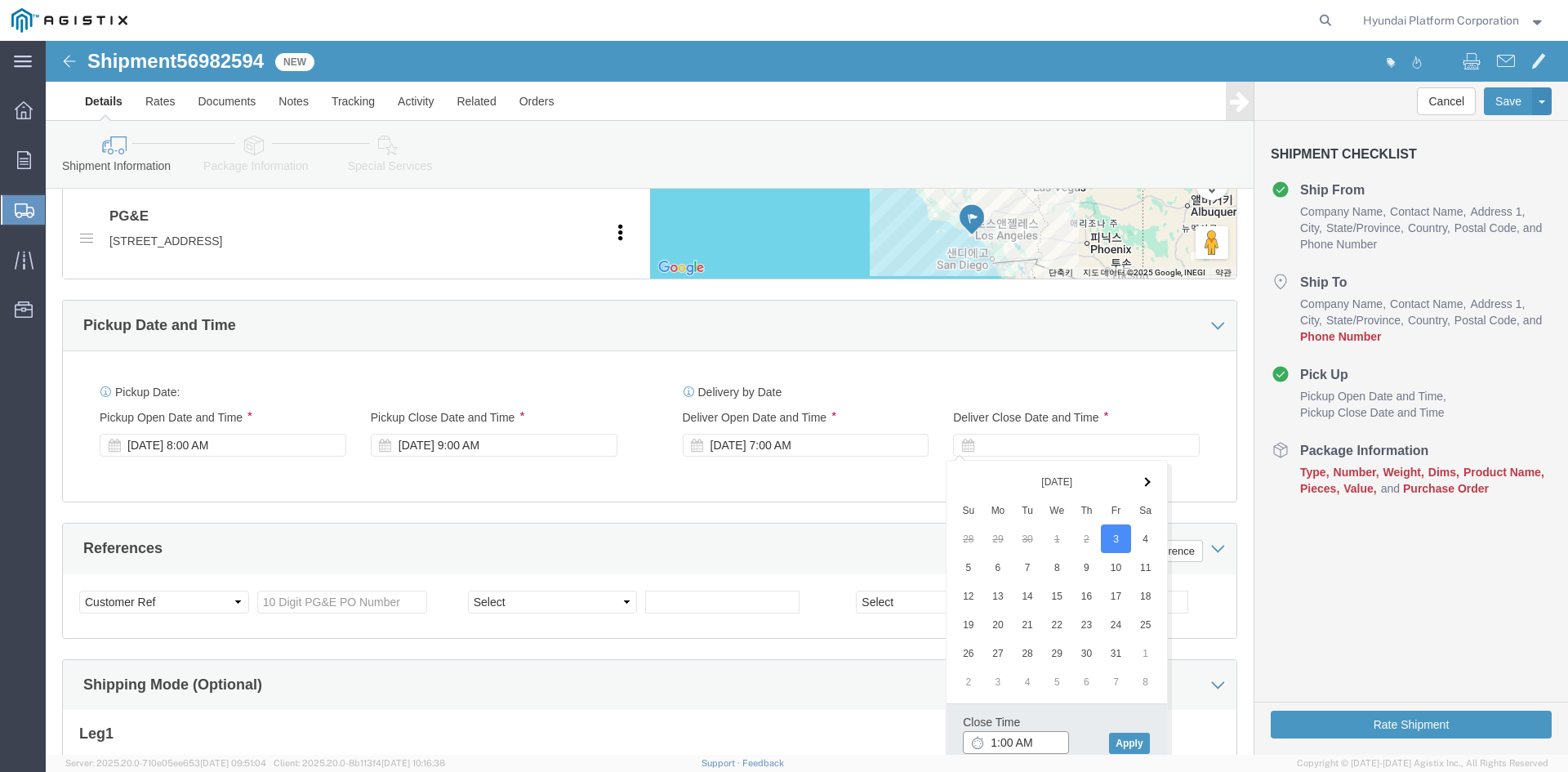
click input "1:00 AM"
click div "Close Time 1:00 pm Oct 03 2025 8:00 AM - Oct 03 2025 8:00 AM Cancel Apply"
type input "1:00 PM"
click input "text"
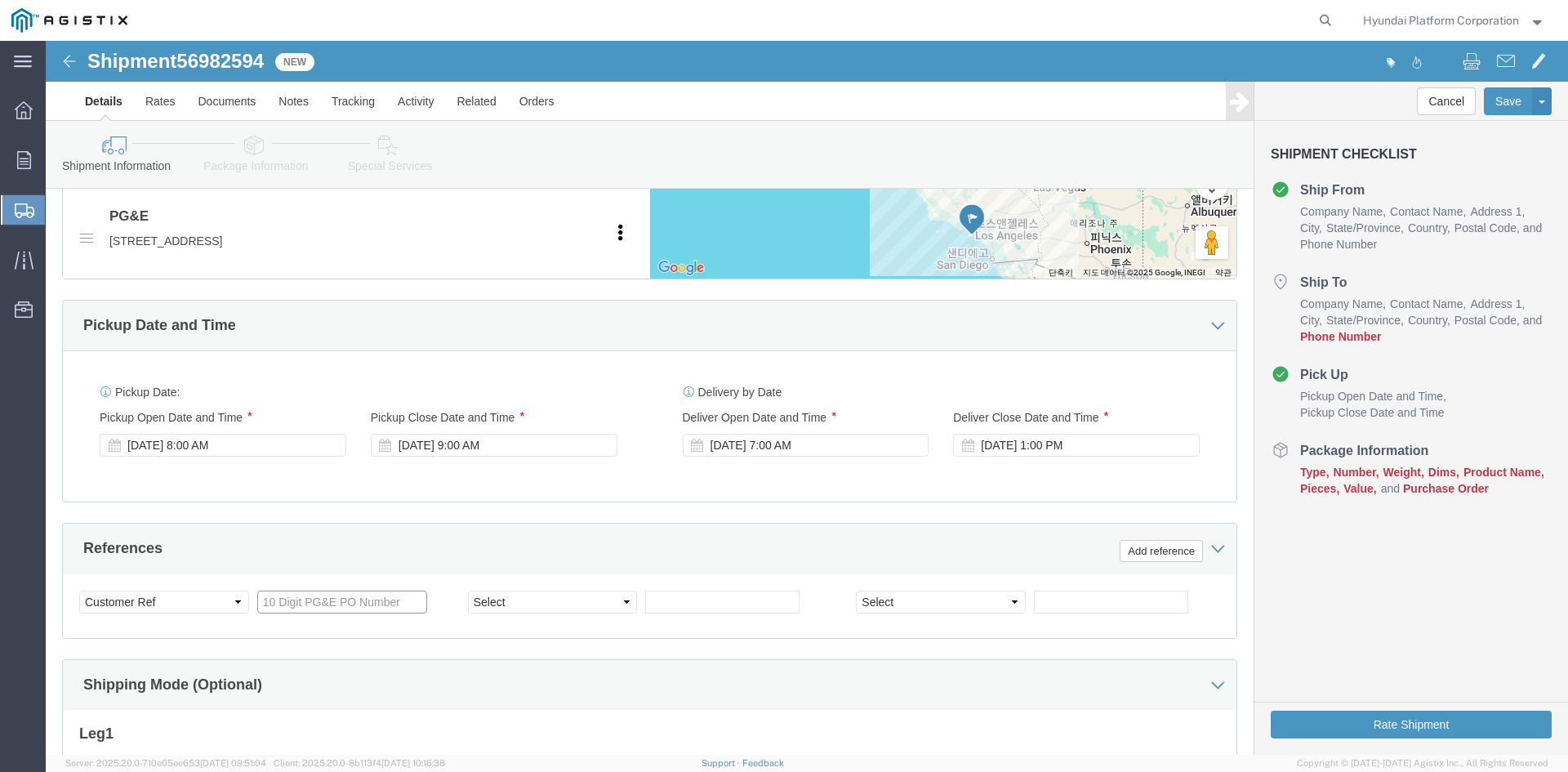
paste input "3501389226"
type input "3501389226"
click select "Select Account Type Activity ID Airline Appointment Number ASN Batch Request # …"
select select "PURCHORD"
click select "Select Account Type Activity ID Airline Appointment Number ASN Batch Request # …"
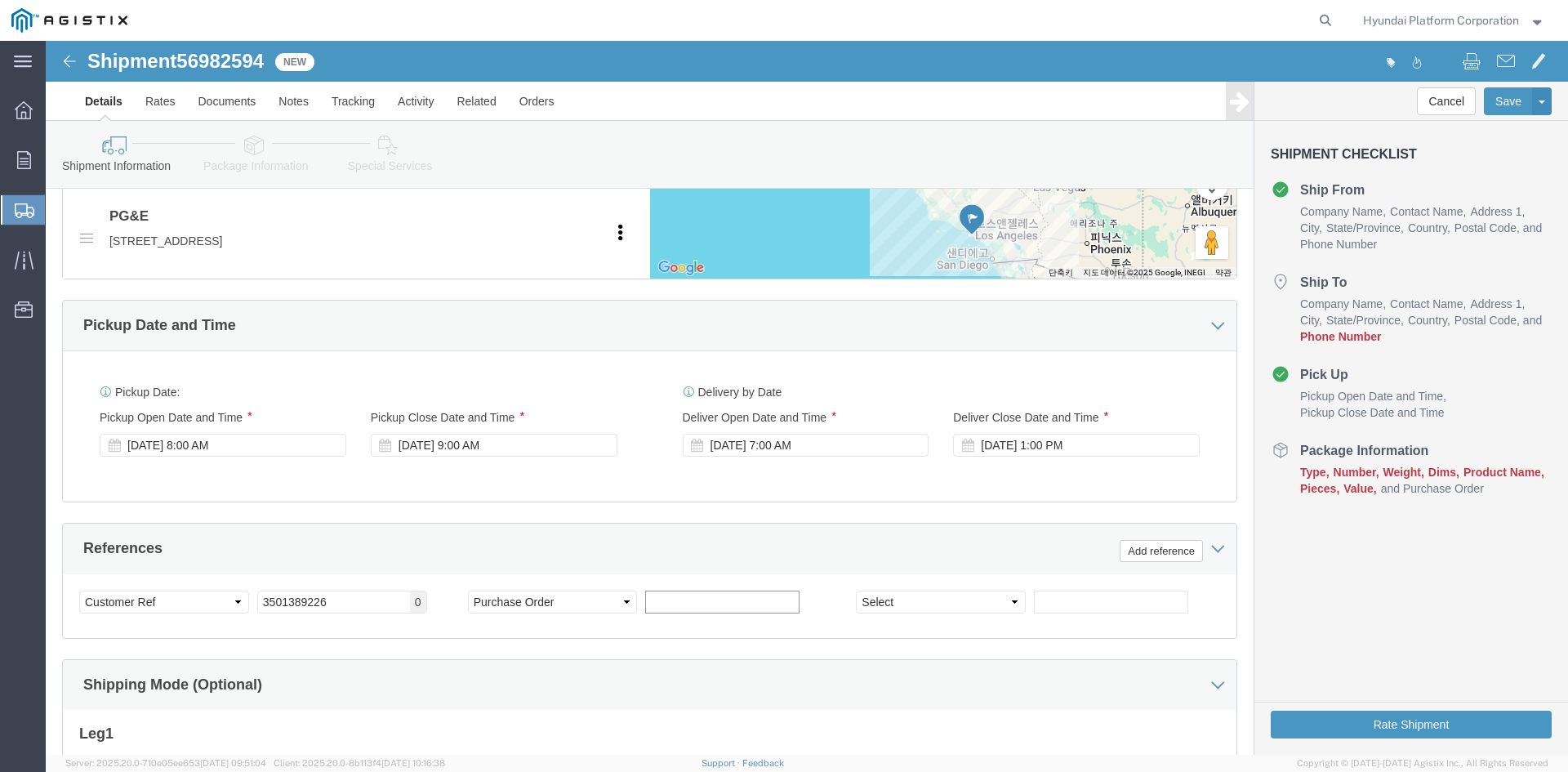
click input "text"
paste input "3501389225"
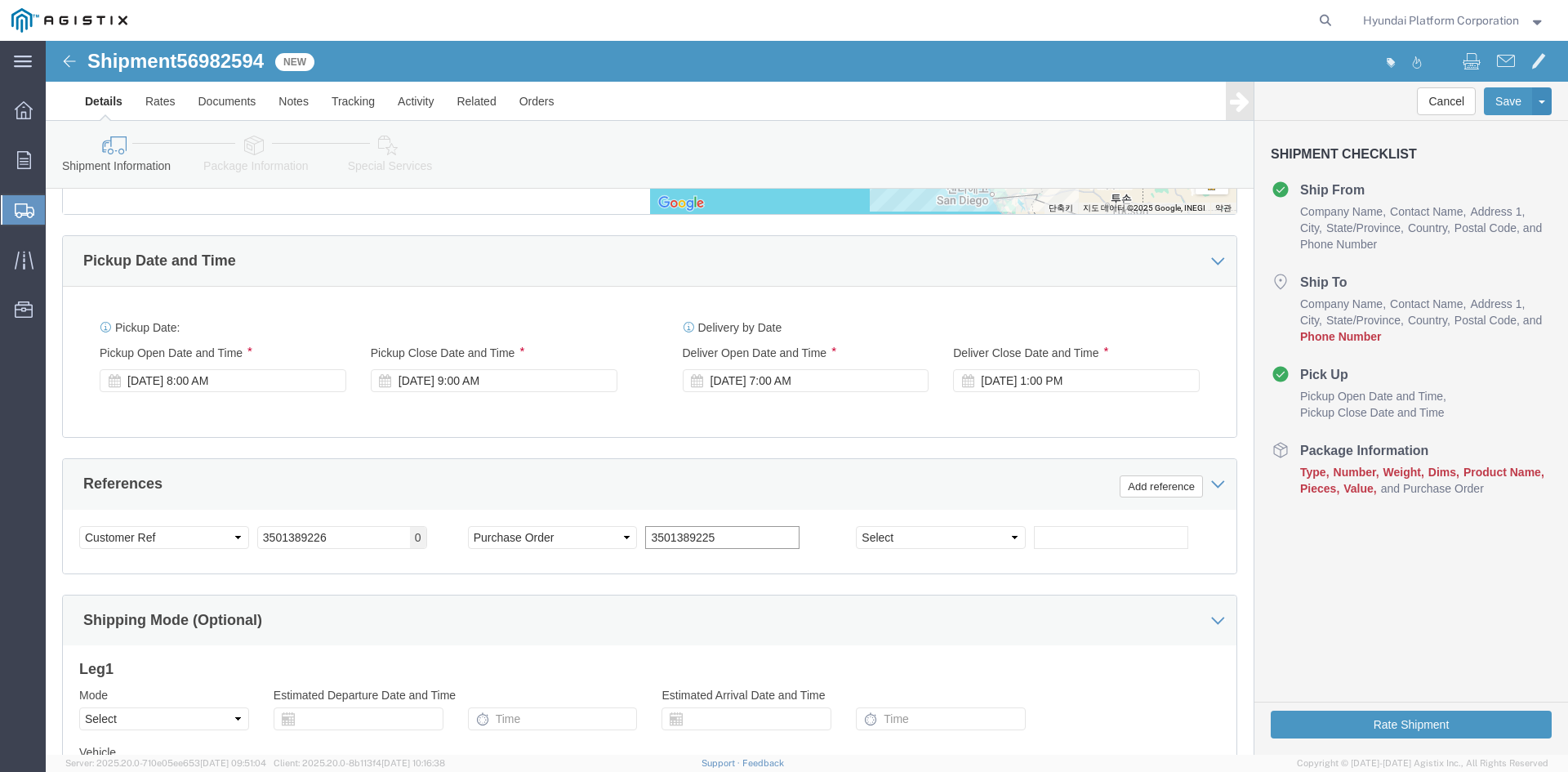
scroll to position [1000, 0]
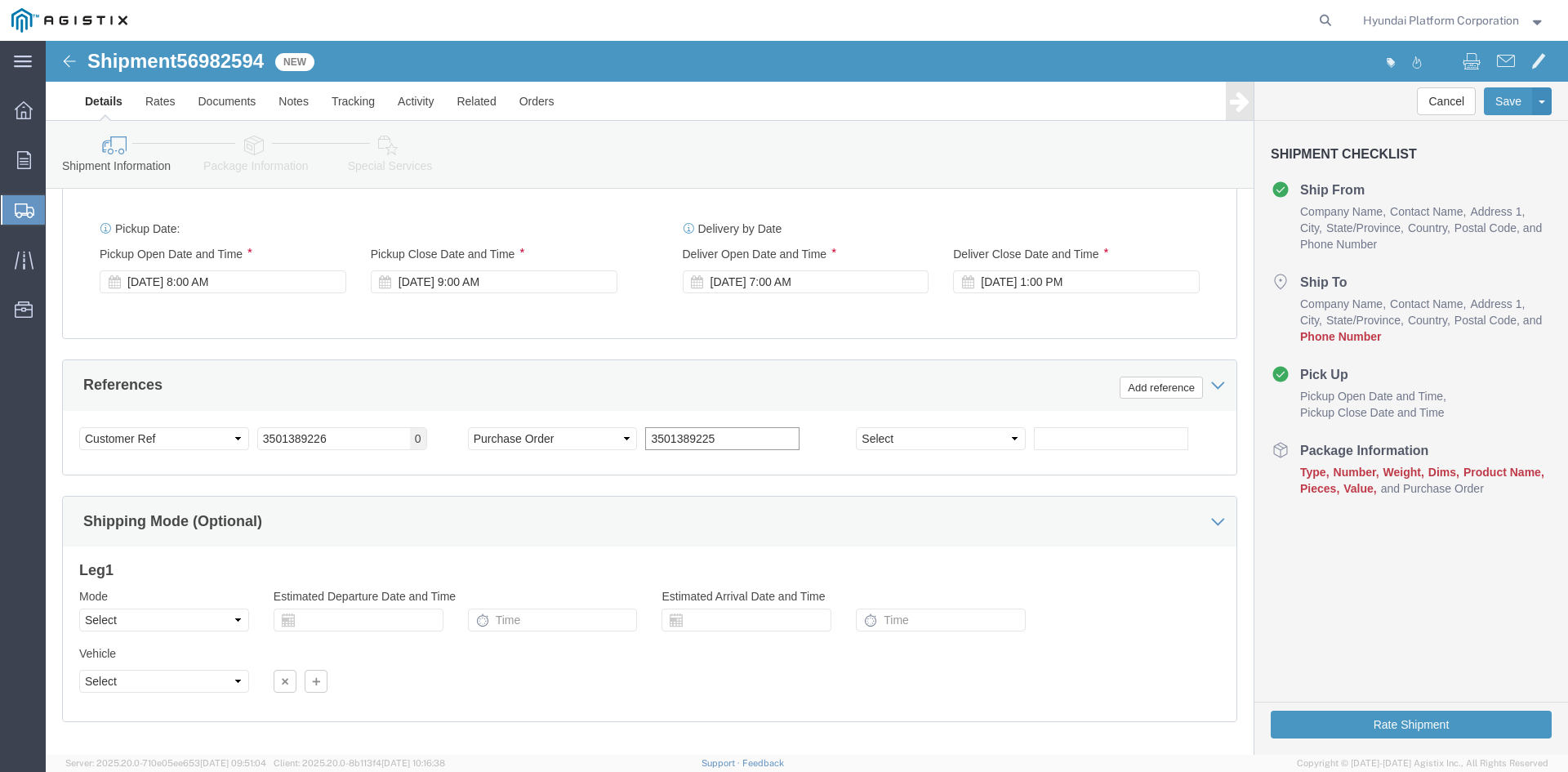
type input "3501389225"
click select "Select Air Less than Truckload Multi-Leg Ocean Freight Rail Small Parcel Truckl…"
select select "TL"
click select "Select Air Less than Truckload Multi-Leg Ocean Freight Rail Small Parcel Truckl…"
click select "Select 1-Ton (PSS) 10 Wheel 10 Yard Dump Truck 20 Yard Dump Truck Bobtail Botto…"
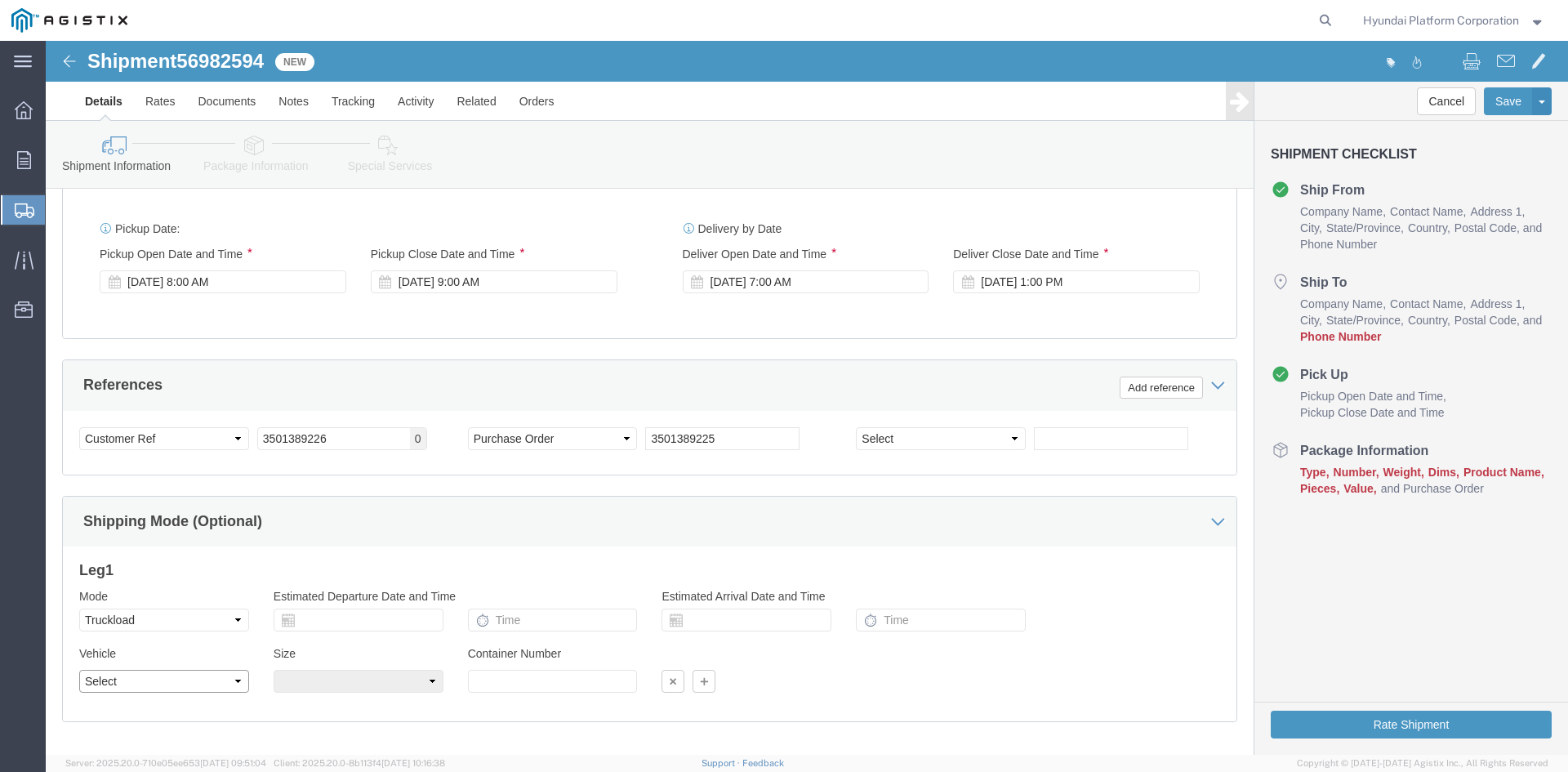
select select "FLBD"
click select "Select 1-Ton (PSS) 10 Wheel 10 Yard Dump Truck 20 Yard Dump Truck Bobtail Botto…"
click div "Leg 1 Mode Select Air Less than Truckload Multi-Leg Ocean Freight Rail Small Pa…"
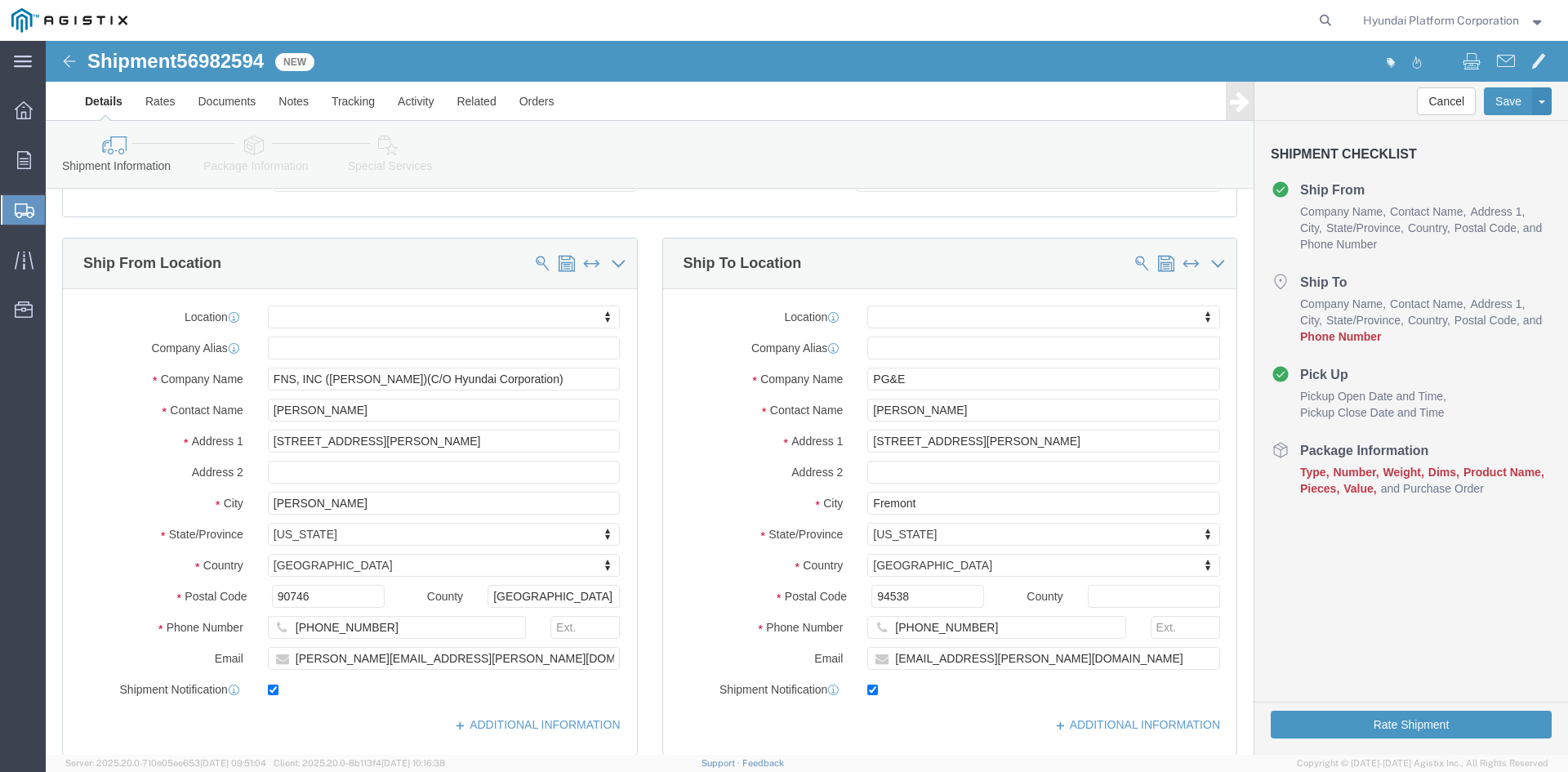
scroll to position [0, 0]
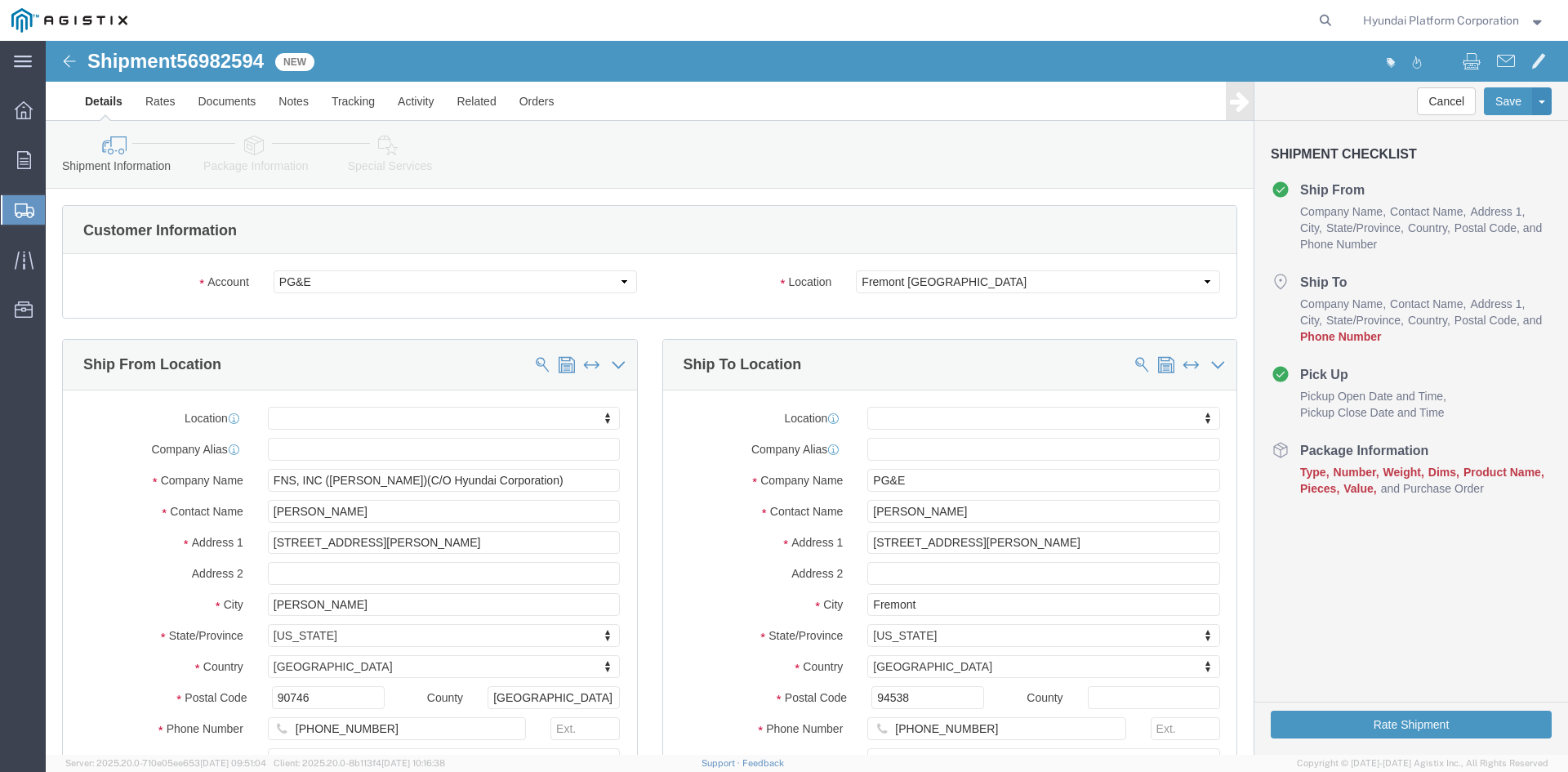
click link "Package Information"
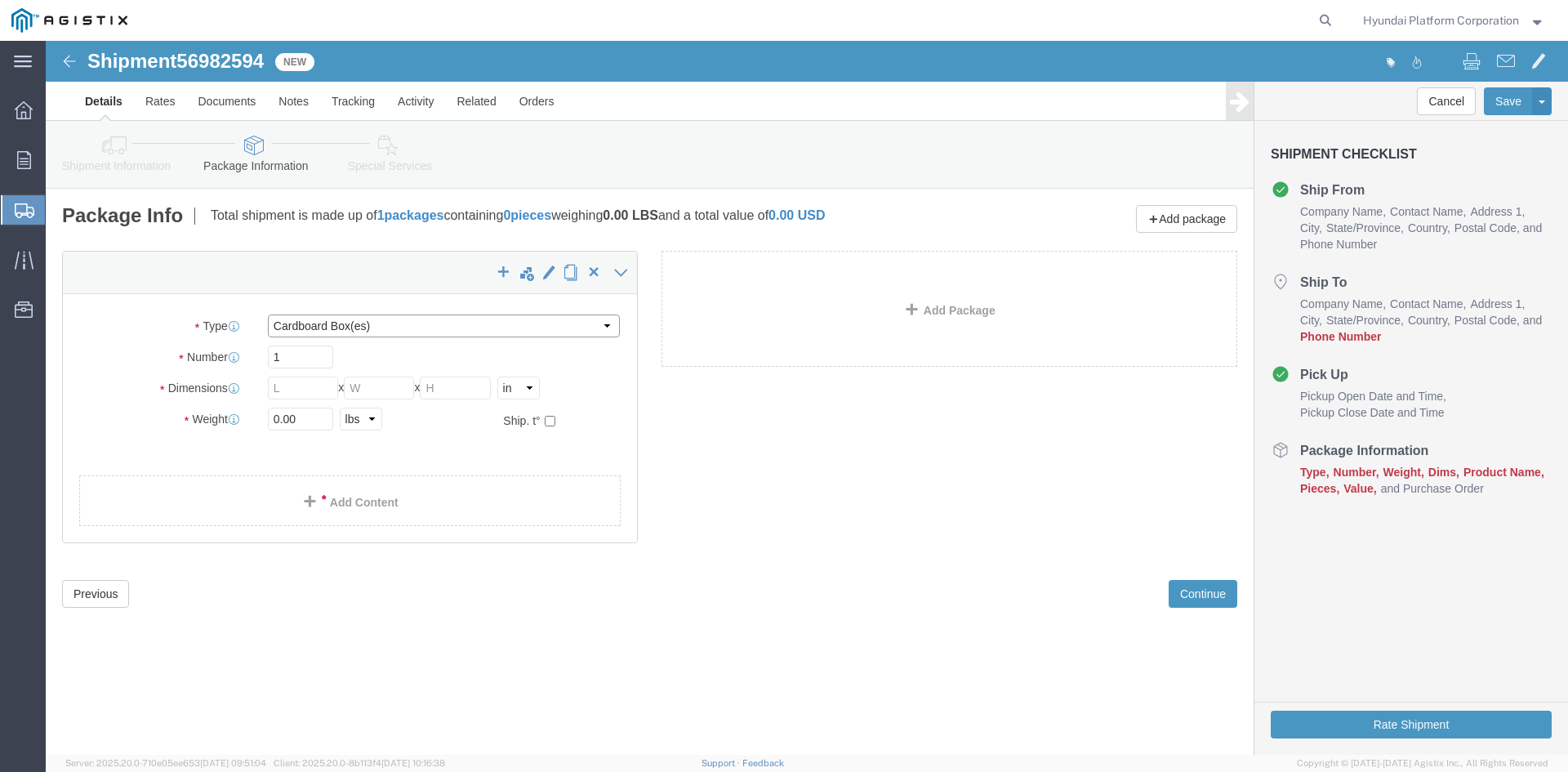
click select "Select Bulk Bundle(s) Cardboard Box(es) Carton(s) Crate(s) Drum(s) (Fiberboard)…"
select select "PSNS"
click select "Select Bulk Bundle(s) Cardboard Box(es) Carton(s) Crate(s) Drum(s) (Fiberboard)…"
click input "1"
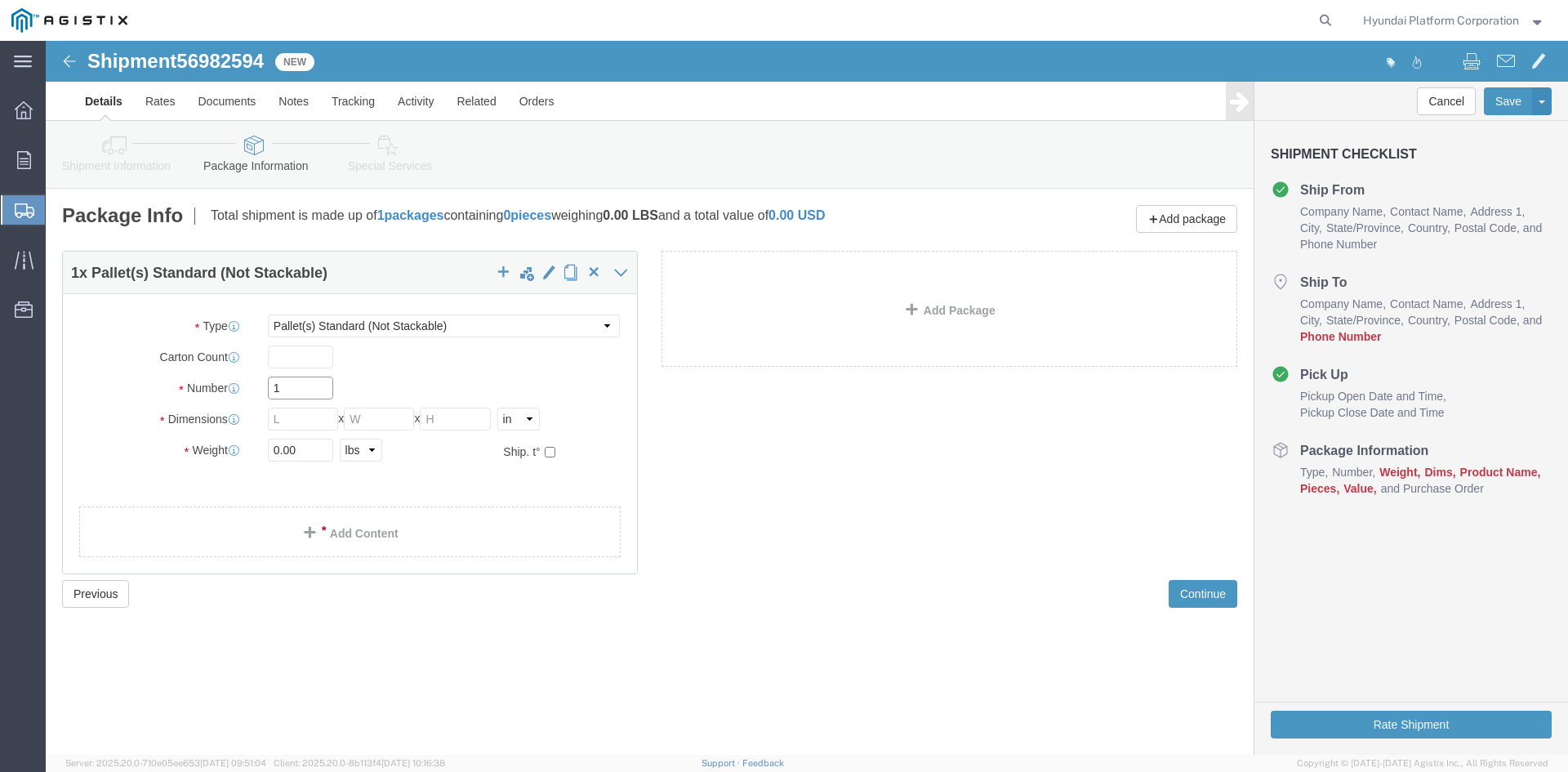
click input "1"
type input "54"
click input "text"
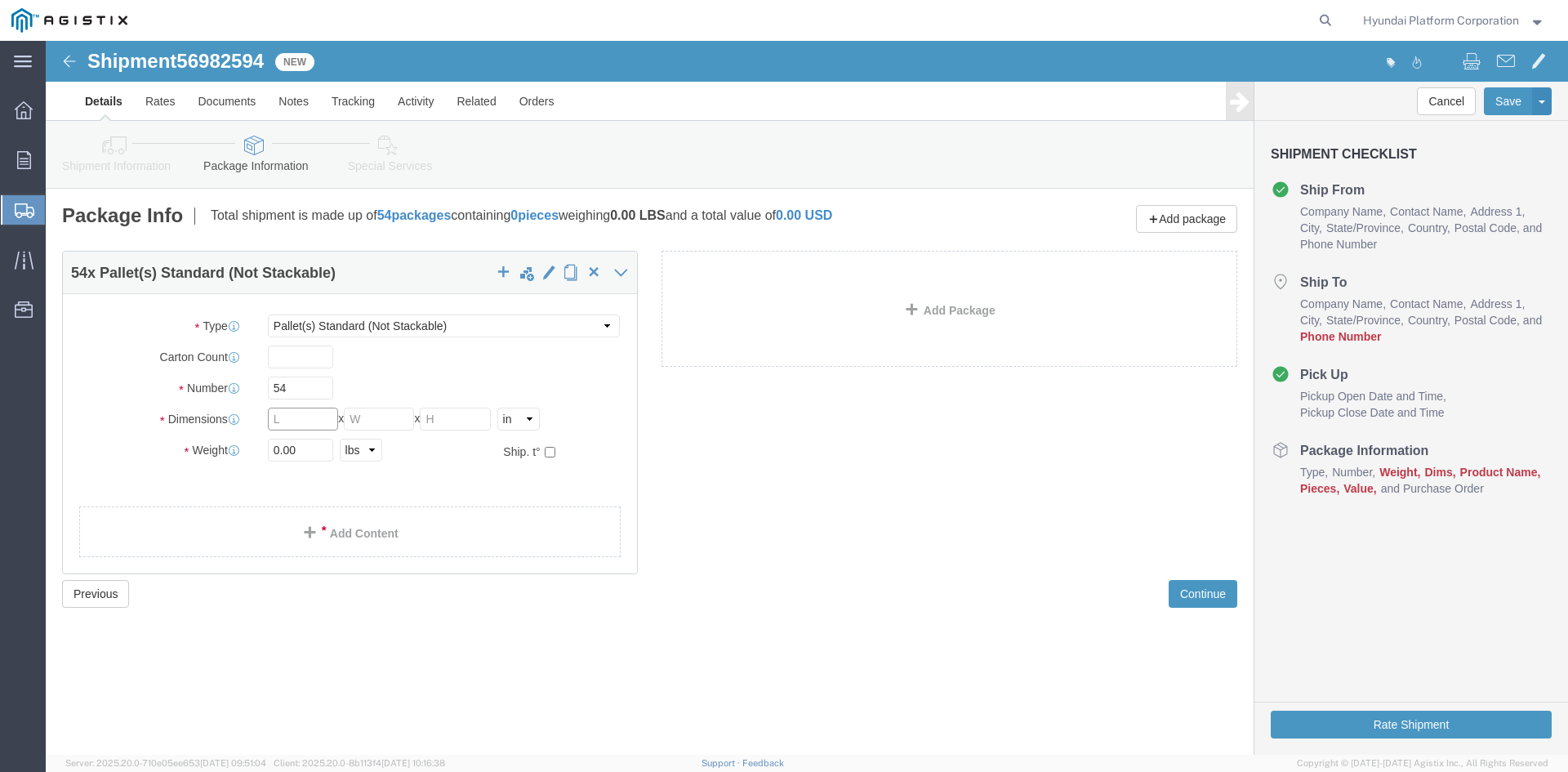
click input "text"
type input "30.5"
type input "26.5"
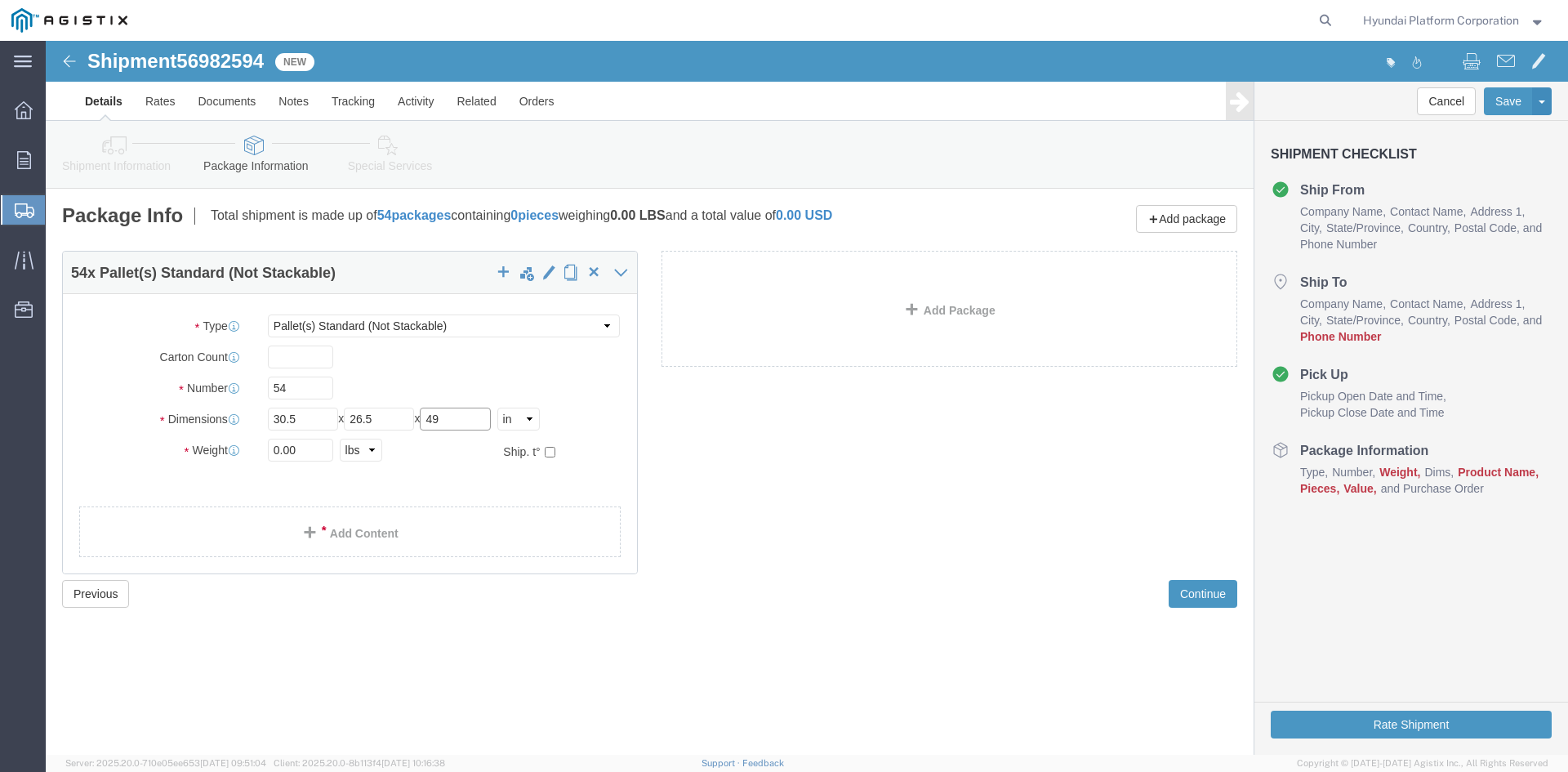
type input "49"
click input "0.00"
type input "38718"
click link "Add Content"
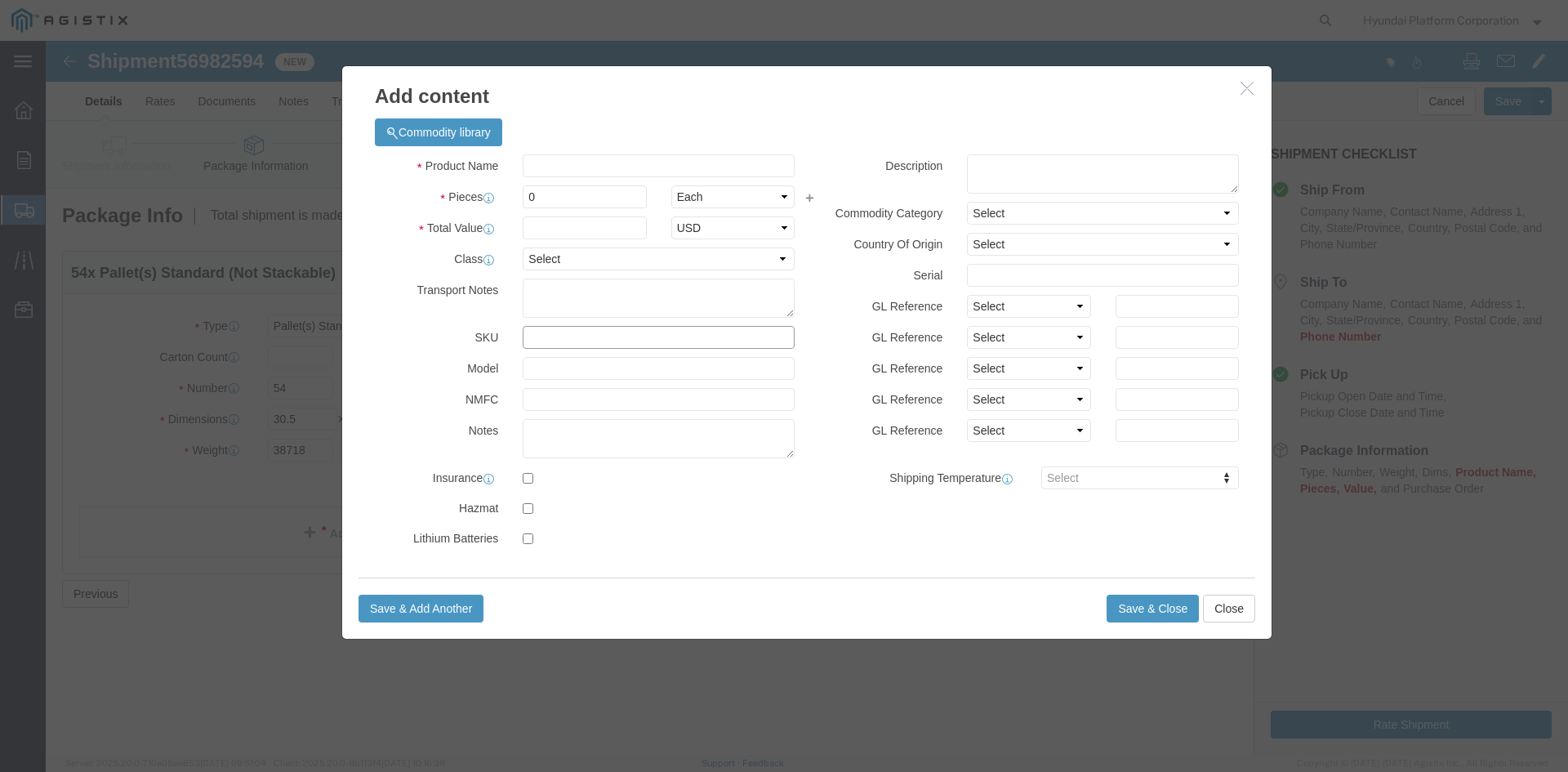
click input "text"
type input "M260138"
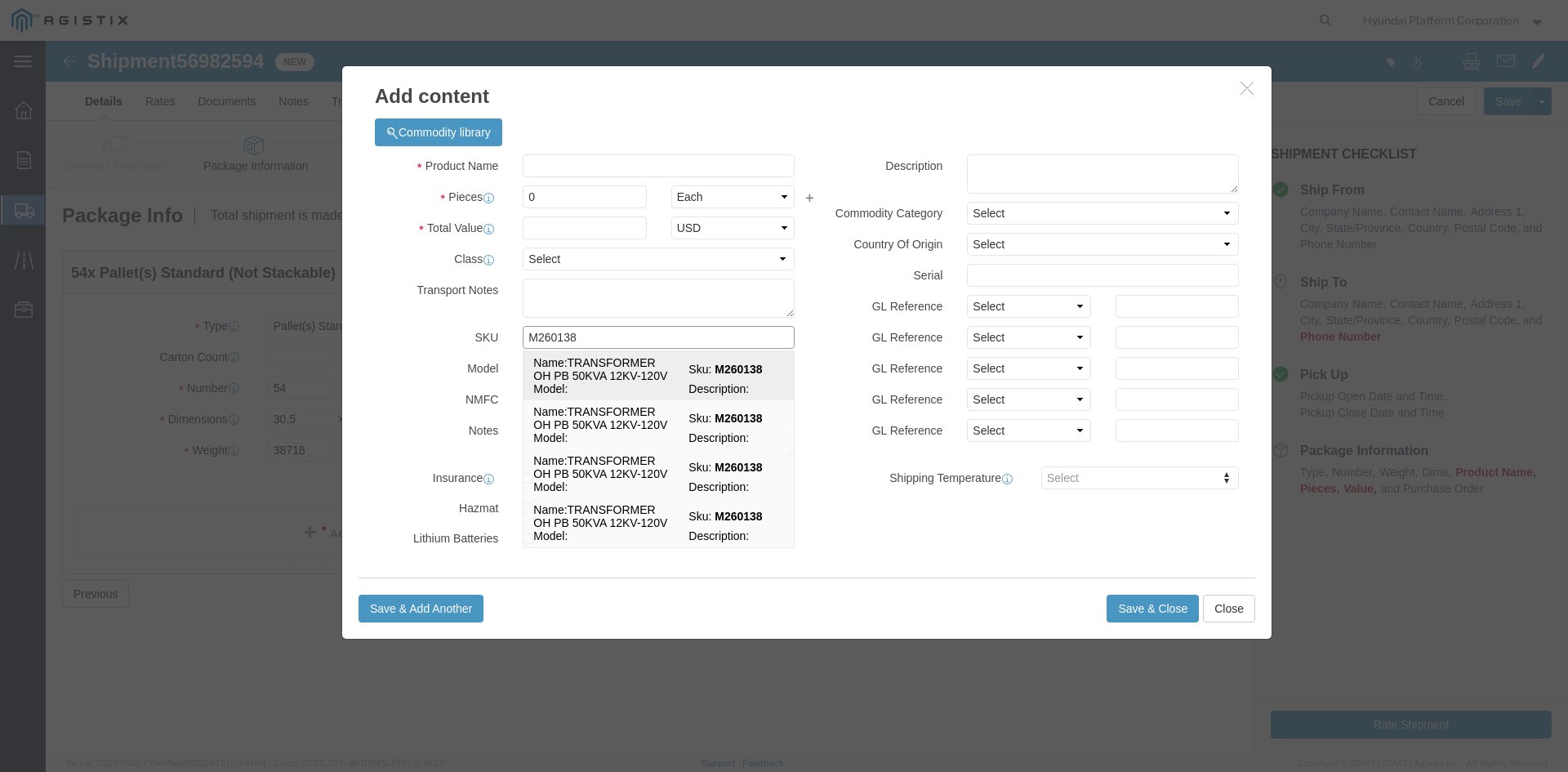
click td "Name: TRANSFORMER OH PB 50KVA 12KV-120V"
select select
select select "USD"
type input "TRANSFORMER OH PB 50KVA 12KV-120V"
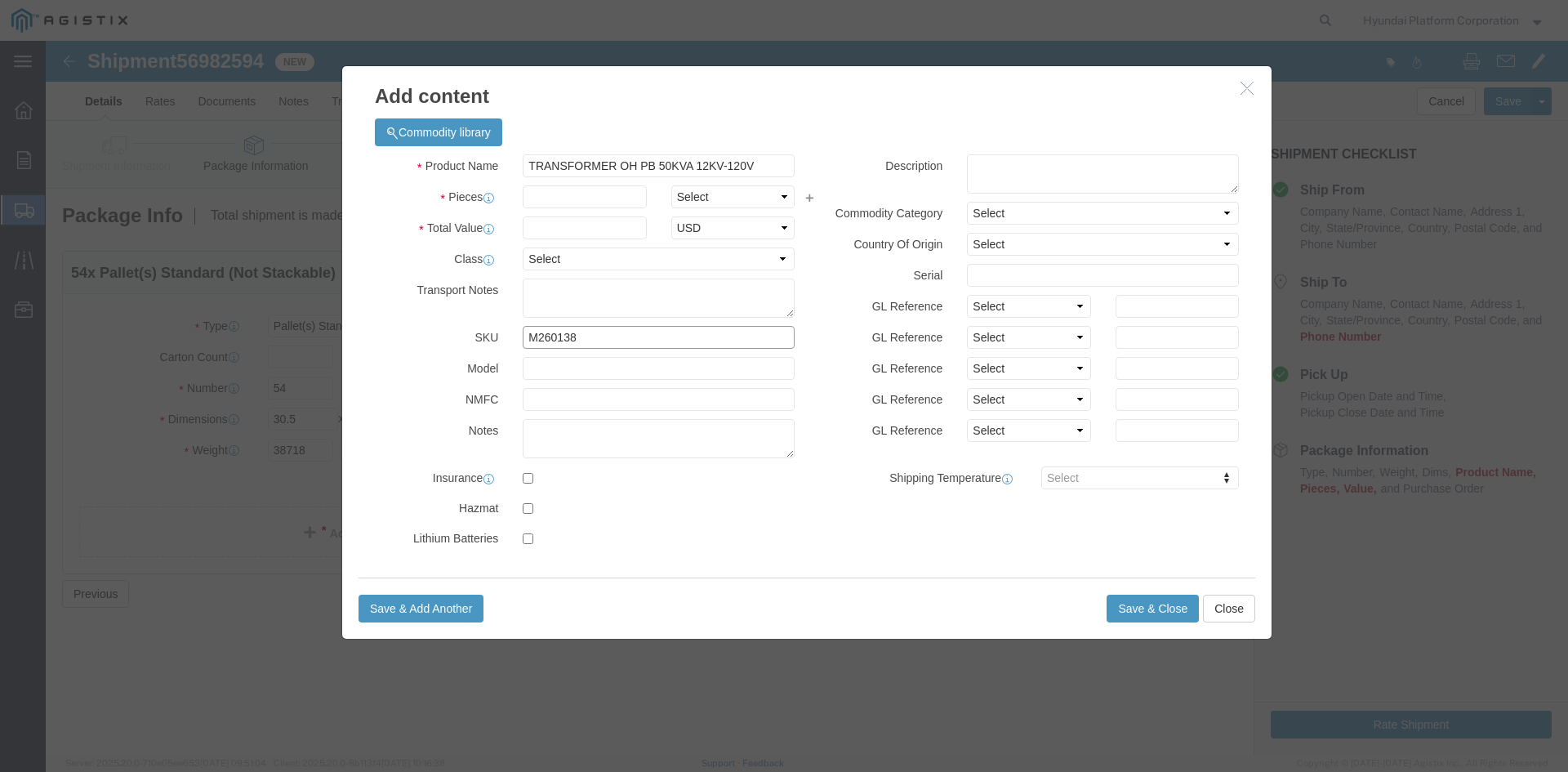
type input "M260138"
click select "Select Bag Barrels 100Board Feet Bottle Box Blister Pack Carats Can Capsule Car…"
select select "EA"
click input "text"
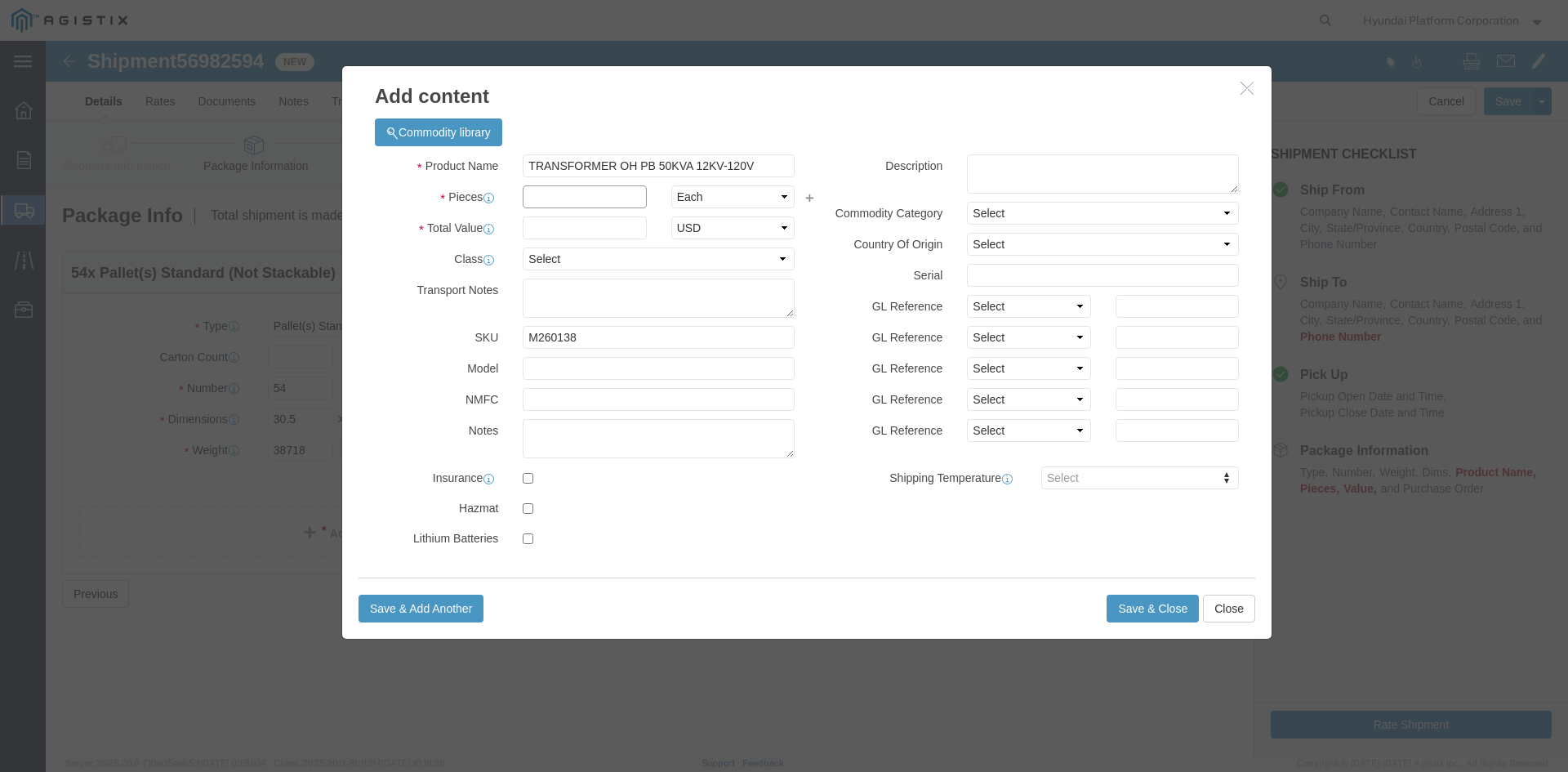
click input "text"
type input "54"
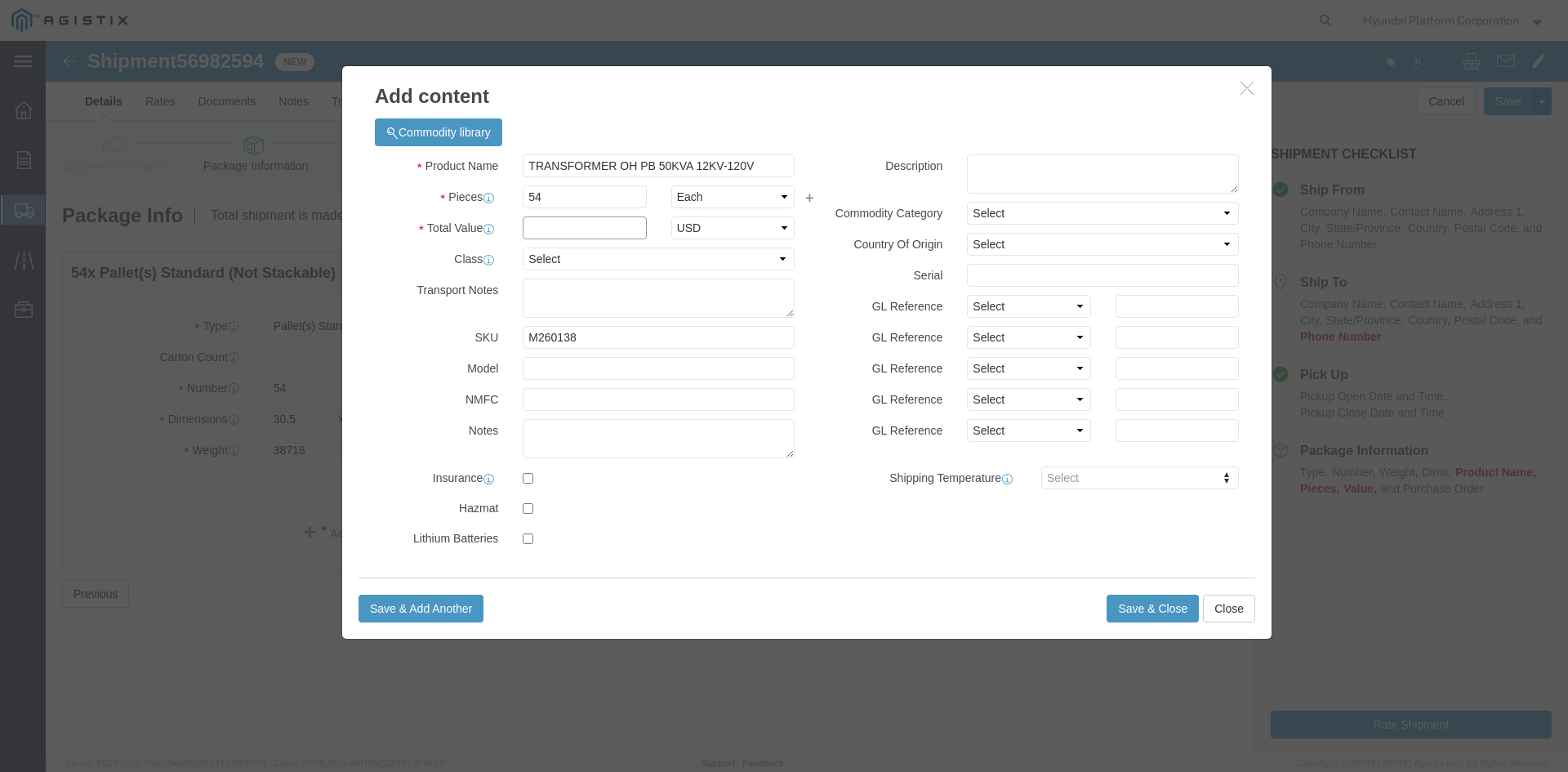
click input "text"
type input "149580"
click select "Select 50 55 60 65 70 85 92.5 100 125 175 250 300 400"
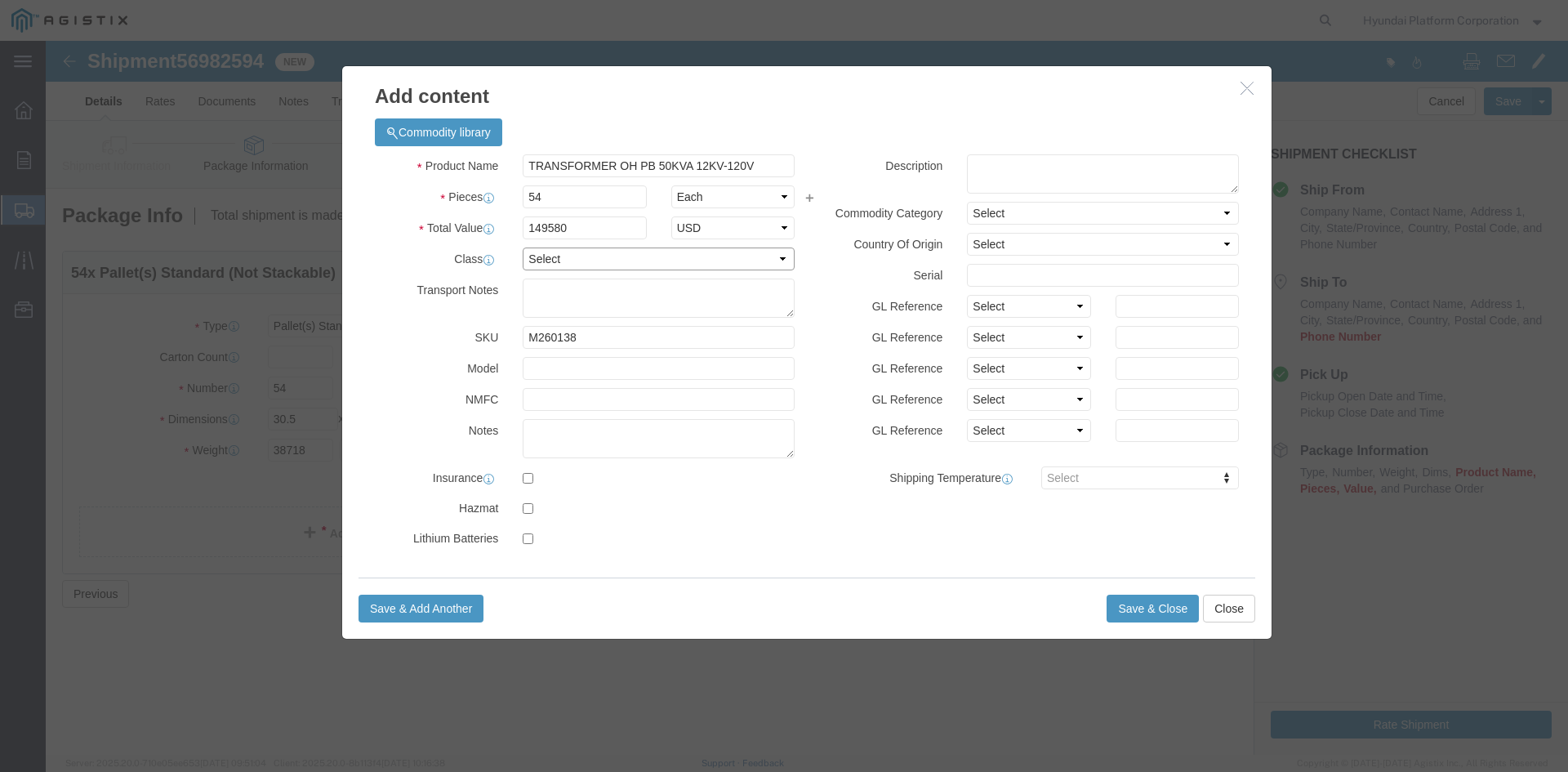
select select "50"
click select "Select 50 55 60 65 70 85 92.5 100 125 175 250 300 400"
drag, startPoint x: 1067, startPoint y: 558, endPoint x: 1032, endPoint y: 547, distance: 36.7
click button "Save & Close"
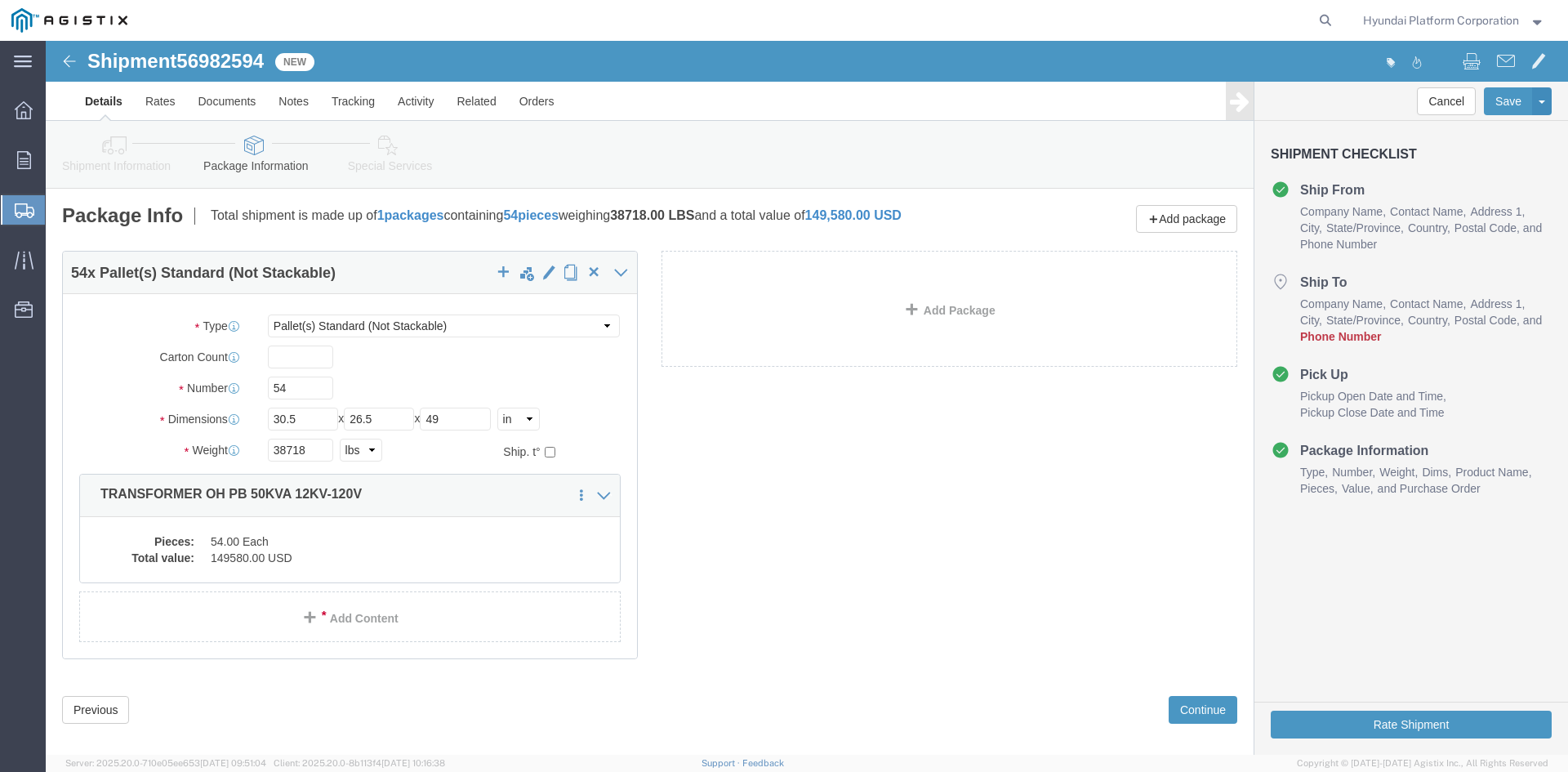
click icon
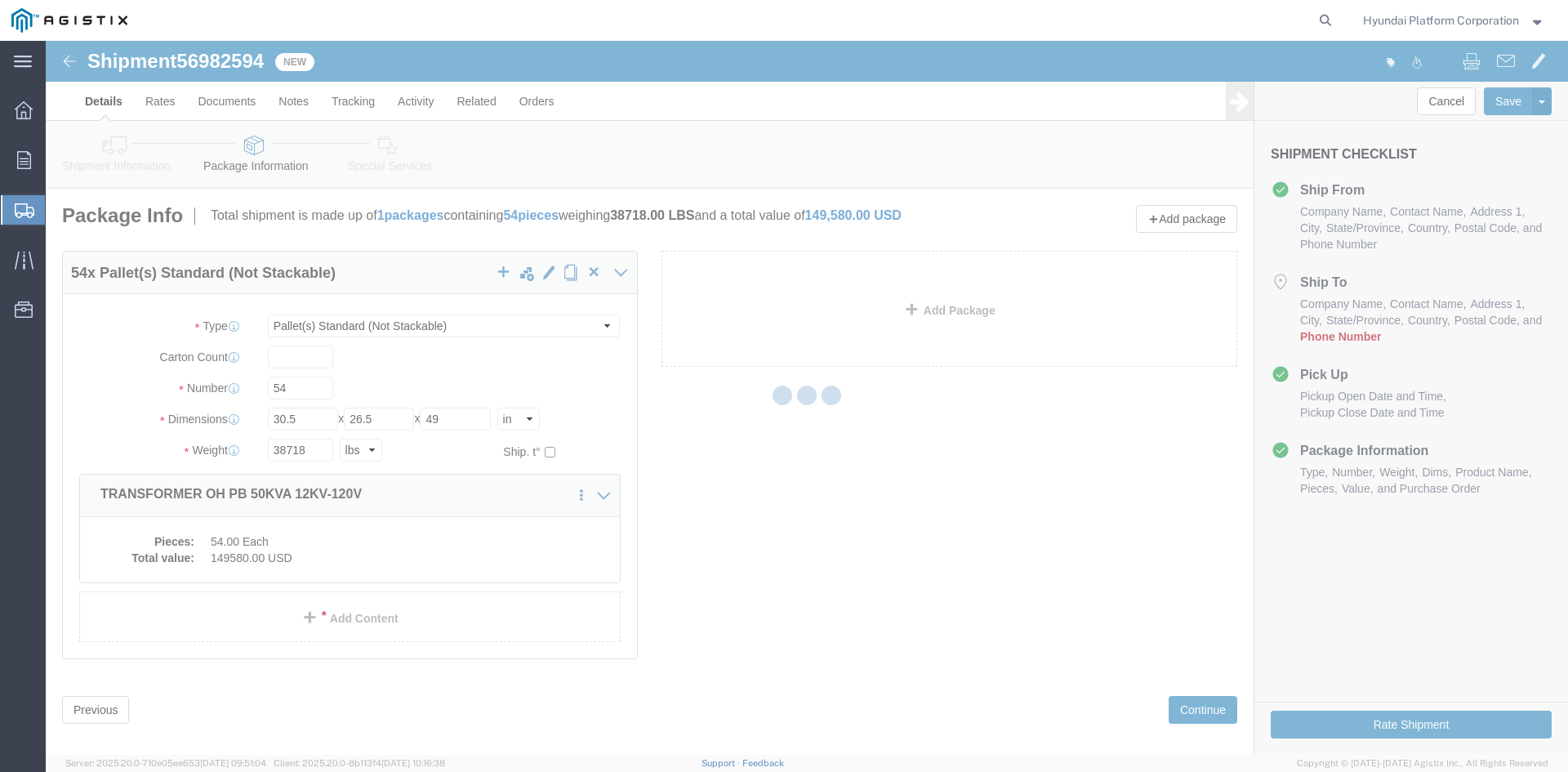
select select
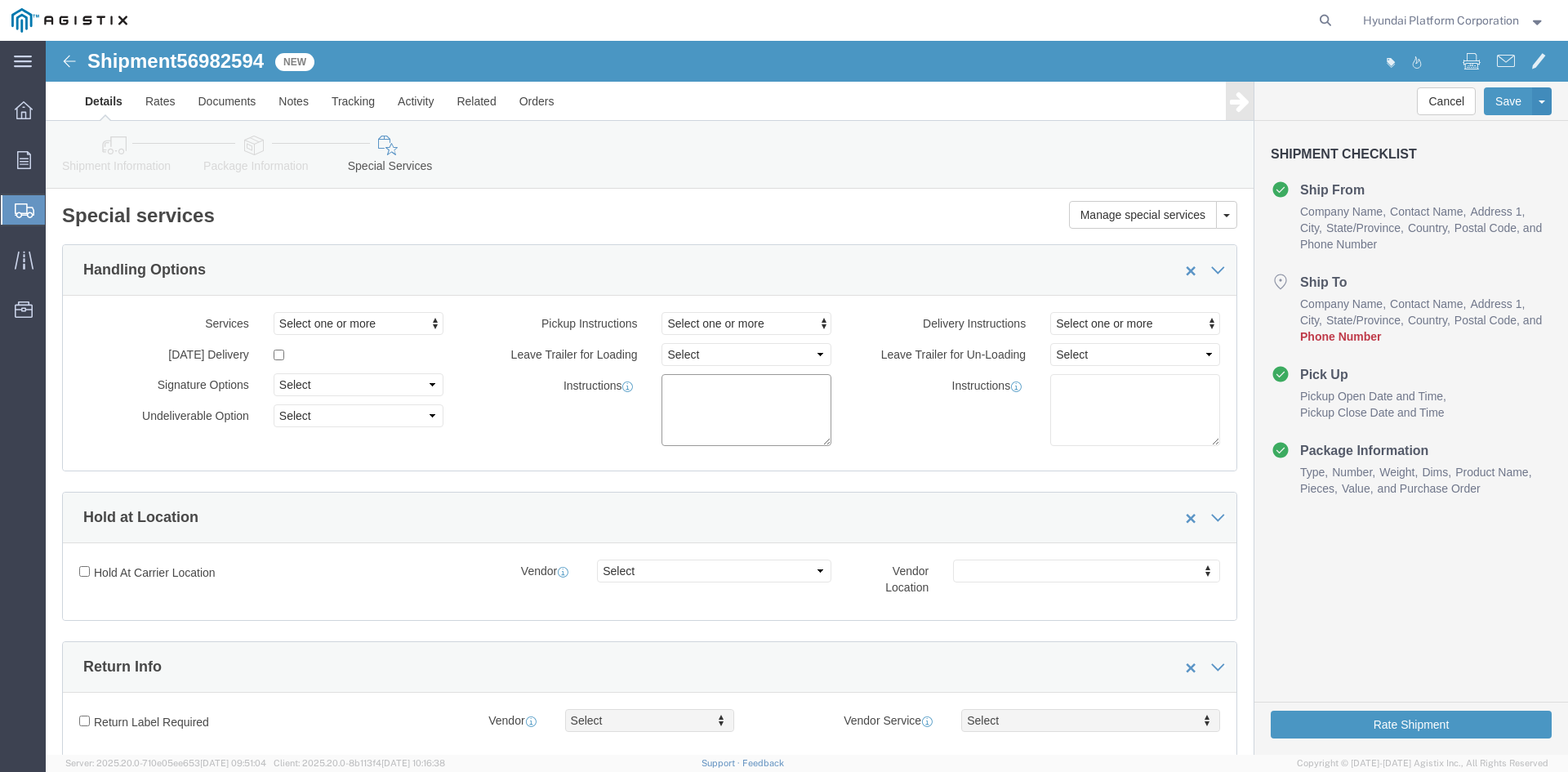
click textarea
paste textarea "*More than 20 straps needed *Corner Protector/guard needed *Please note that if…"
type textarea "*More than 20 straps needed *Corner Protector/guard needed *Please note that if…"
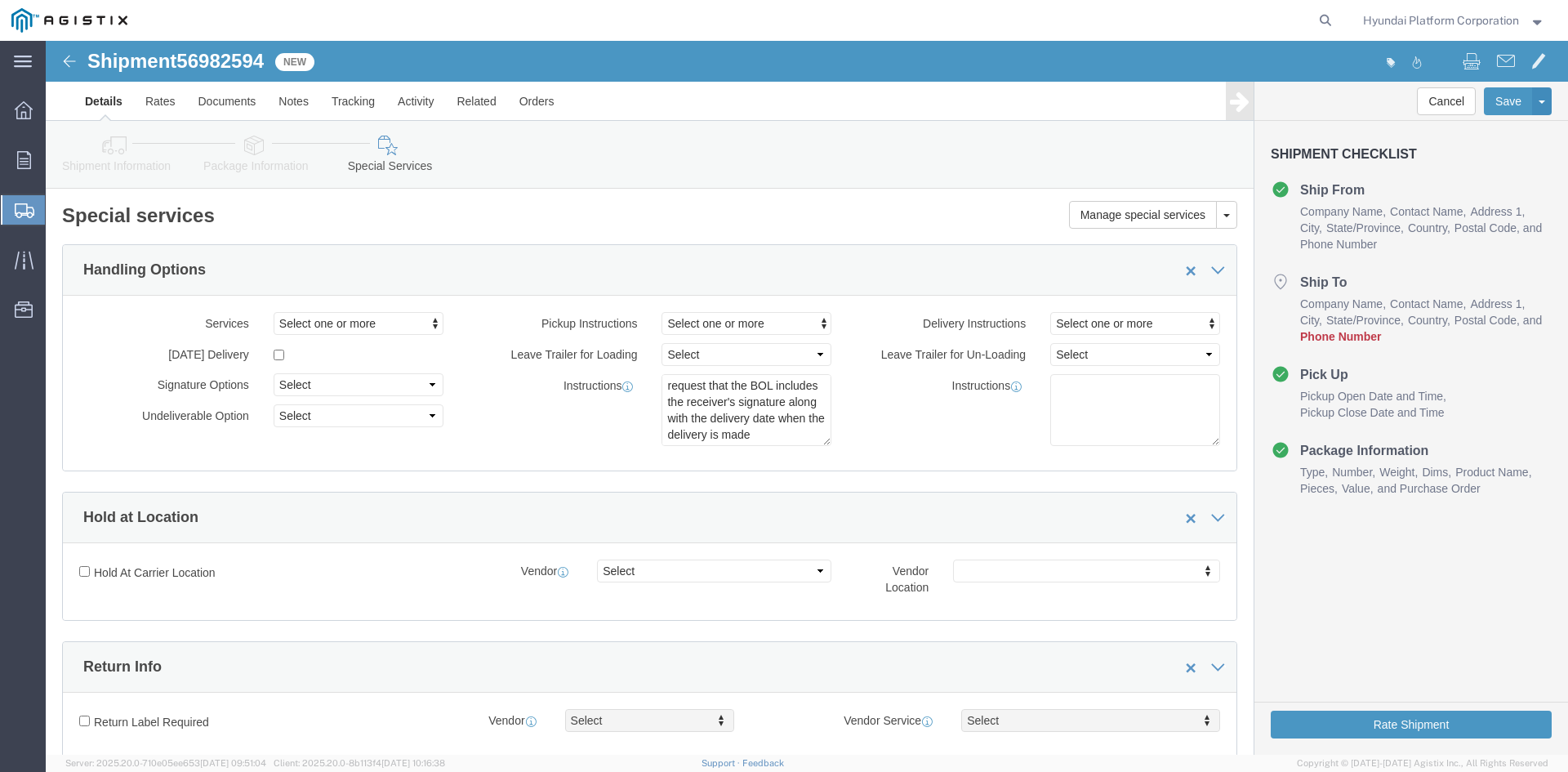
click link "Shipment Information"
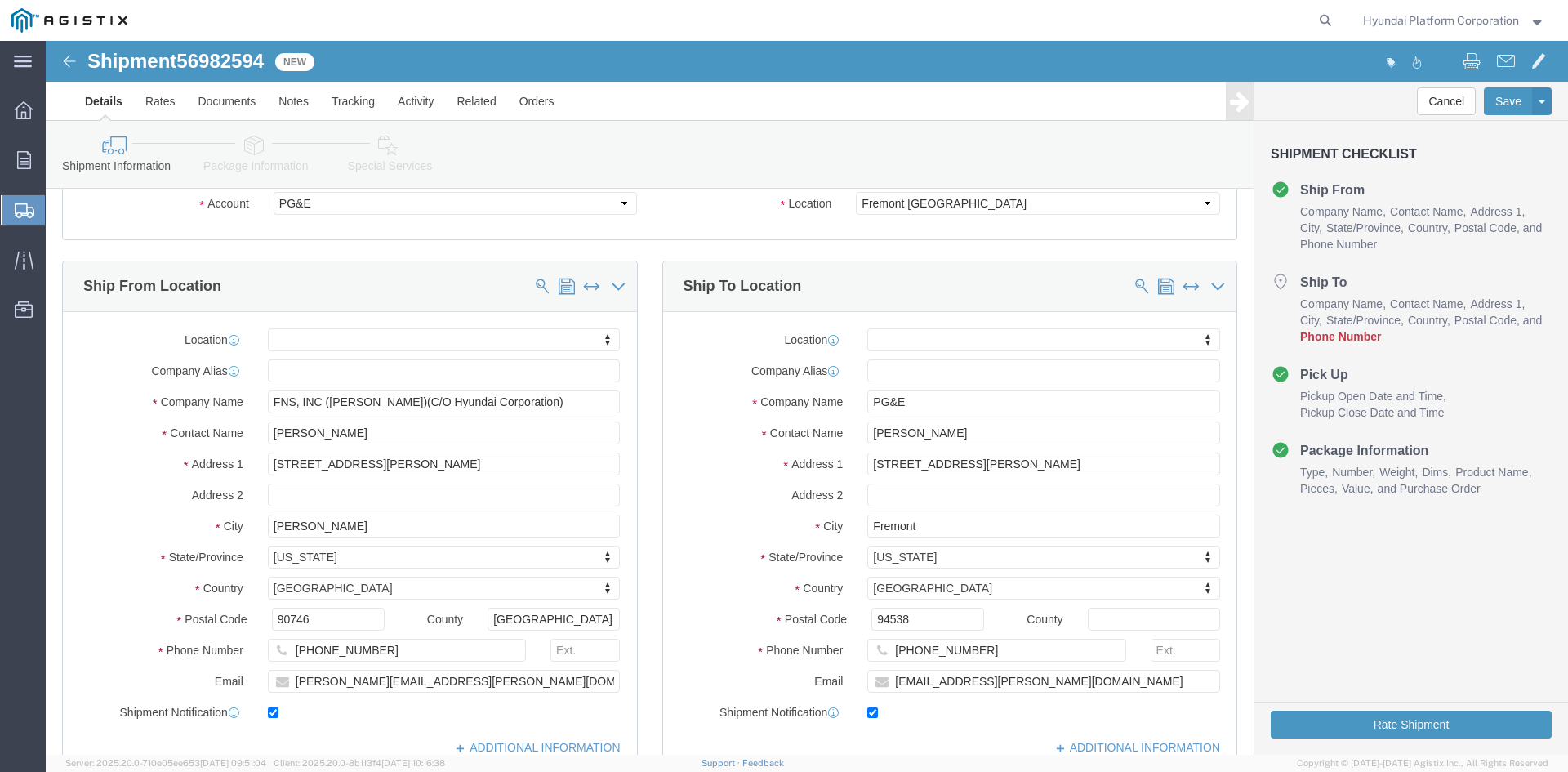
scroll to position [164, 0]
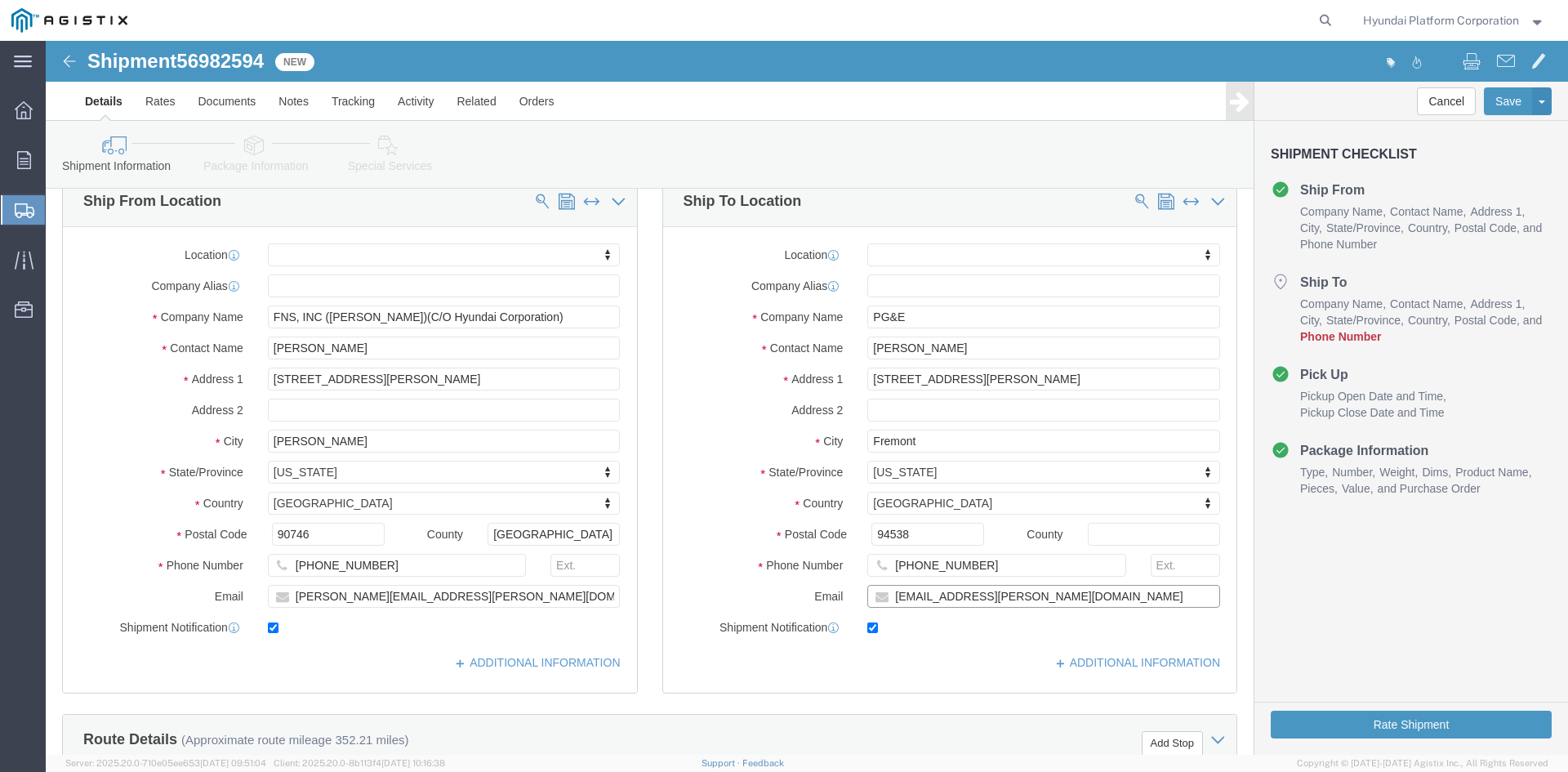
click input "romi.cereghino@pge.com"
paste input "Pam.Trevino@pge.com"
type input "Pam.Trevino@pge.com"
click input "510-295-5886"
paste input "408-234-4023"
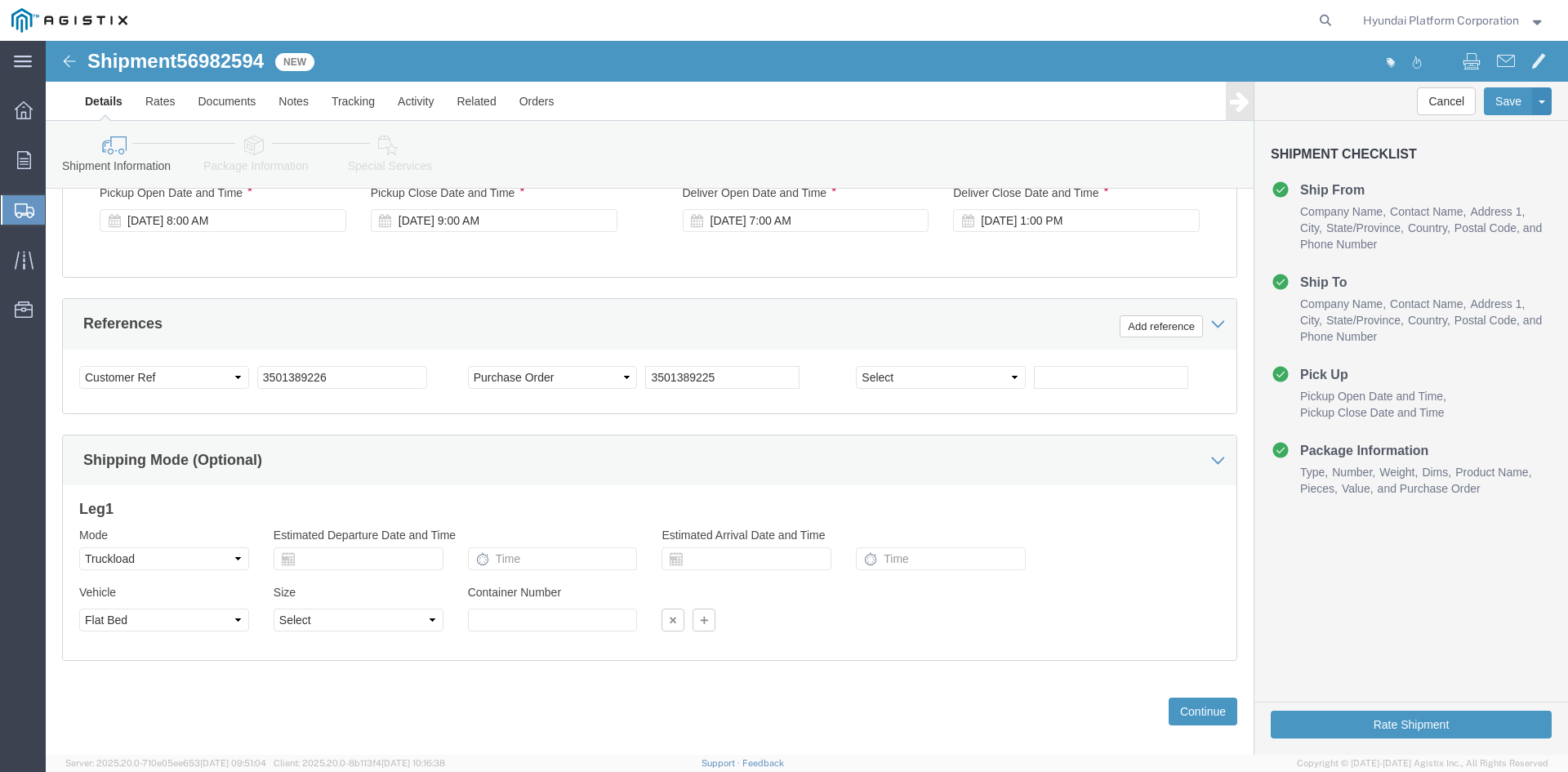
scroll to position [1062, 0]
type input "408-234-4023"
click button "Rate Shipment"
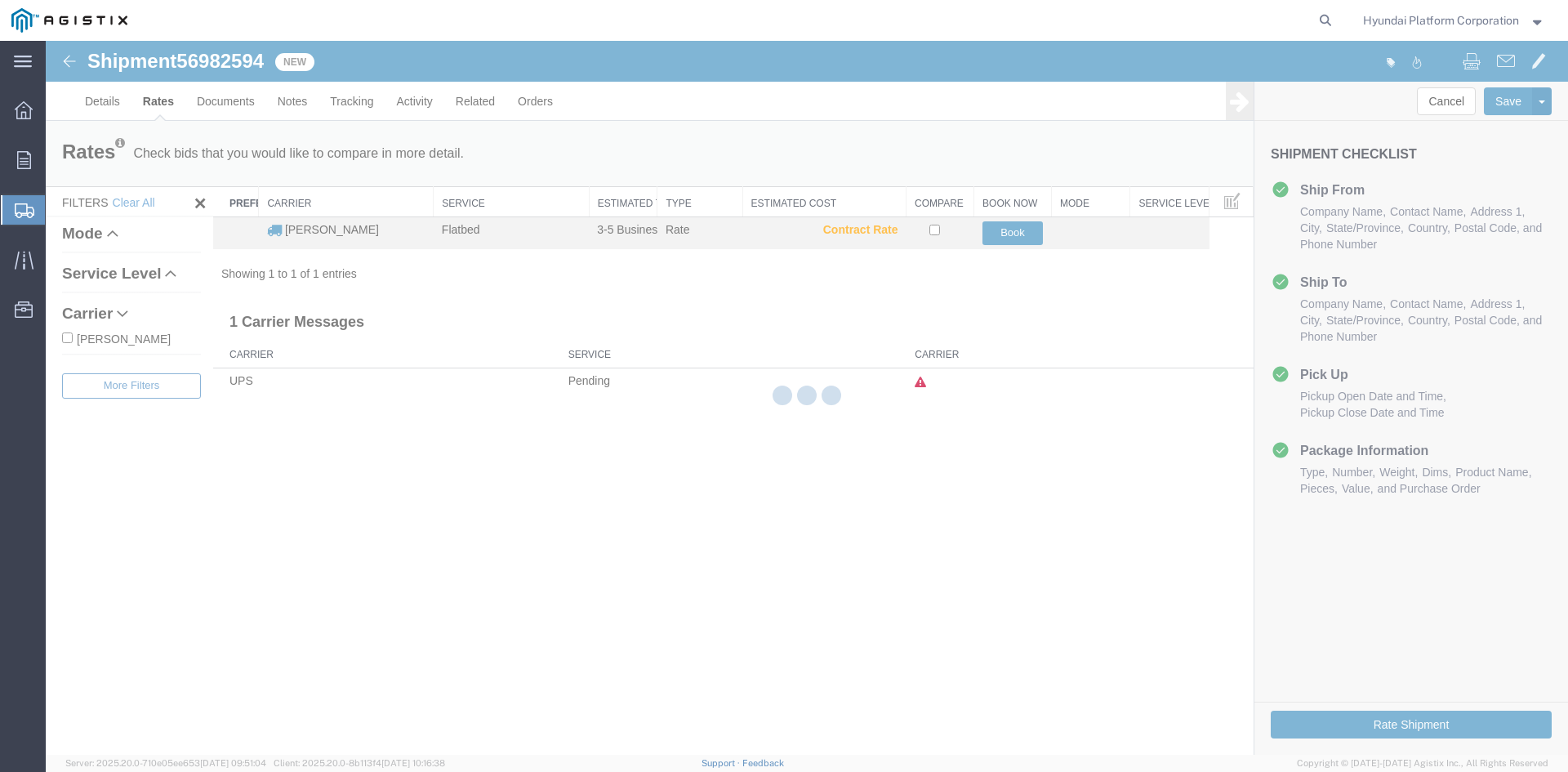
scroll to position [0, 0]
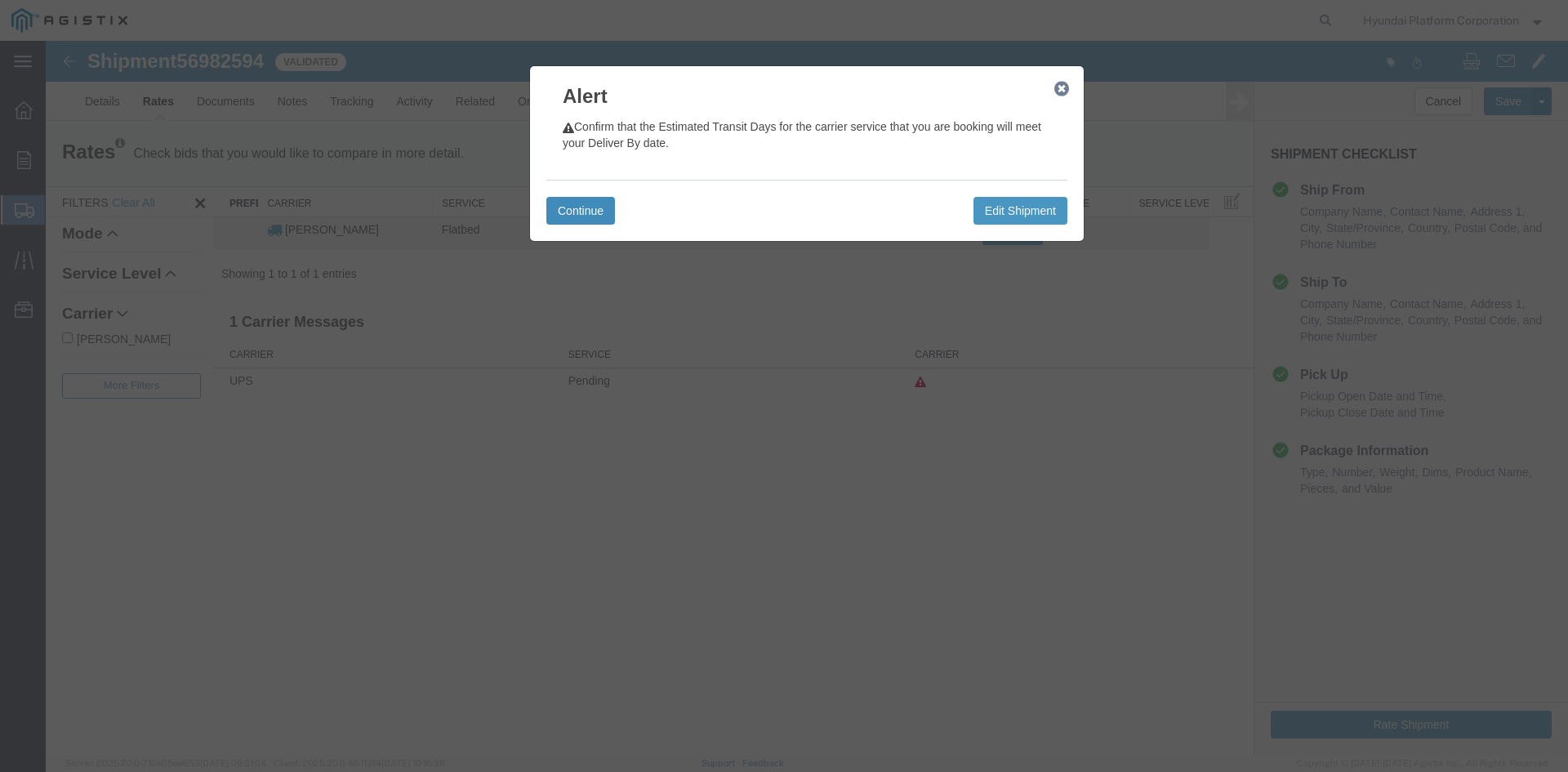
click at [558, 210] on button "Continue" at bounding box center [580, 210] width 69 height 28
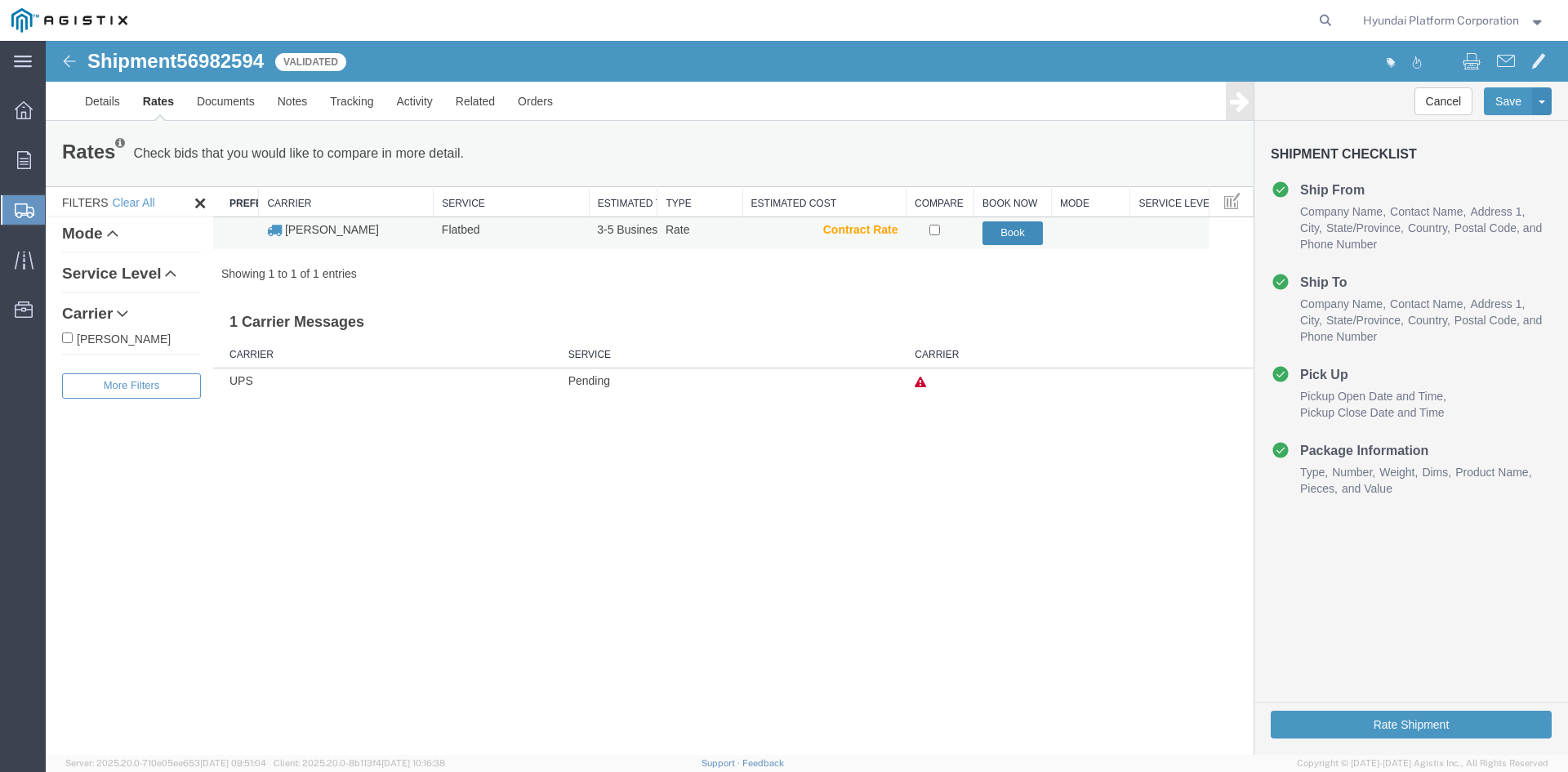
click at [1019, 234] on button "Book" at bounding box center [1013, 233] width 61 height 24
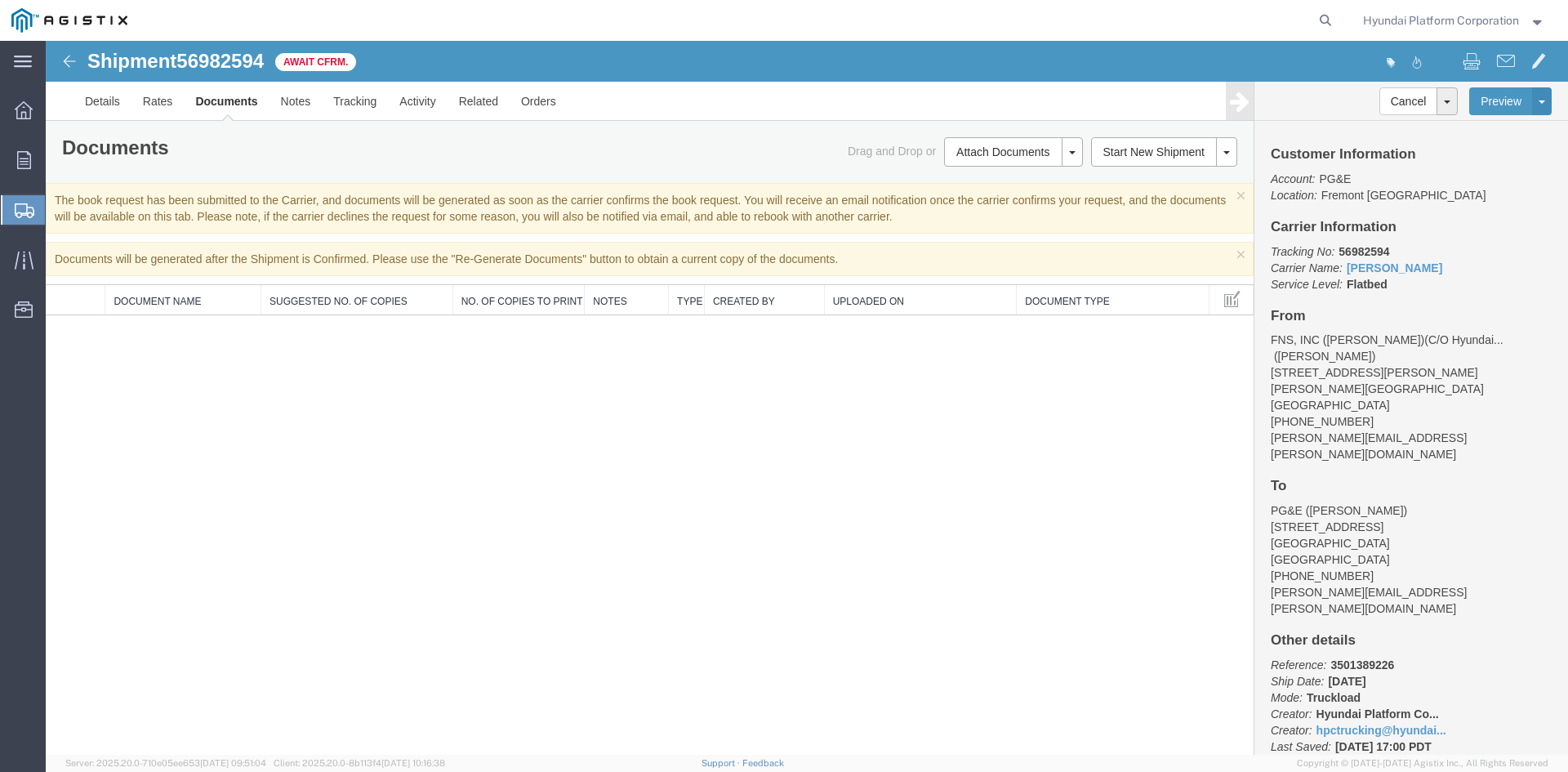
click at [243, 60] on span "56982594" at bounding box center [220, 60] width 88 height 22
copy span "56982594"
click at [792, 450] on div "Shipment 56982594 0 of 0 Await Cfrm. Details Rates Documents Notes Tracking Act…" at bounding box center [807, 398] width 1522 height 714
drag, startPoint x: 792, startPoint y: 450, endPoint x: 430, endPoint y: 442, distance: 362.1
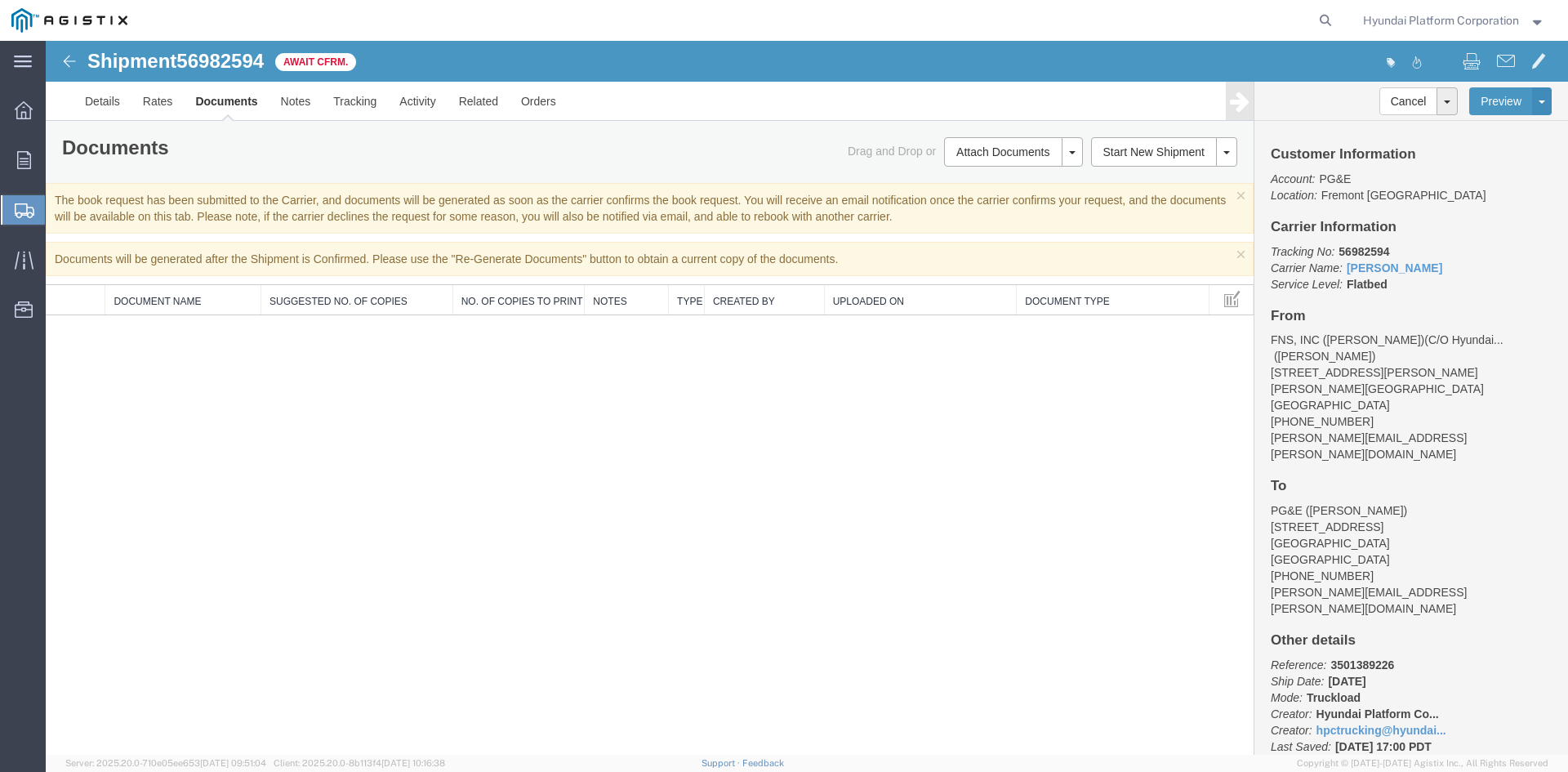
click at [430, 442] on div "Shipment 56982594 0 of 0 Await Cfrm. Details Rates Documents Notes Tracking Act…" at bounding box center [807, 398] width 1522 height 714
click at [416, 444] on div "Shipment 56982594 0 of 0 Await Cfrm. Details Rates Documents Notes Tracking Act…" at bounding box center [807, 398] width 1522 height 714
drag, startPoint x: 416, startPoint y: 444, endPoint x: 370, endPoint y: 452, distance: 46.7
click at [370, 452] on div "Shipment 56982594 0 of 0 Await Cfrm. Details Rates Documents Notes Tracking Act…" at bounding box center [807, 398] width 1522 height 714
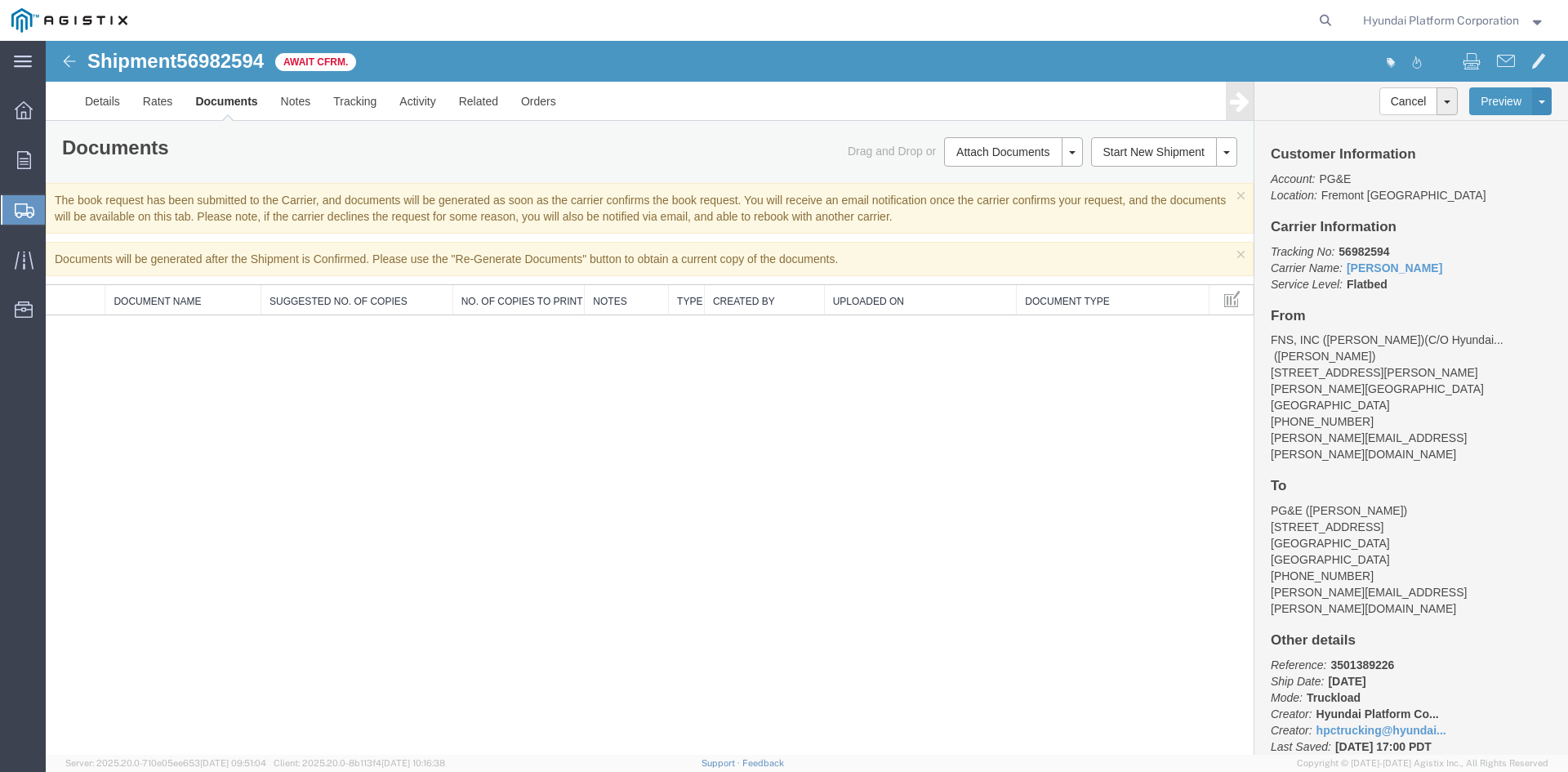
click at [529, 367] on div "Shipment 56982594 0 of 0 Await Cfrm. Details Rates Documents Notes Tracking Act…" at bounding box center [807, 398] width 1522 height 714
